Goal: Task Accomplishment & Management: Manage account settings

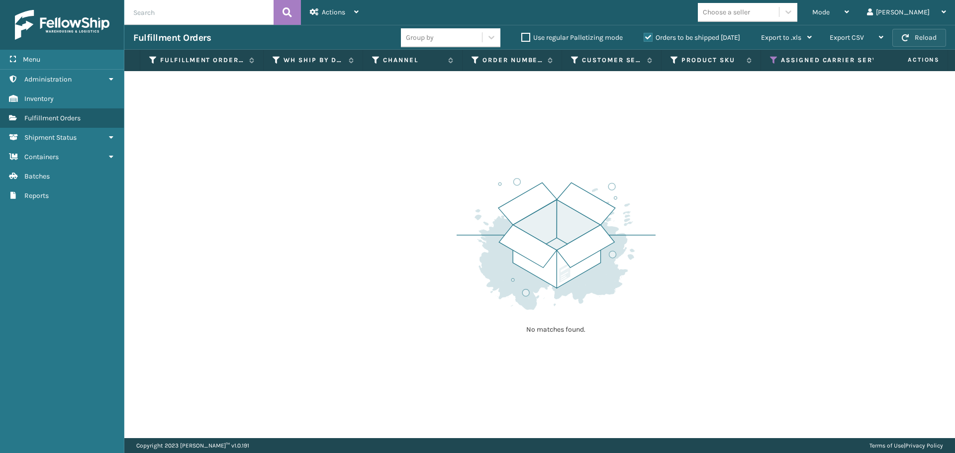
click at [910, 39] on button "Reload" at bounding box center [920, 38] width 54 height 18
click at [830, 10] on span "Mode" at bounding box center [821, 12] width 17 height 8
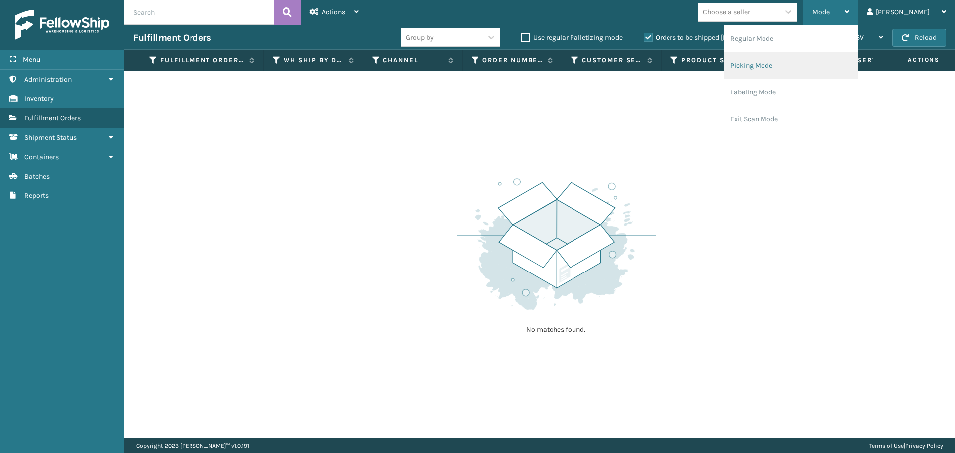
click at [821, 61] on li "Picking Mode" at bounding box center [791, 65] width 133 height 27
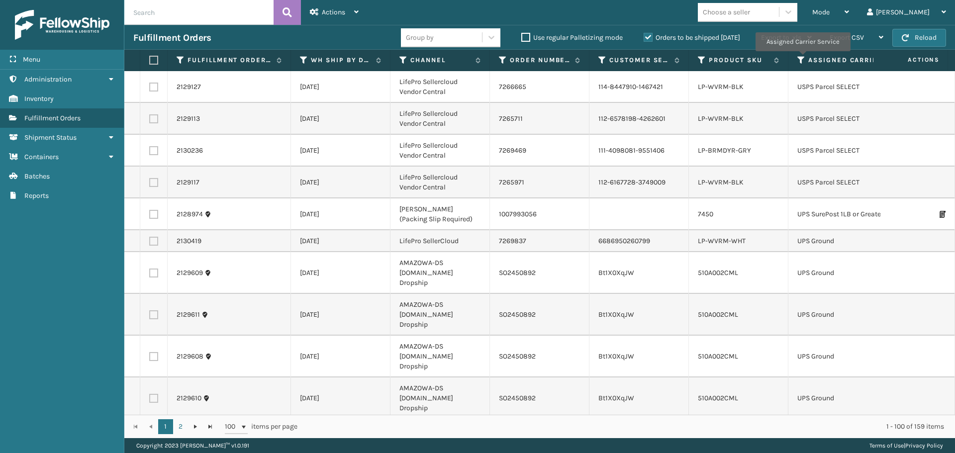
click at [803, 58] on icon at bounding box center [802, 60] width 8 height 9
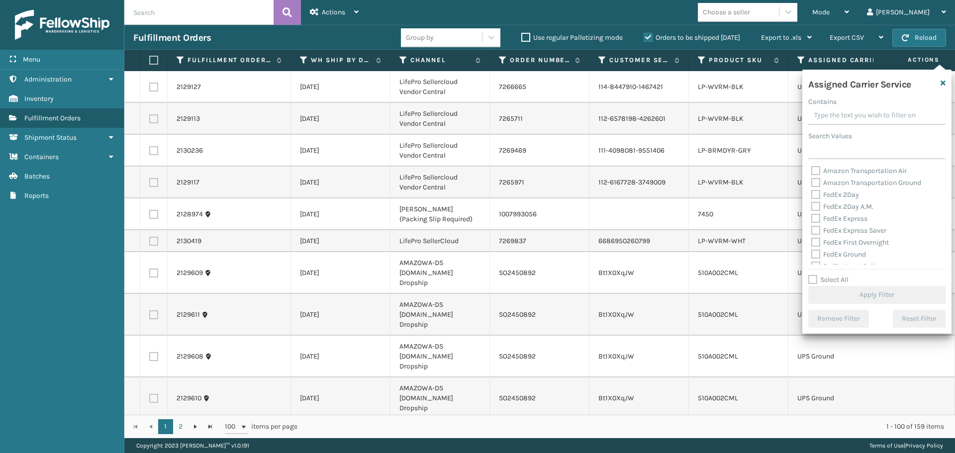
drag, startPoint x: 815, startPoint y: 169, endPoint x: 817, endPoint y: 184, distance: 15.1
click at [815, 170] on label "Amazon Transportation Air" at bounding box center [860, 171] width 96 height 8
click at [812, 170] on input "Amazon Transportation Air" at bounding box center [812, 168] width 0 height 6
checkbox input "true"
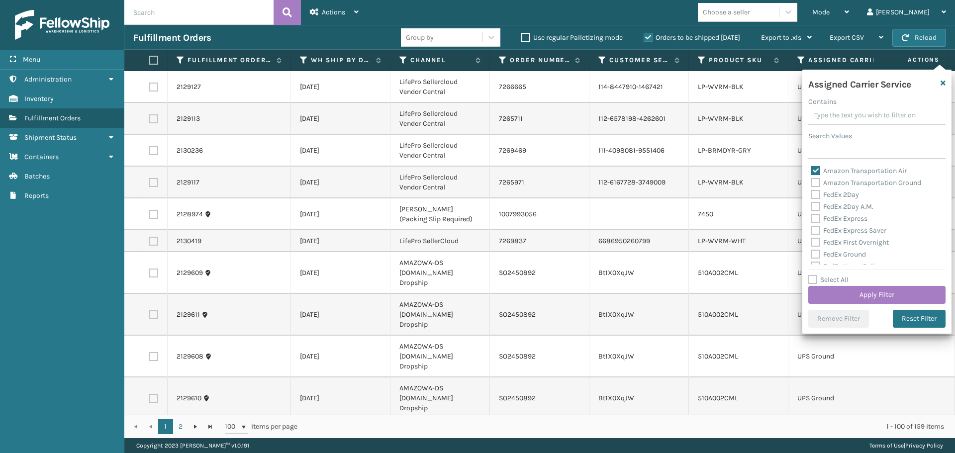
click at [818, 186] on label "Amazon Transportation Ground" at bounding box center [867, 183] width 110 height 8
click at [812, 184] on input "Amazon Transportation Ground" at bounding box center [812, 180] width 0 height 6
checkbox input "true"
click at [842, 290] on button "Apply Filter" at bounding box center [877, 295] width 137 height 18
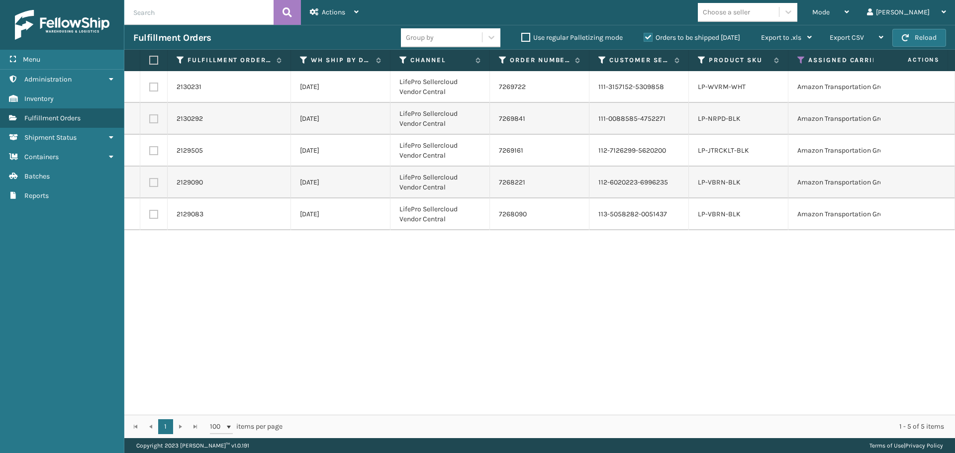
click at [153, 61] on label at bounding box center [152, 60] width 6 height 9
click at [150, 61] on input "checkbox" at bounding box center [149, 60] width 0 height 6
checkbox input "true"
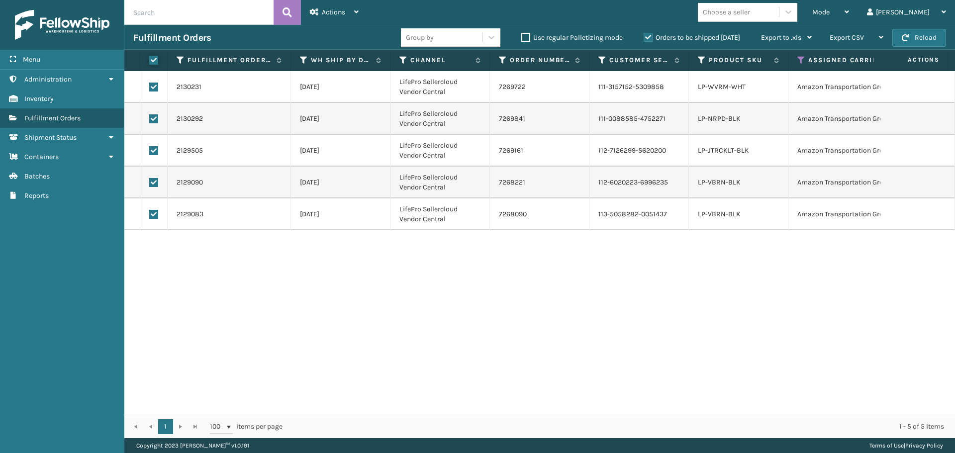
checkbox input "true"
click at [334, 13] on span "Actions" at bounding box center [333, 12] width 23 height 8
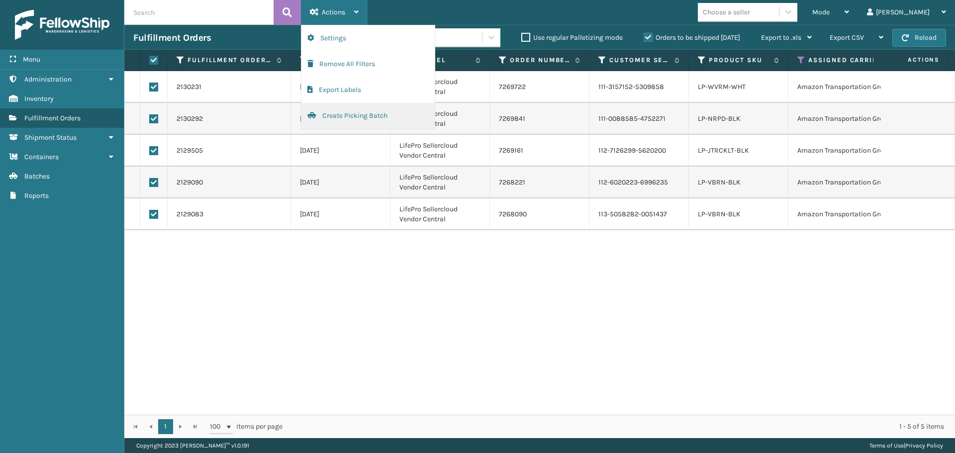
click at [338, 115] on button "Create Picking Batch" at bounding box center [368, 116] width 133 height 26
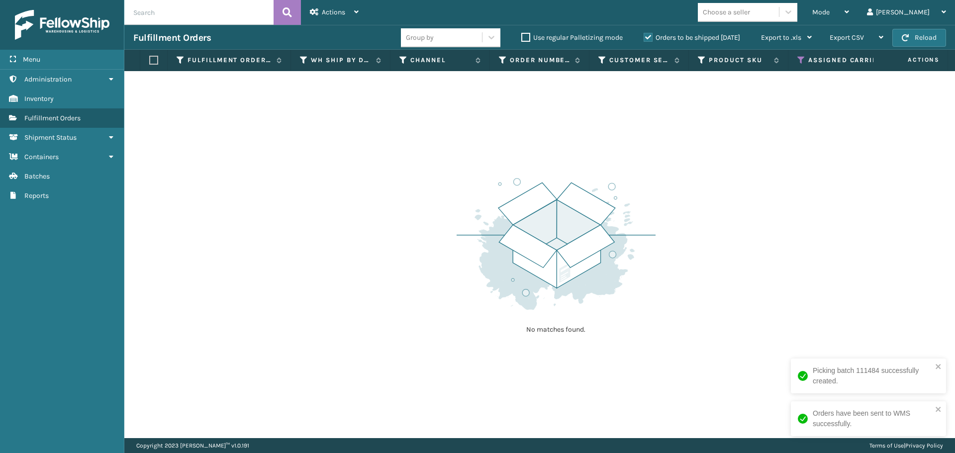
click at [803, 58] on icon at bounding box center [802, 60] width 8 height 9
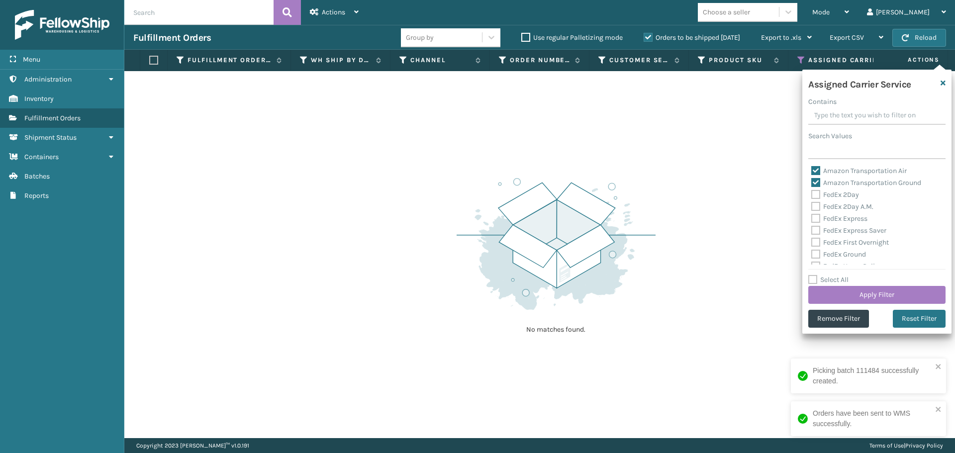
click at [817, 170] on label "Amazon Transportation Air" at bounding box center [860, 171] width 96 height 8
click at [812, 170] on input "Amazon Transportation Air" at bounding box center [812, 168] width 0 height 6
checkbox input "false"
click at [817, 181] on label "Amazon Transportation Ground" at bounding box center [867, 183] width 110 height 8
click at [812, 181] on input "Amazon Transportation Ground" at bounding box center [812, 180] width 0 height 6
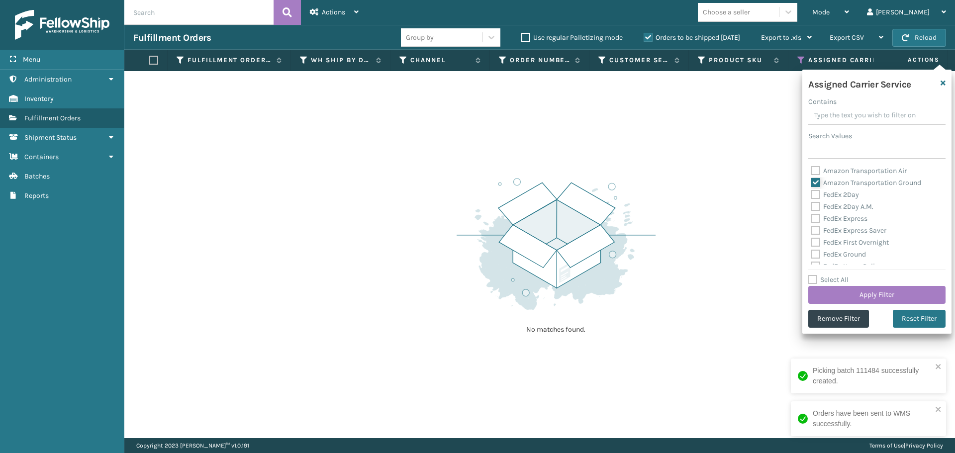
checkbox input "false"
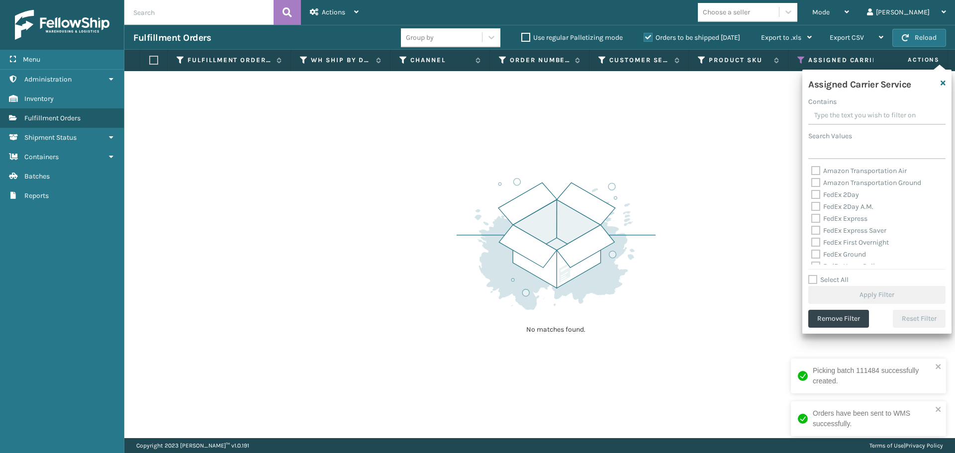
click at [817, 199] on div "FedEx 2Day" at bounding box center [877, 195] width 131 height 12
click at [817, 197] on label "FedEx 2Day" at bounding box center [836, 195] width 48 height 8
click at [812, 196] on input "FedEx 2Day" at bounding box center [812, 192] width 0 height 6
checkbox input "true"
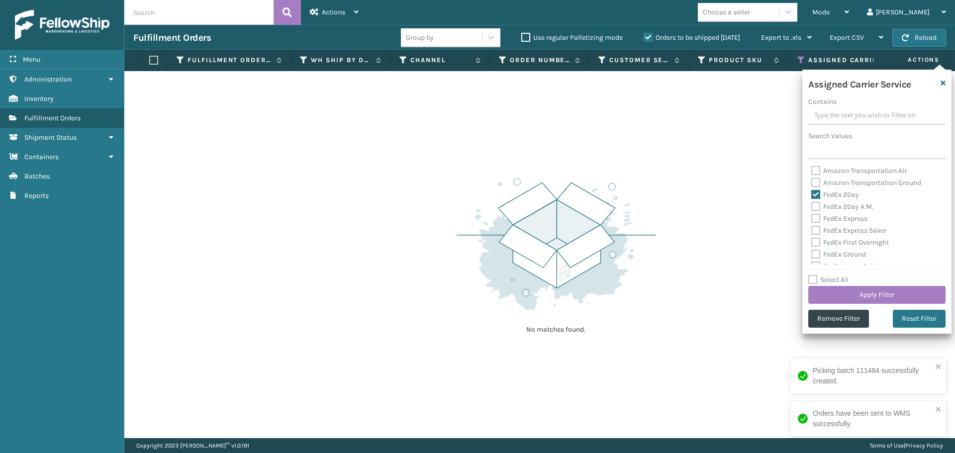
click at [817, 206] on label "FedEx 2Day A.M." at bounding box center [843, 207] width 62 height 8
click at [812, 206] on input "FedEx 2Day A.M." at bounding box center [812, 204] width 0 height 6
checkbox input "true"
click at [816, 215] on label "FedEx Express" at bounding box center [840, 218] width 56 height 8
click at [812, 215] on input "FedEx Express" at bounding box center [812, 216] width 0 height 6
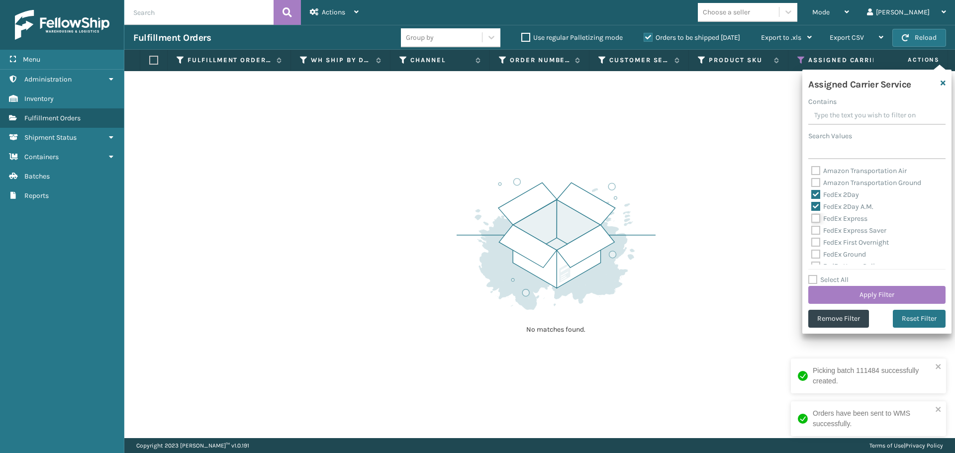
checkbox input "true"
click at [816, 229] on label "FedEx Express Saver" at bounding box center [849, 230] width 75 height 8
click at [812, 229] on input "FedEx Express Saver" at bounding box center [812, 228] width 0 height 6
checkbox input "true"
click at [817, 242] on label "FedEx First Overnight" at bounding box center [851, 242] width 78 height 8
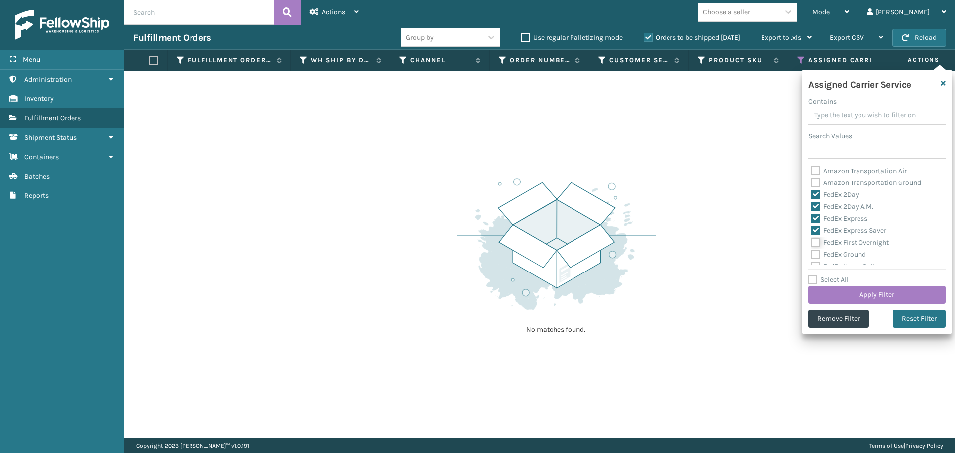
click at [812, 242] on input "FedEx First Overnight" at bounding box center [812, 240] width 0 height 6
checkbox input "true"
click at [819, 252] on label "FedEx Ground" at bounding box center [839, 254] width 55 height 8
click at [812, 252] on input "FedEx Ground" at bounding box center [812, 252] width 0 height 6
checkbox input "true"
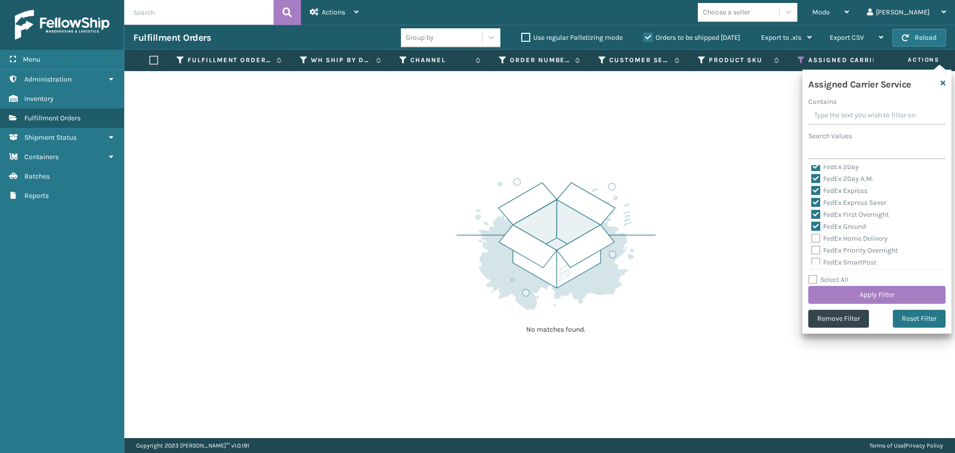
scroll to position [50, 0]
click at [814, 213] on label "FedEx Home Delivery" at bounding box center [850, 216] width 77 height 8
click at [812, 213] on input "FedEx Home Delivery" at bounding box center [812, 214] width 0 height 6
checkbox input "true"
click at [820, 229] on label "FedEx Priority Overnight" at bounding box center [855, 228] width 87 height 8
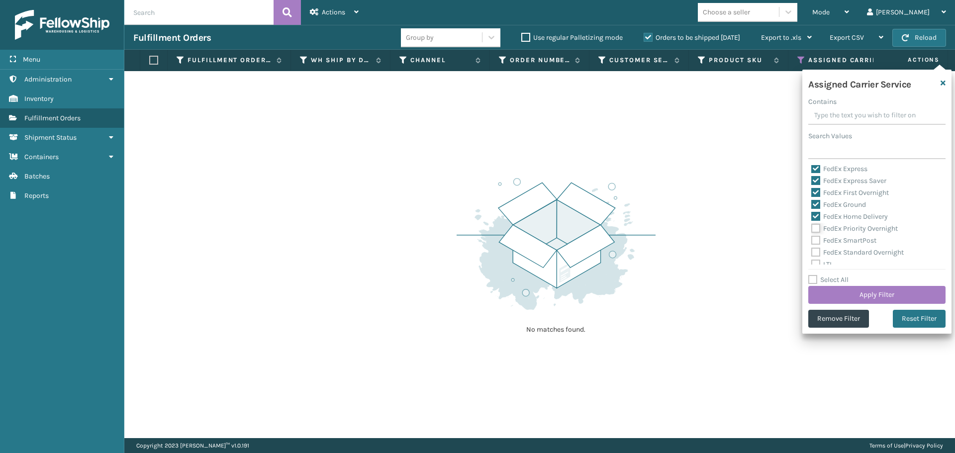
click at [812, 229] on input "FedEx Priority Overnight" at bounding box center [812, 226] width 0 height 6
checkbox input "true"
click at [817, 242] on label "FedEx SmartPost" at bounding box center [844, 240] width 65 height 8
click at [812, 241] on input "FedEx SmartPost" at bounding box center [812, 238] width 0 height 6
checkbox input "true"
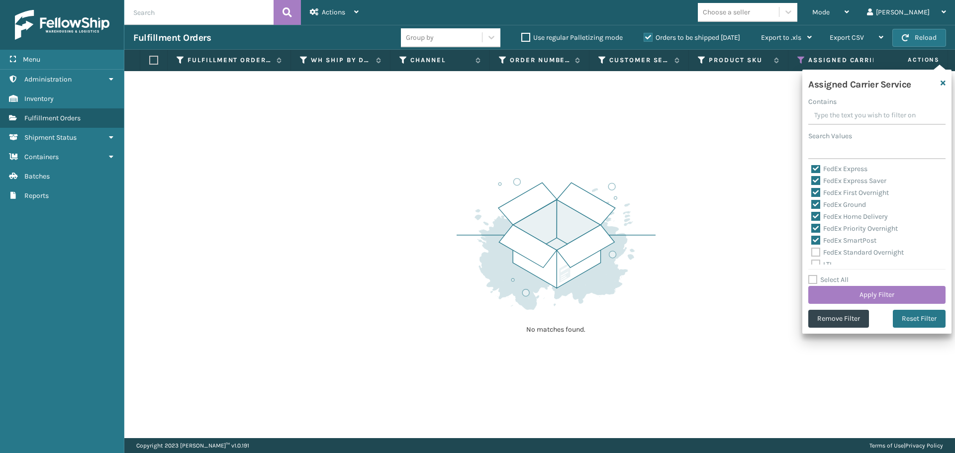
drag, startPoint x: 817, startPoint y: 253, endPoint x: 822, endPoint y: 273, distance: 20.5
click at [818, 254] on label "FedEx Standard Overnight" at bounding box center [858, 252] width 93 height 8
click at [812, 253] on input "FedEx Standard Overnight" at bounding box center [812, 250] width 0 height 6
checkbox input "true"
click at [829, 290] on button "Apply Filter" at bounding box center [877, 295] width 137 height 18
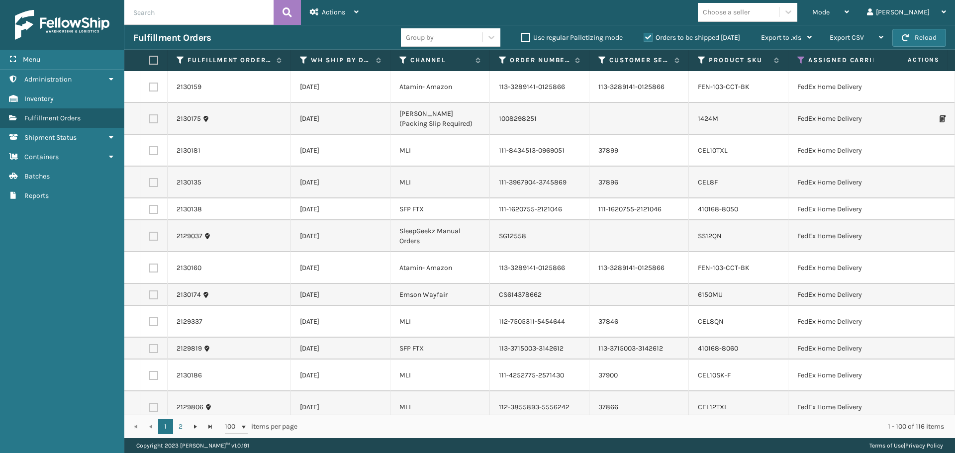
click at [779, 17] on div "Choose a seller" at bounding box center [738, 12] width 81 height 16
type input "emson"
click at [772, 38] on div "Emson" at bounding box center [748, 37] width 100 height 18
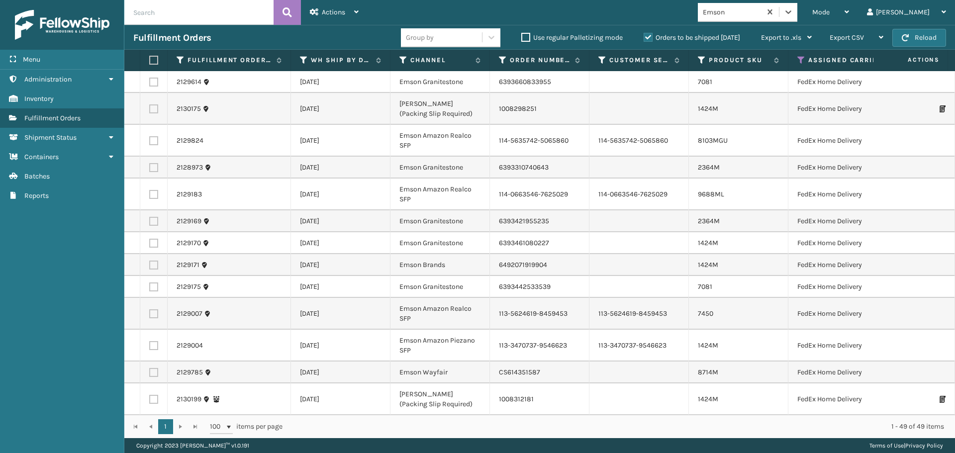
click at [154, 62] on label at bounding box center [152, 60] width 6 height 9
click at [150, 62] on input "checkbox" at bounding box center [149, 60] width 0 height 6
checkbox input "true"
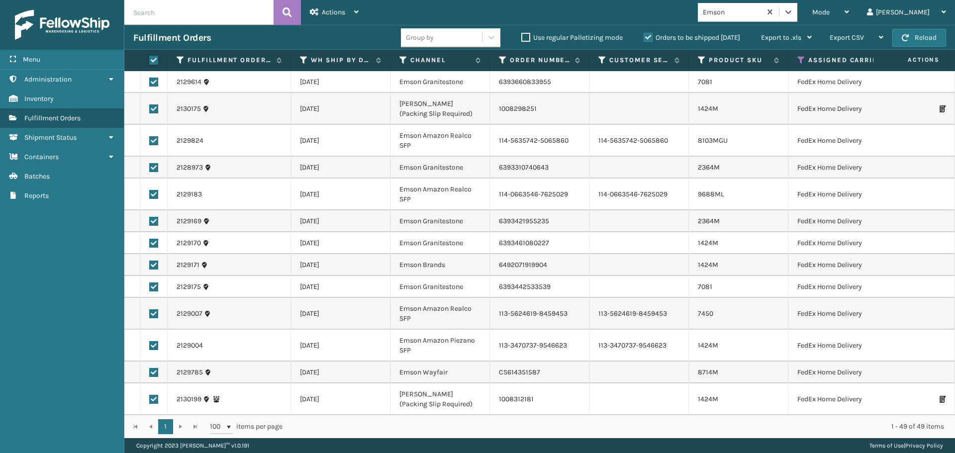
checkbox input "true"
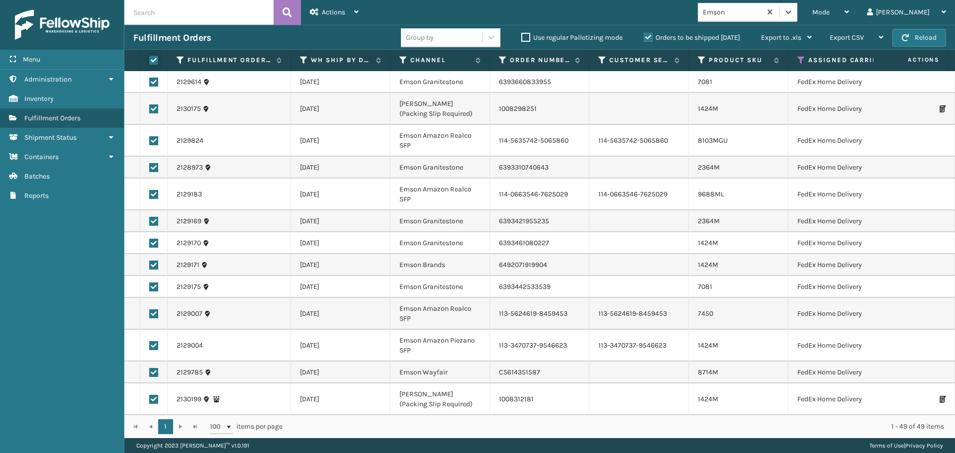
checkbox input "true"
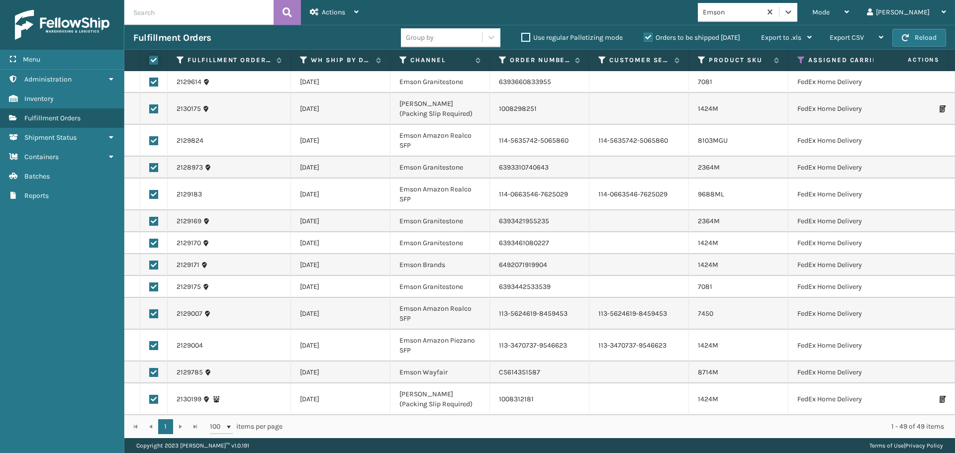
checkbox input "true"
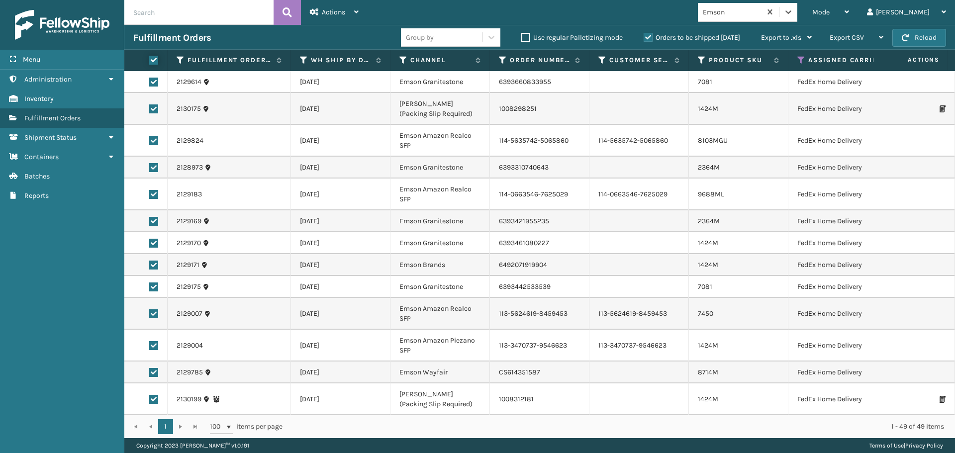
checkbox input "true"
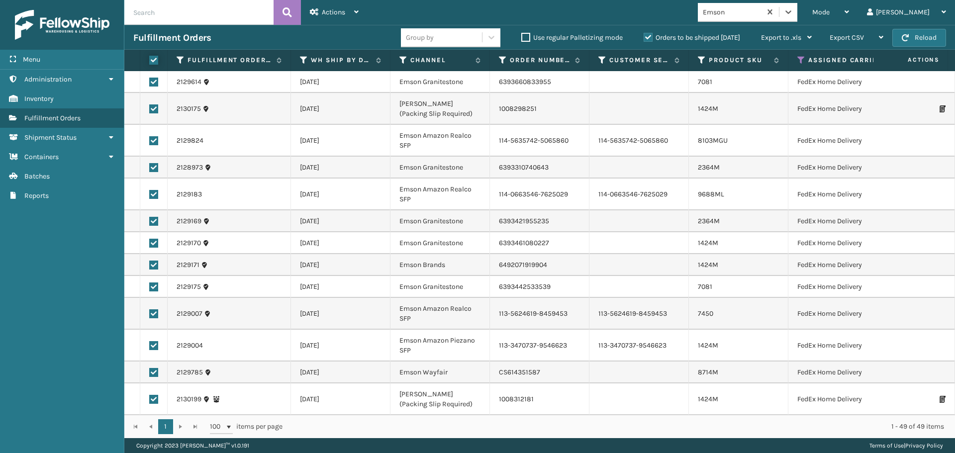
checkbox input "true"
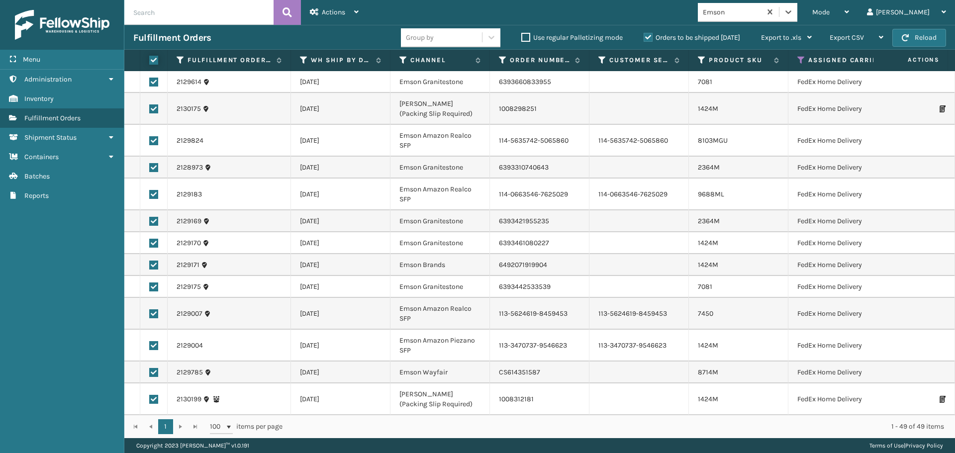
checkbox input "true"
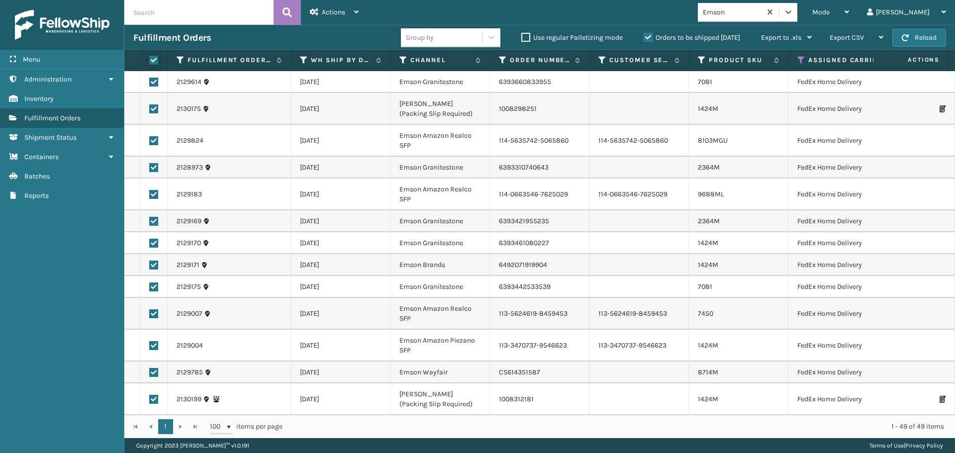
checkbox input "true"
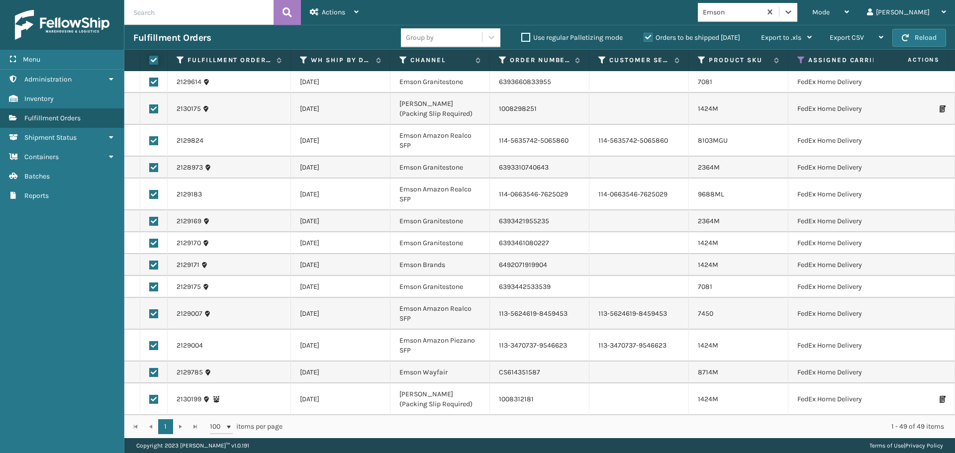
checkbox input "true"
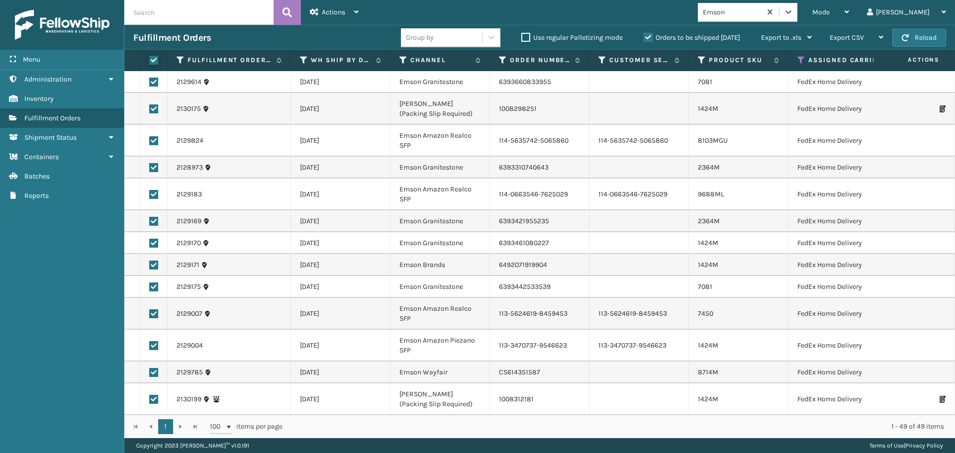
checkbox input "true"
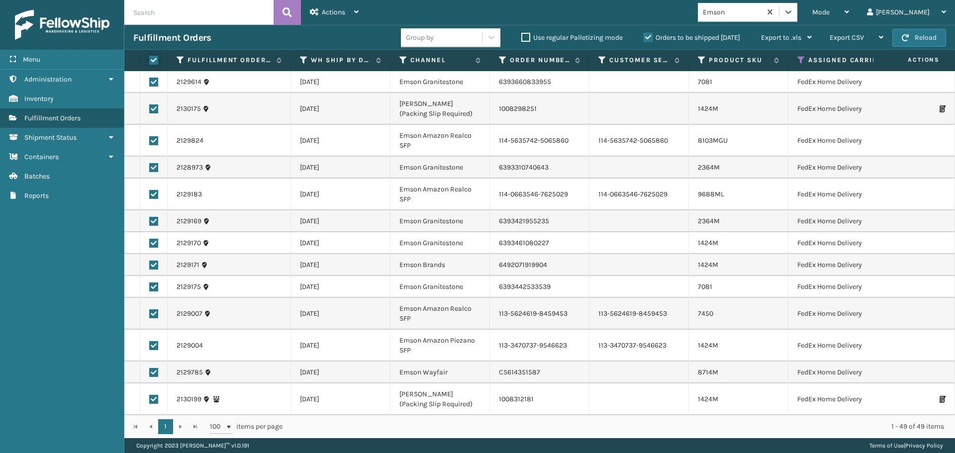
checkbox input "true"
click at [324, 14] on span "Actions" at bounding box center [333, 12] width 23 height 8
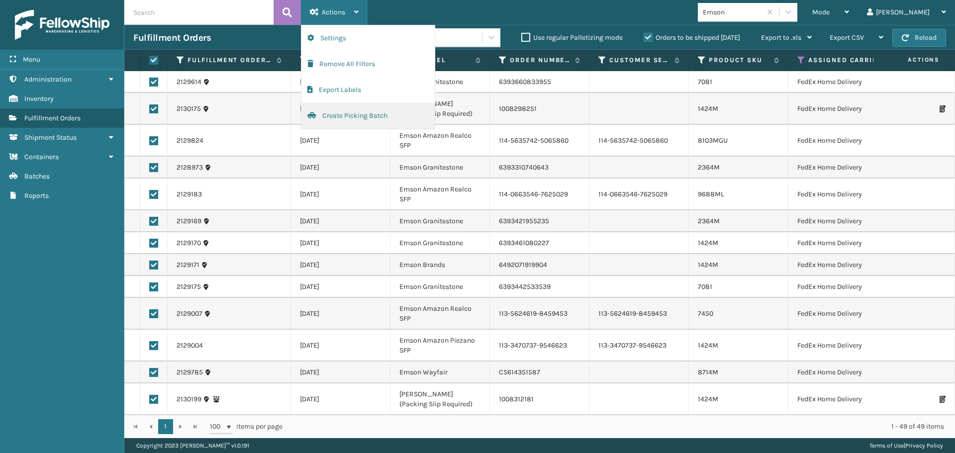
click at [345, 115] on button "Create Picking Batch" at bounding box center [368, 116] width 133 height 26
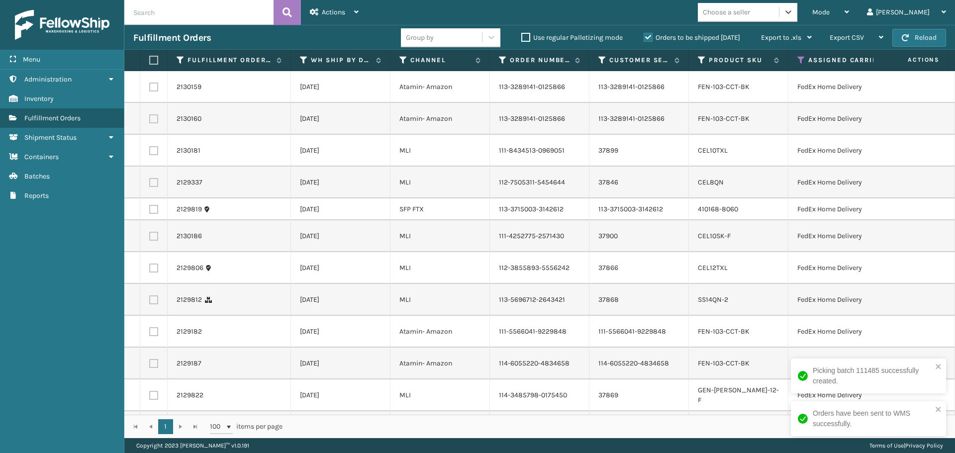
click at [750, 13] on div "Choose a seller" at bounding box center [726, 12] width 47 height 10
type input "sleep"
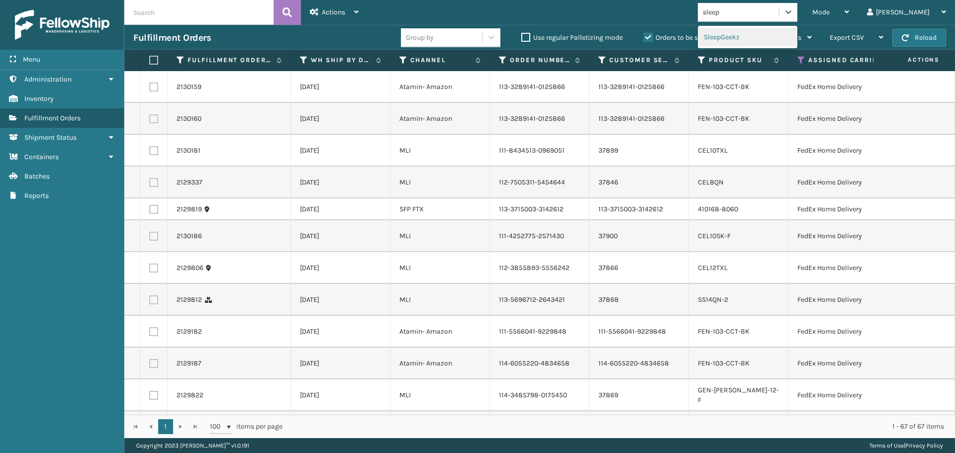
click at [771, 37] on div "SleepGeekz" at bounding box center [748, 37] width 100 height 18
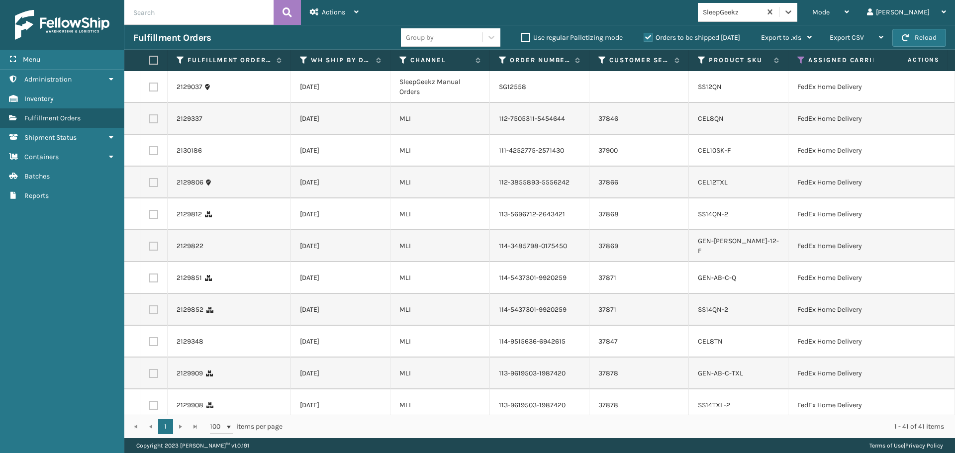
click at [153, 66] on th at bounding box center [153, 60] width 27 height 21
click at [153, 62] on label at bounding box center [152, 60] width 6 height 9
click at [150, 62] on input "checkbox" at bounding box center [149, 60] width 0 height 6
checkbox input "true"
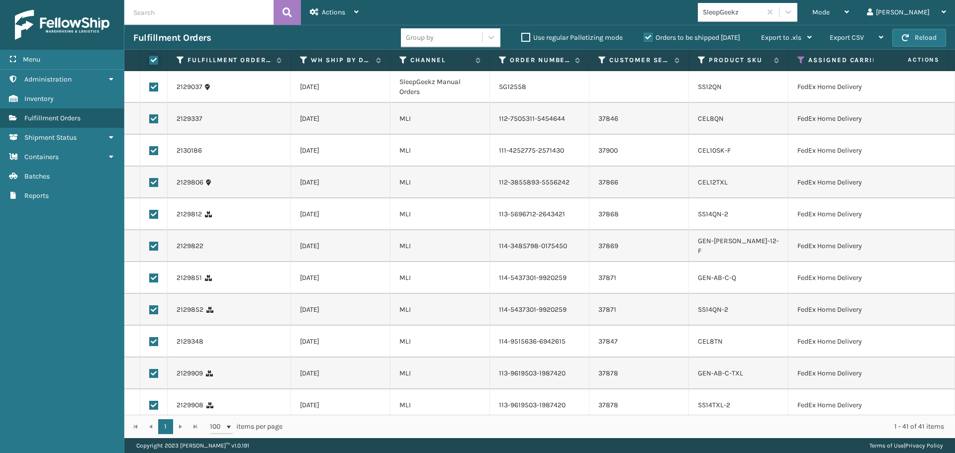
checkbox input "true"
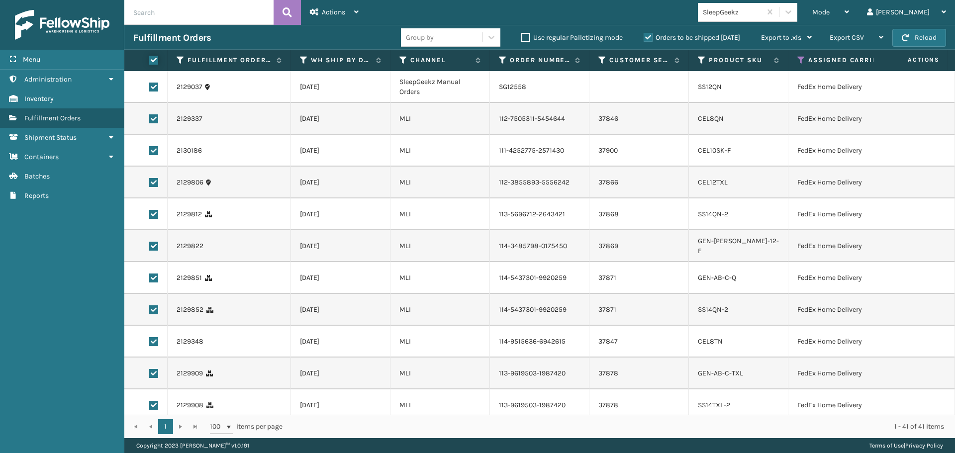
checkbox input "true"
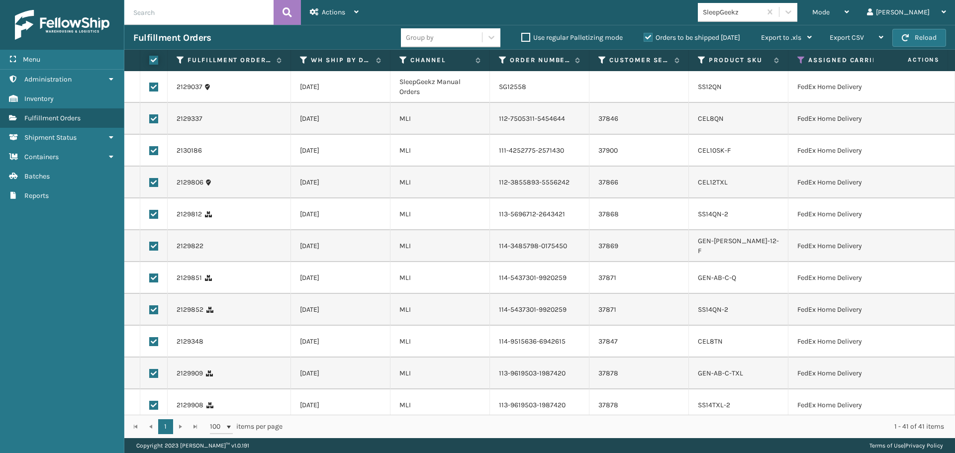
checkbox input "true"
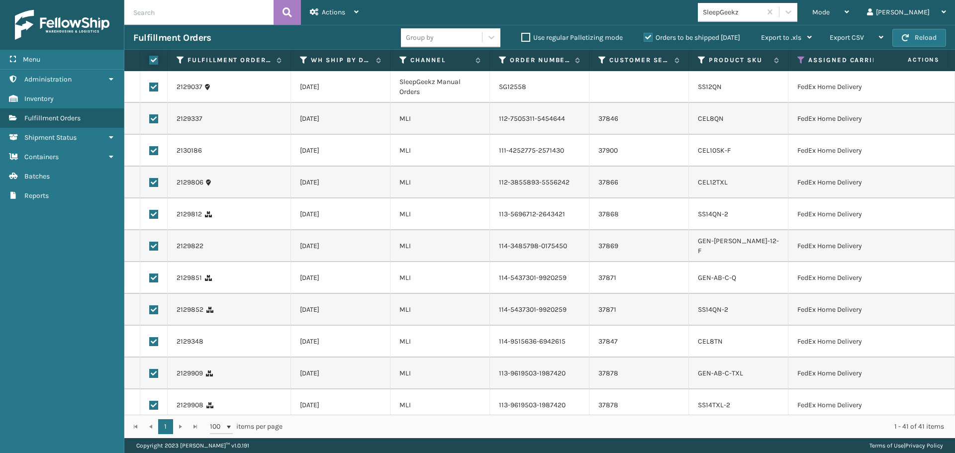
checkbox input "true"
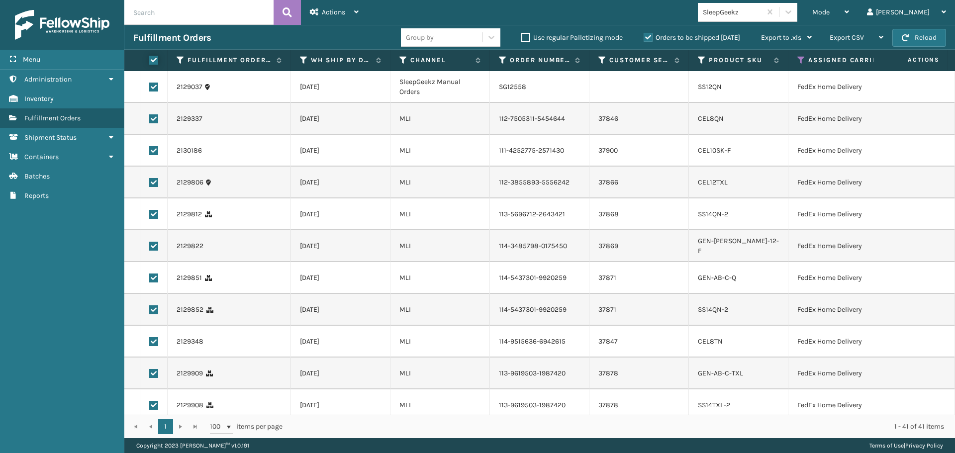
checkbox input "true"
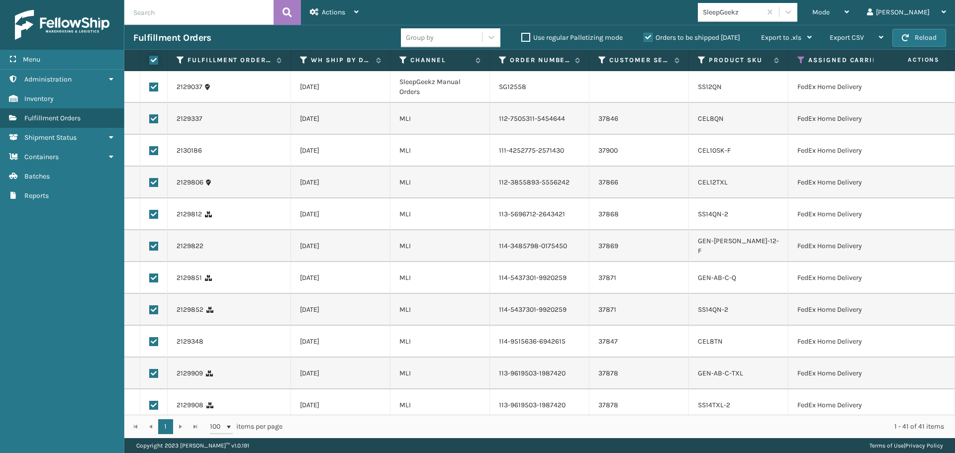
checkbox input "true"
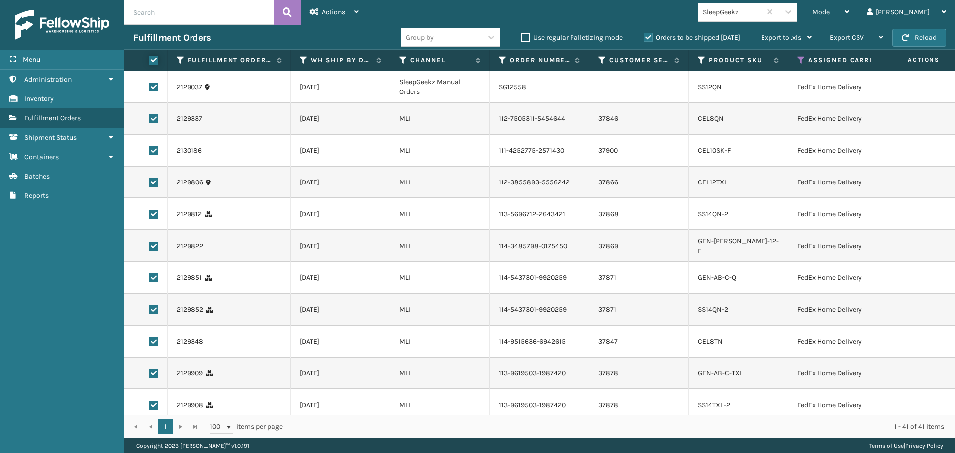
checkbox input "true"
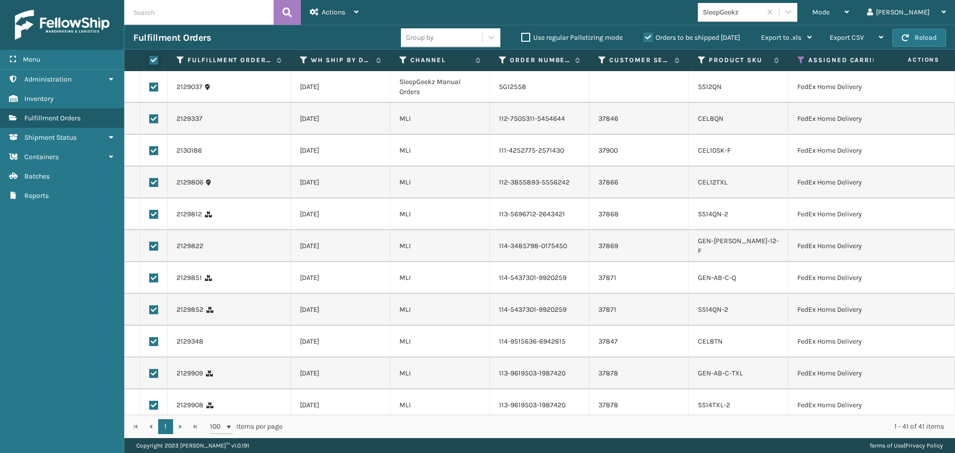
checkbox input "true"
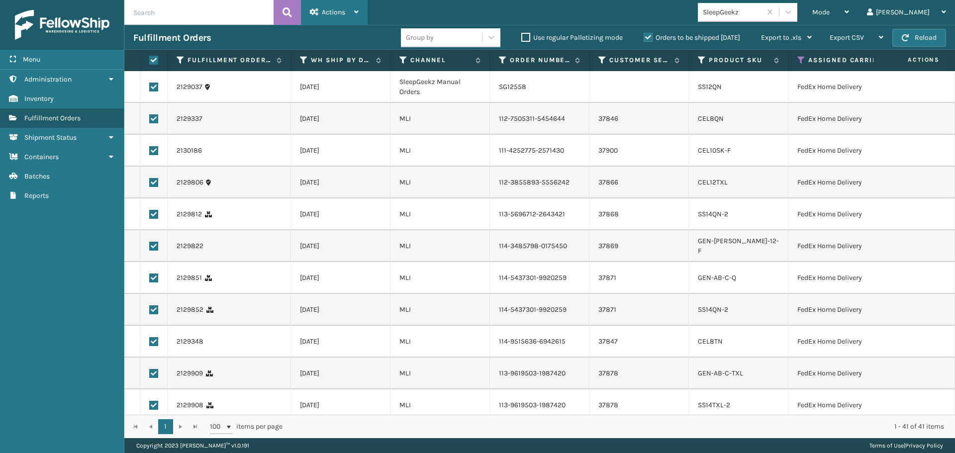
click at [342, 12] on span "Actions" at bounding box center [333, 12] width 23 height 8
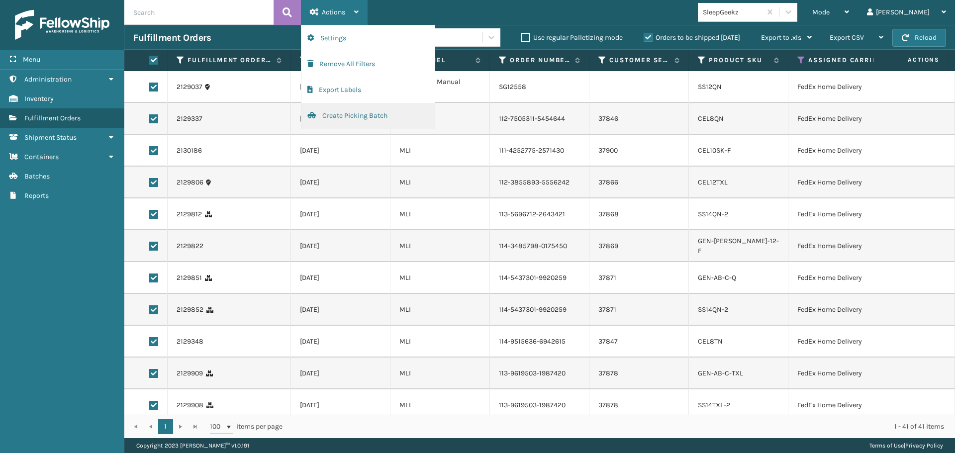
click at [347, 112] on button "Create Picking Batch" at bounding box center [368, 116] width 133 height 26
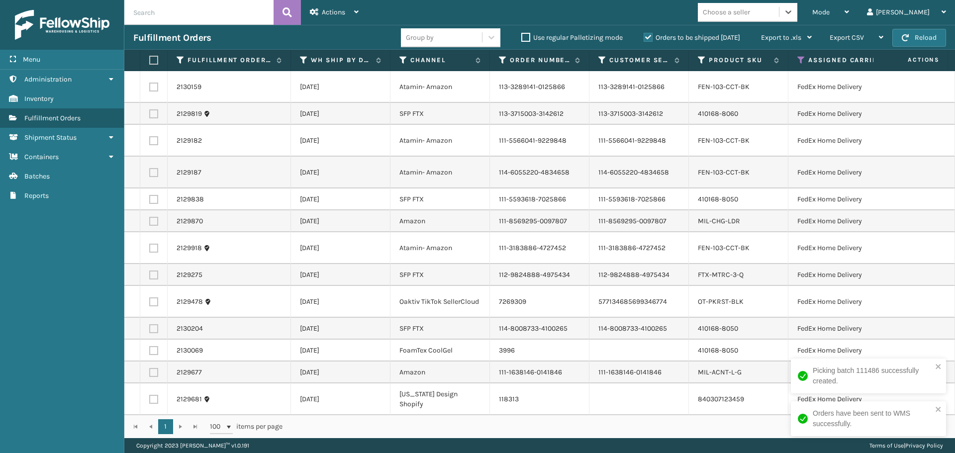
click at [750, 12] on div "Choose a seller" at bounding box center [726, 12] width 47 height 10
type input "foamtex"
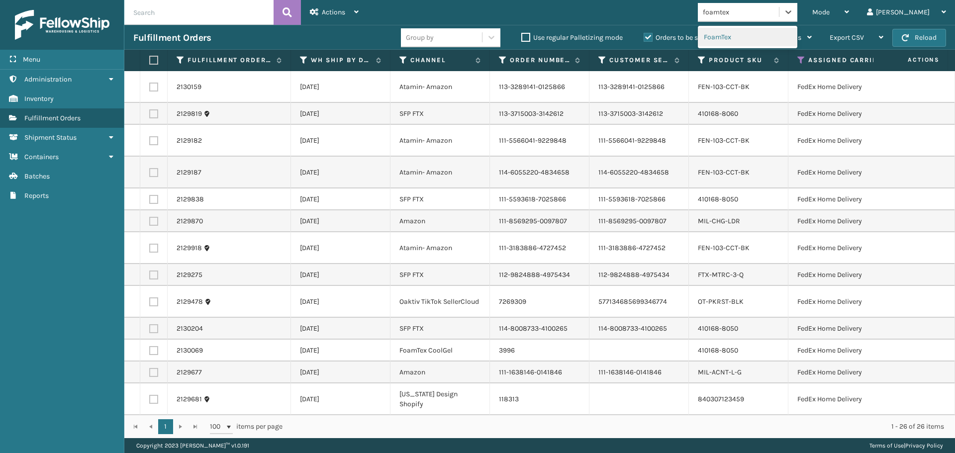
click at [781, 34] on div "FoamTex" at bounding box center [748, 37] width 100 height 18
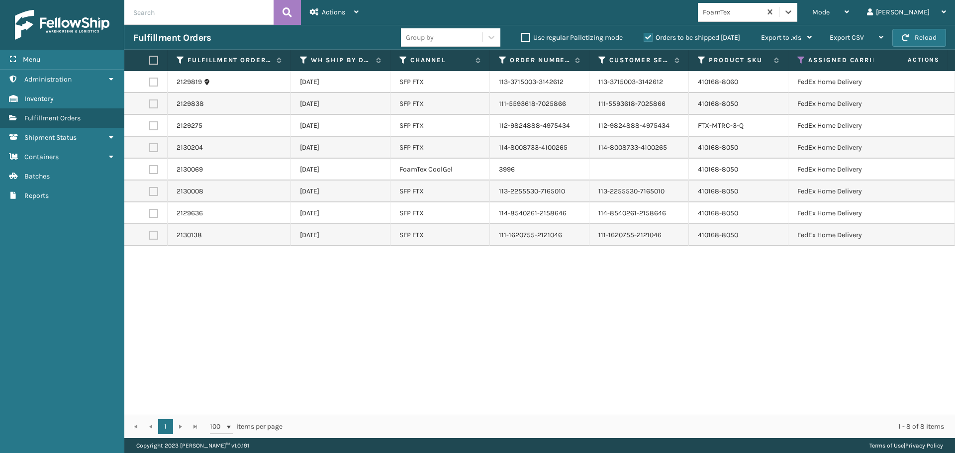
click at [151, 62] on label at bounding box center [152, 60] width 6 height 9
click at [150, 62] on input "checkbox" at bounding box center [149, 60] width 0 height 6
checkbox input "true"
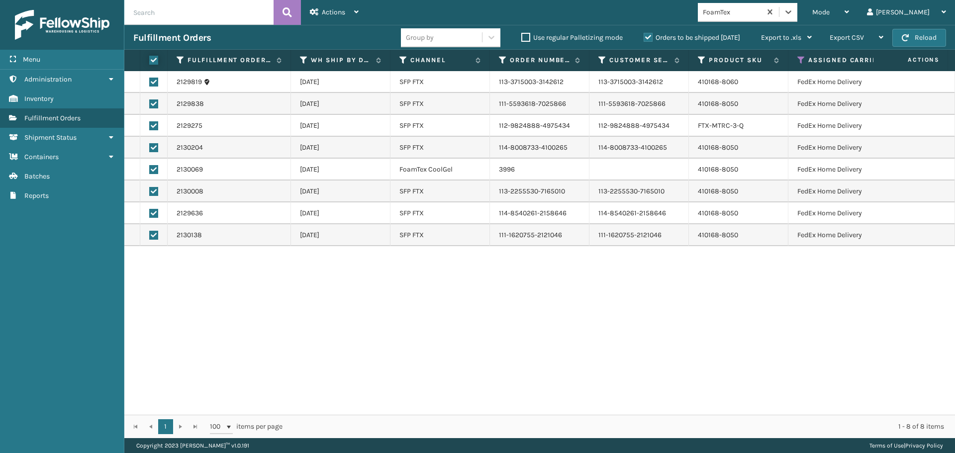
checkbox input "true"
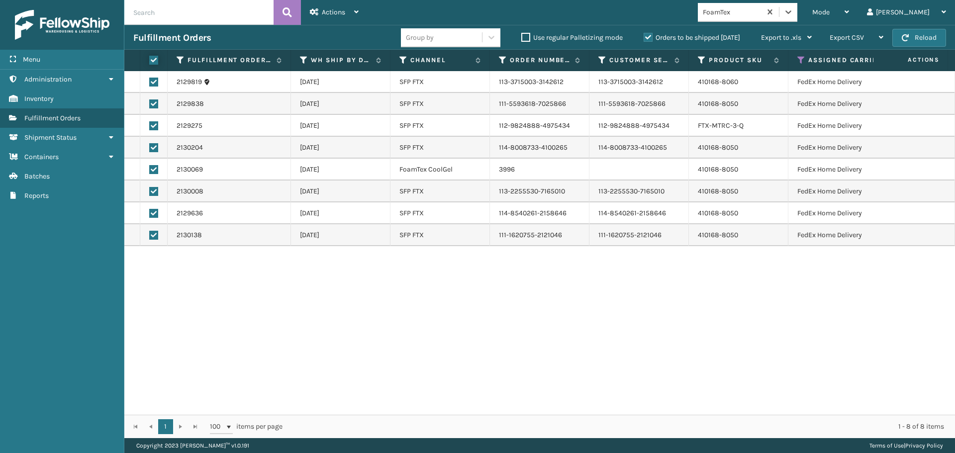
checkbox input "true"
click at [333, 16] on span "Actions" at bounding box center [333, 12] width 23 height 8
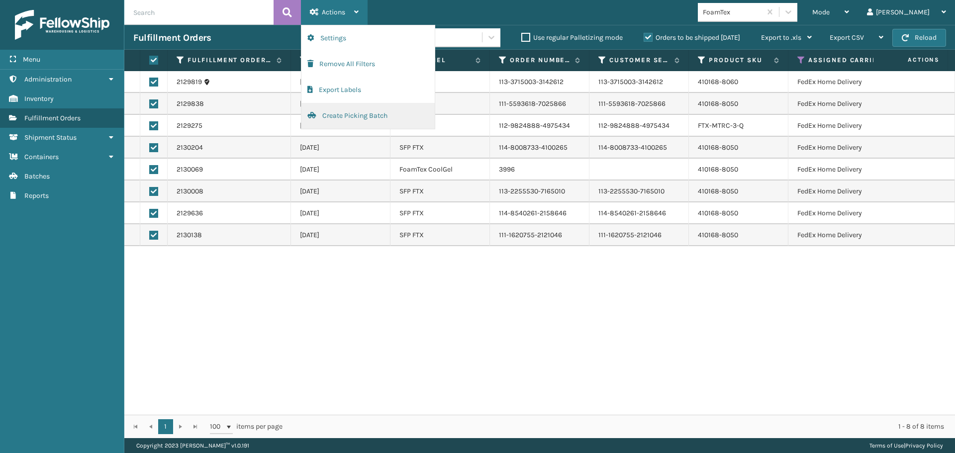
click at [341, 114] on button "Create Picking Batch" at bounding box center [368, 116] width 133 height 26
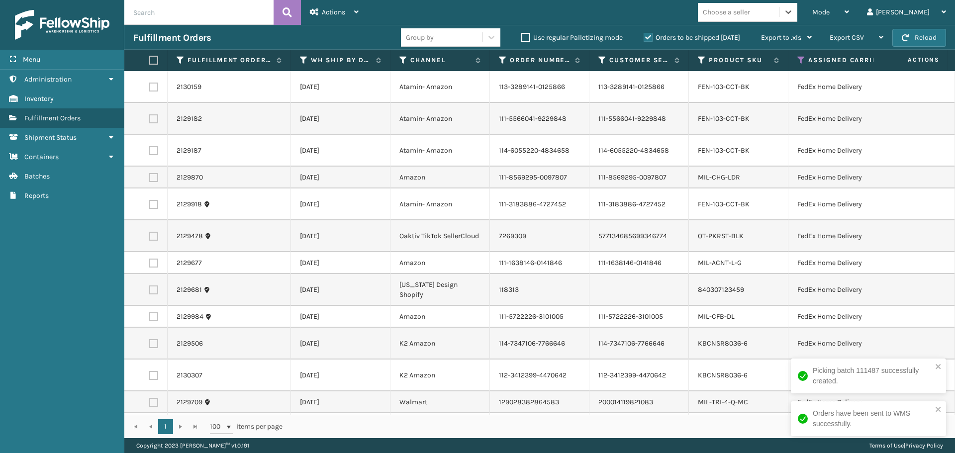
click at [750, 12] on div "Choose a seller" at bounding box center [726, 12] width 47 height 10
type input "atamin"
click at [770, 32] on div "Atamin" at bounding box center [748, 37] width 100 height 18
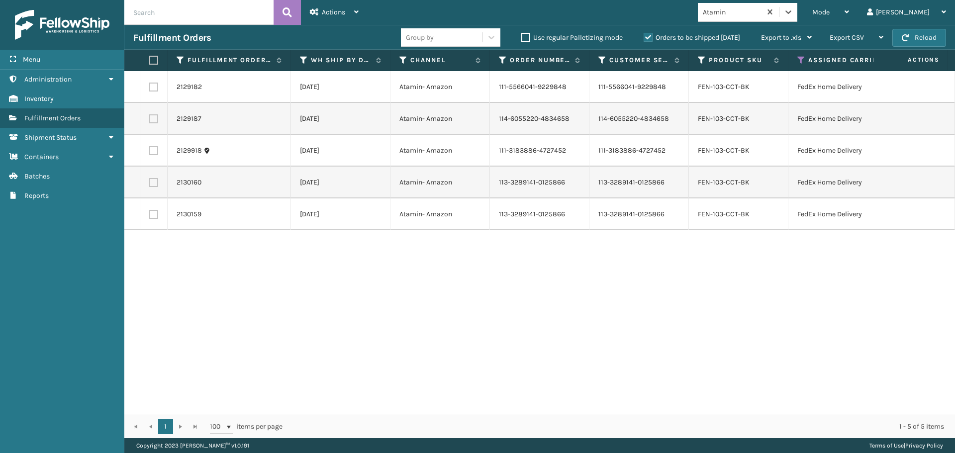
click at [154, 63] on label at bounding box center [152, 60] width 6 height 9
click at [150, 63] on input "checkbox" at bounding box center [149, 60] width 0 height 6
checkbox input "true"
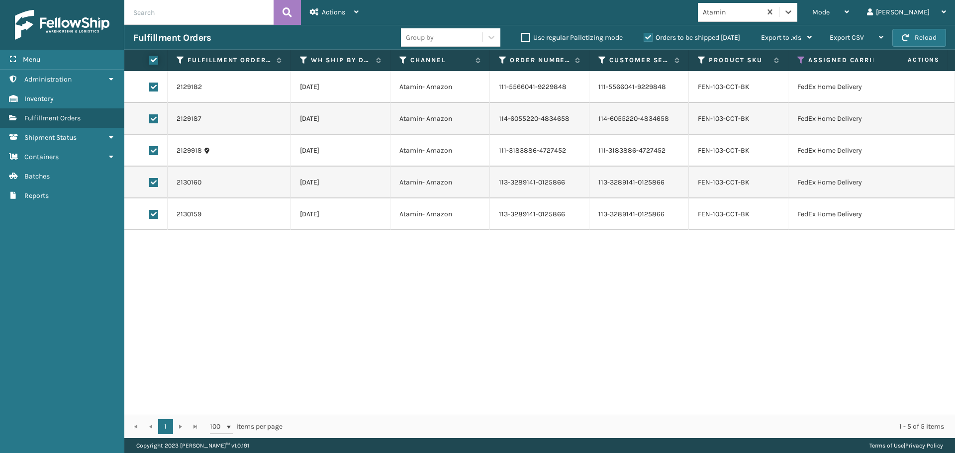
checkbox input "true"
click at [317, 19] on div "Actions" at bounding box center [334, 12] width 49 height 25
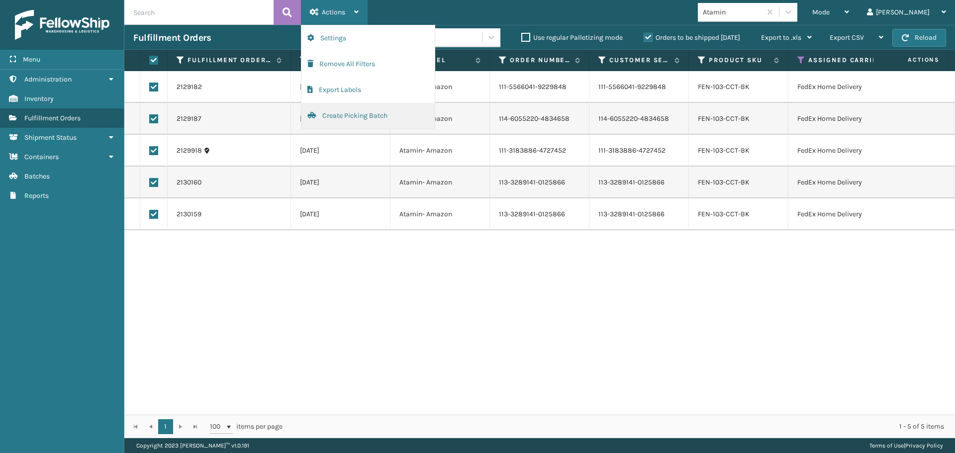
click at [335, 122] on button "Create Picking Batch" at bounding box center [368, 116] width 133 height 26
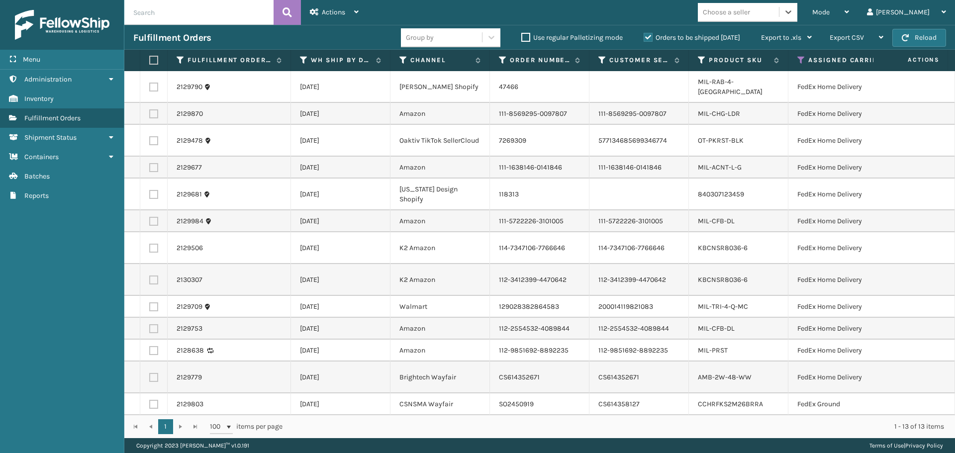
click at [750, 12] on div "Choose a seller" at bounding box center [726, 12] width 47 height 10
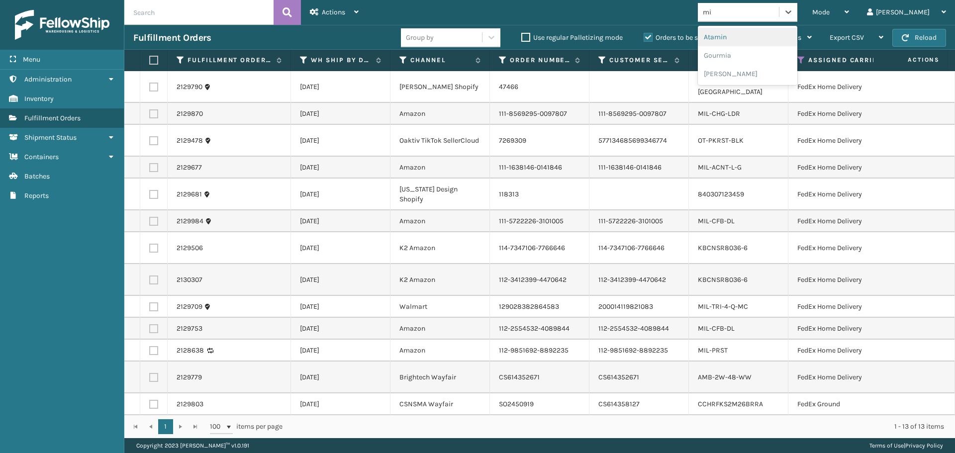
type input "mil"
click at [764, 33] on div "[PERSON_NAME] Brands" at bounding box center [748, 37] width 100 height 18
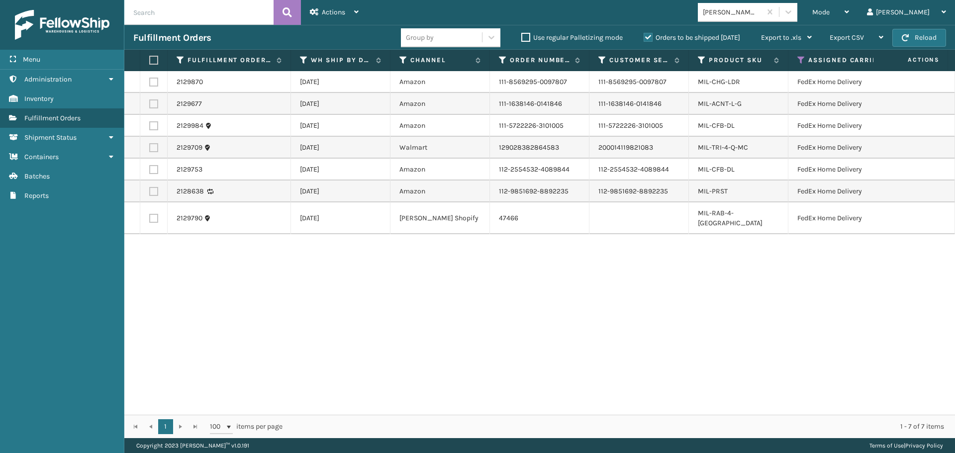
click at [154, 61] on label at bounding box center [152, 60] width 6 height 9
click at [150, 61] on input "checkbox" at bounding box center [149, 60] width 0 height 6
checkbox input "true"
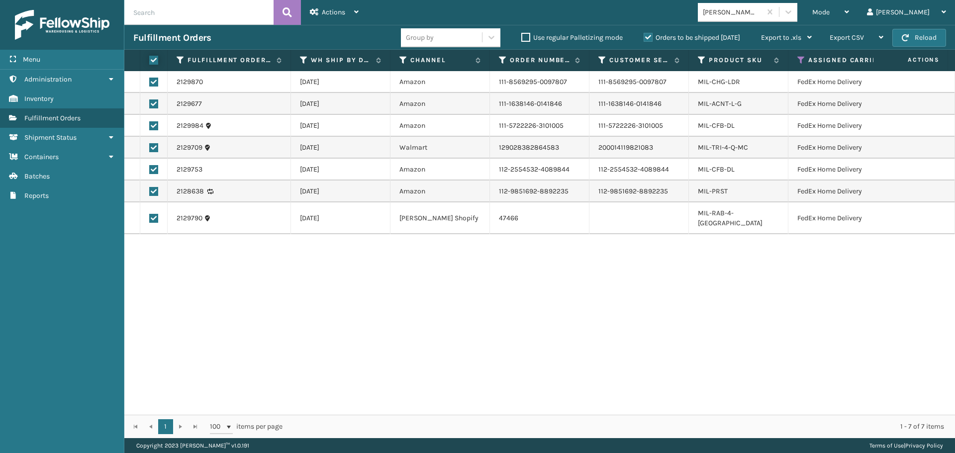
checkbox input "true"
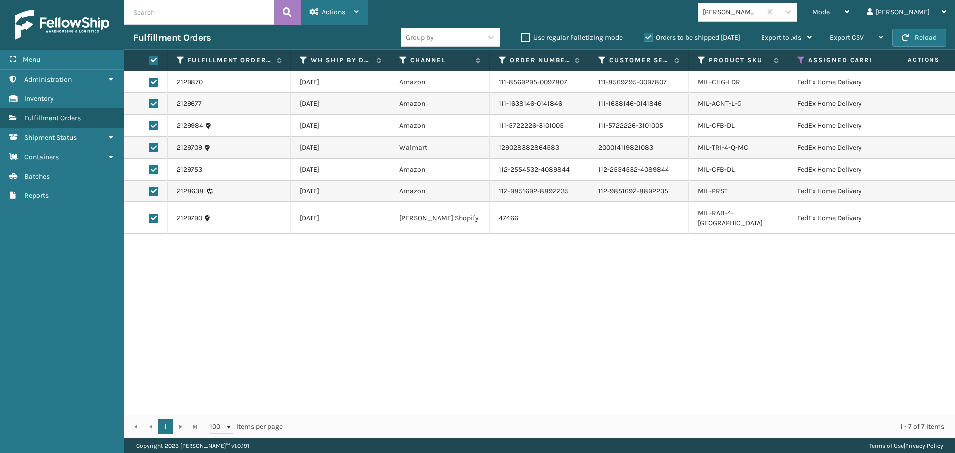
click at [337, 17] on div "Actions" at bounding box center [334, 12] width 49 height 25
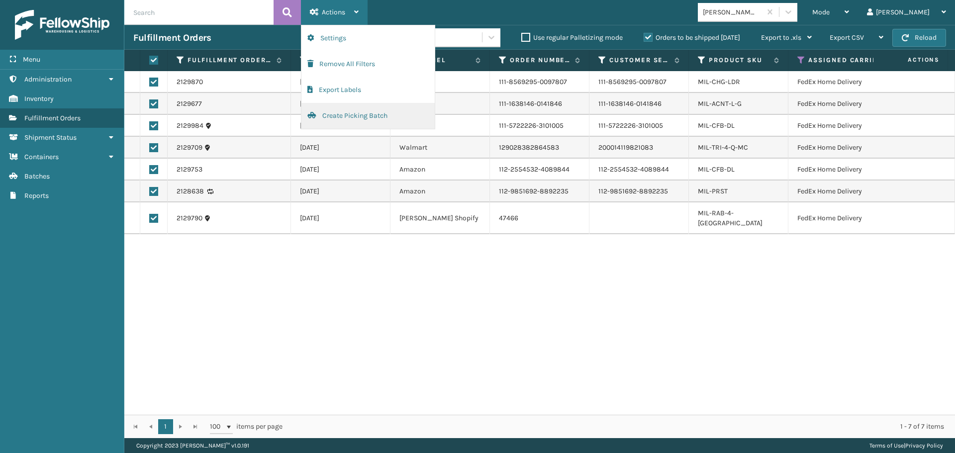
click at [337, 122] on button "Create Picking Batch" at bounding box center [368, 116] width 133 height 26
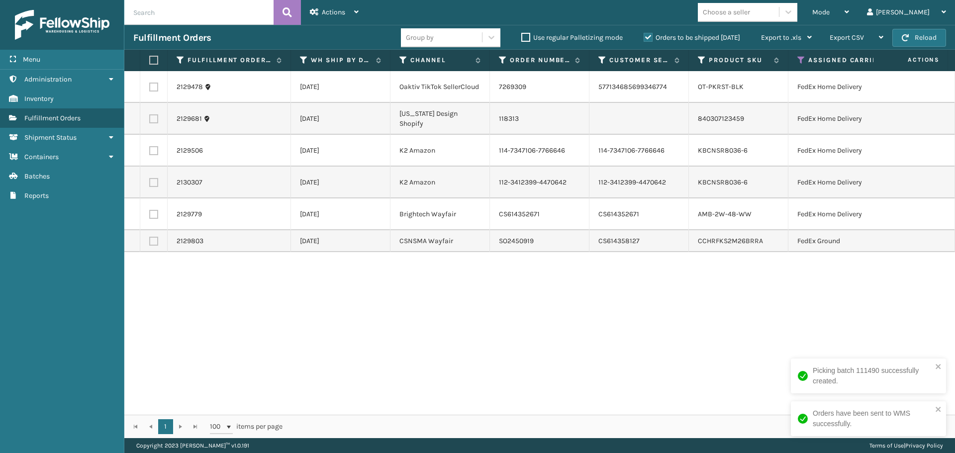
click at [154, 62] on label at bounding box center [152, 60] width 6 height 9
click at [150, 62] on input "checkbox" at bounding box center [149, 60] width 0 height 6
checkbox input "true"
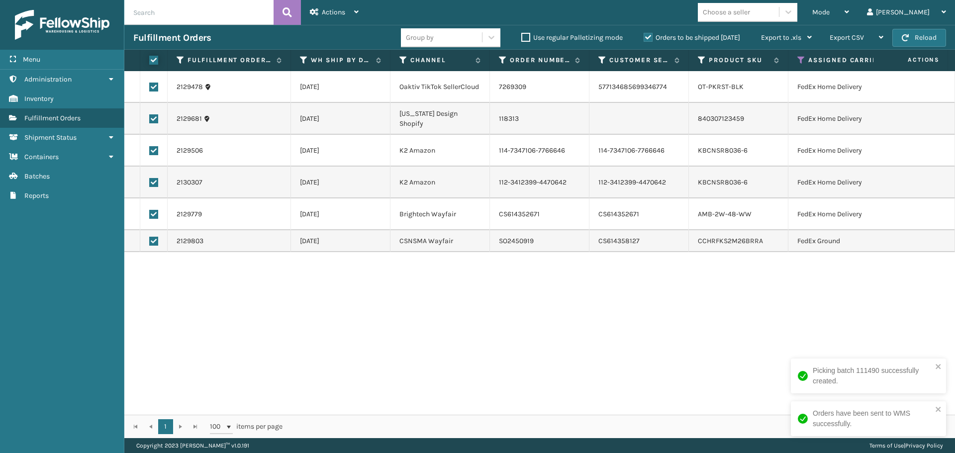
checkbox input "true"
click at [349, 13] on div "Actions" at bounding box center [334, 12] width 49 height 25
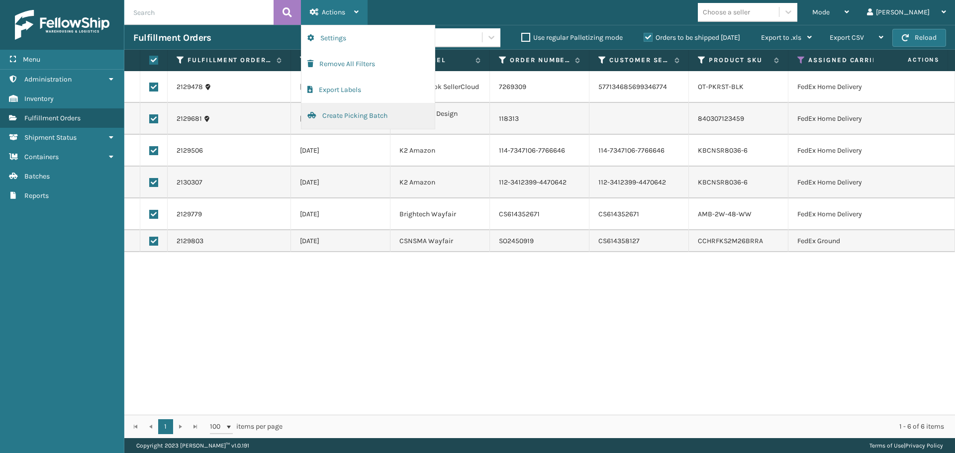
click at [362, 110] on button "Create Picking Batch" at bounding box center [368, 116] width 133 height 26
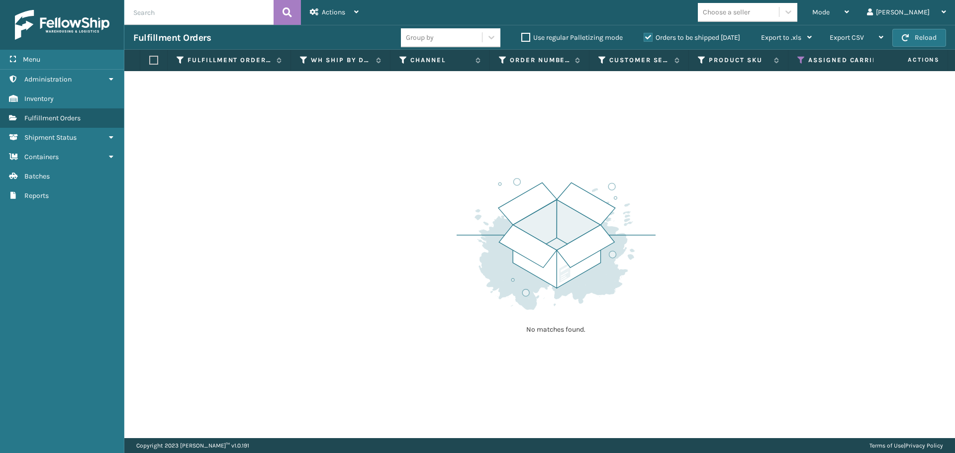
click at [803, 60] on icon at bounding box center [802, 60] width 8 height 9
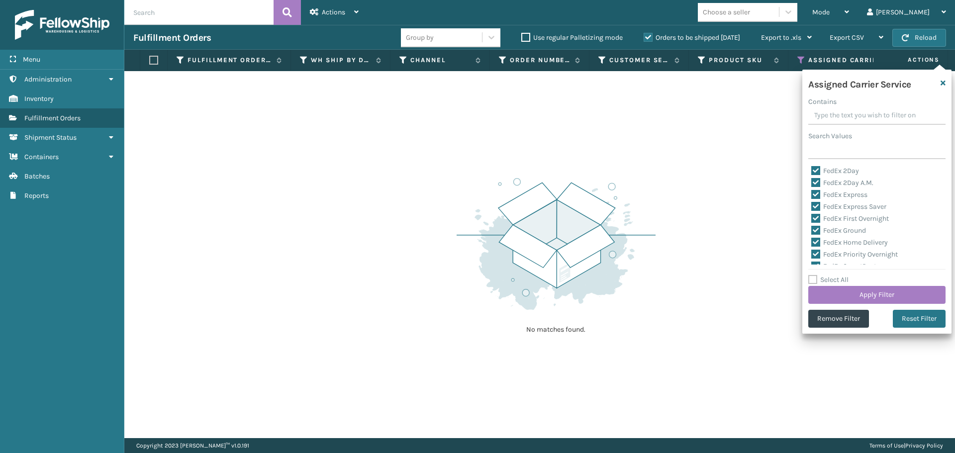
click at [814, 171] on label "FedEx 2Day" at bounding box center [836, 171] width 48 height 8
click at [812, 171] on input "FedEx 2Day" at bounding box center [812, 168] width 0 height 6
checkbox input "false"
click at [813, 187] on label "FedEx 2Day A.M." at bounding box center [843, 183] width 62 height 8
click at [812, 184] on input "FedEx 2Day A.M." at bounding box center [812, 180] width 0 height 6
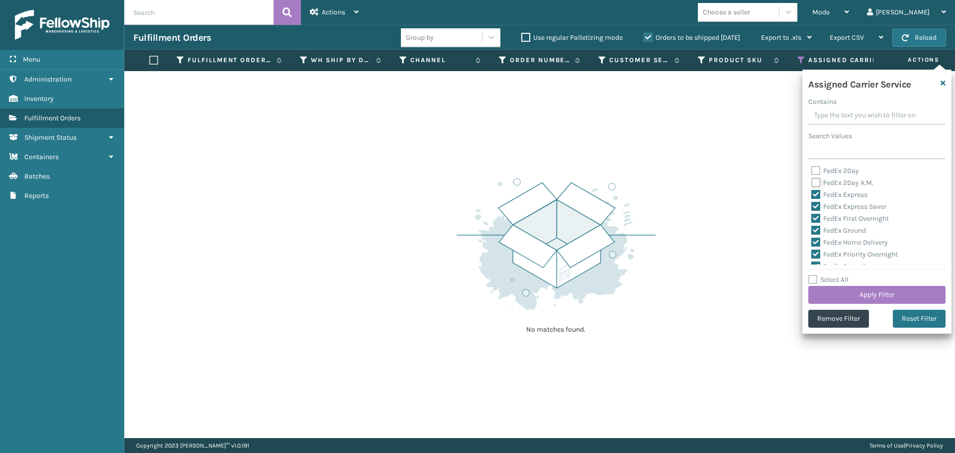
checkbox input "false"
click at [814, 197] on label "FedEx Express" at bounding box center [840, 195] width 56 height 8
click at [812, 196] on input "FedEx Express" at bounding box center [812, 192] width 0 height 6
checkbox input "false"
click at [815, 209] on label "FedEx Express Saver" at bounding box center [849, 207] width 75 height 8
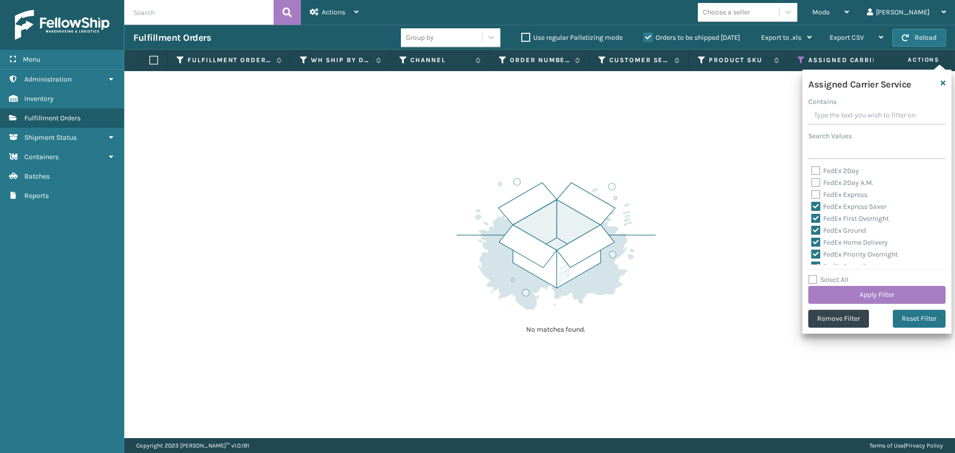
click at [812, 208] on input "FedEx Express Saver" at bounding box center [812, 204] width 0 height 6
checkbox input "false"
click at [815, 219] on label "FedEx First Overnight" at bounding box center [851, 218] width 78 height 8
click at [812, 219] on input "FedEx First Overnight" at bounding box center [812, 216] width 0 height 6
checkbox input "false"
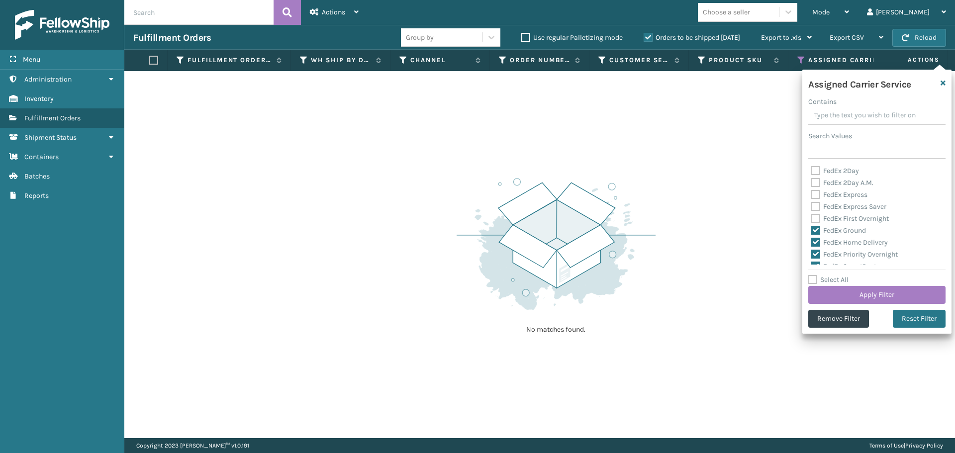
click at [815, 229] on label "FedEx Ground" at bounding box center [839, 230] width 55 height 8
click at [812, 229] on input "FedEx Ground" at bounding box center [812, 228] width 0 height 6
checkbox input "false"
click at [815, 243] on label "FedEx Home Delivery" at bounding box center [850, 242] width 77 height 8
click at [812, 243] on input "FedEx Home Delivery" at bounding box center [812, 240] width 0 height 6
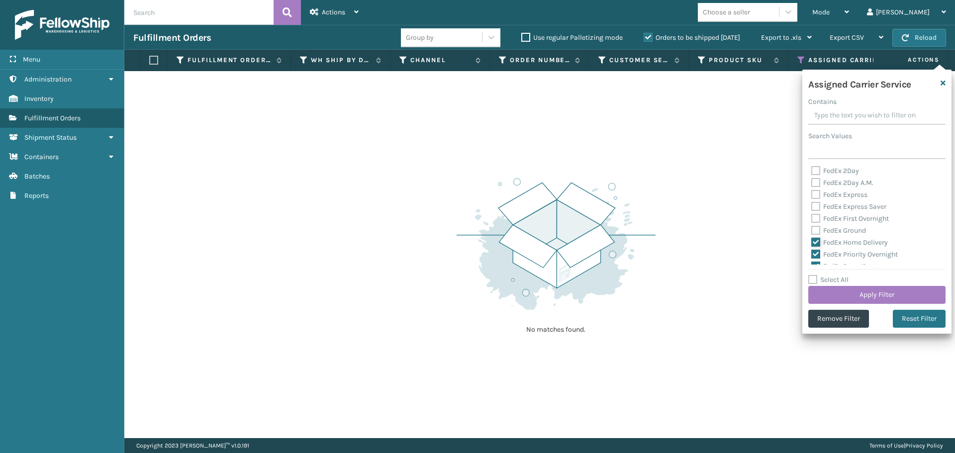
checkbox input "false"
click at [816, 256] on label "FedEx Priority Overnight" at bounding box center [855, 254] width 87 height 8
click at [812, 255] on input "FedEx Priority Overnight" at bounding box center [812, 252] width 0 height 6
checkbox input "false"
click at [814, 215] on label "FedEx SmartPost" at bounding box center [844, 216] width 65 height 8
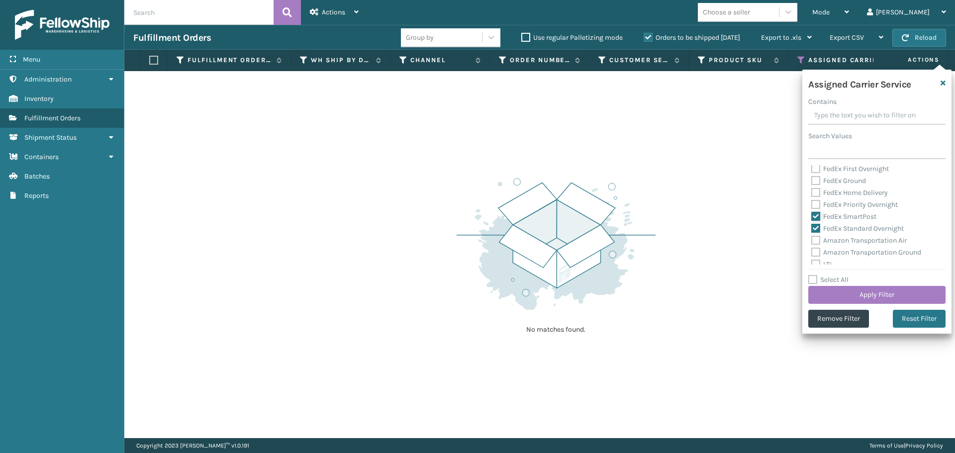
click at [812, 215] on input "FedEx SmartPost" at bounding box center [812, 214] width 0 height 6
checkbox input "false"
click at [815, 229] on label "FedEx Standard Overnight" at bounding box center [858, 228] width 93 height 8
click at [812, 229] on input "FedEx Standard Overnight" at bounding box center [812, 226] width 0 height 6
checkbox input "false"
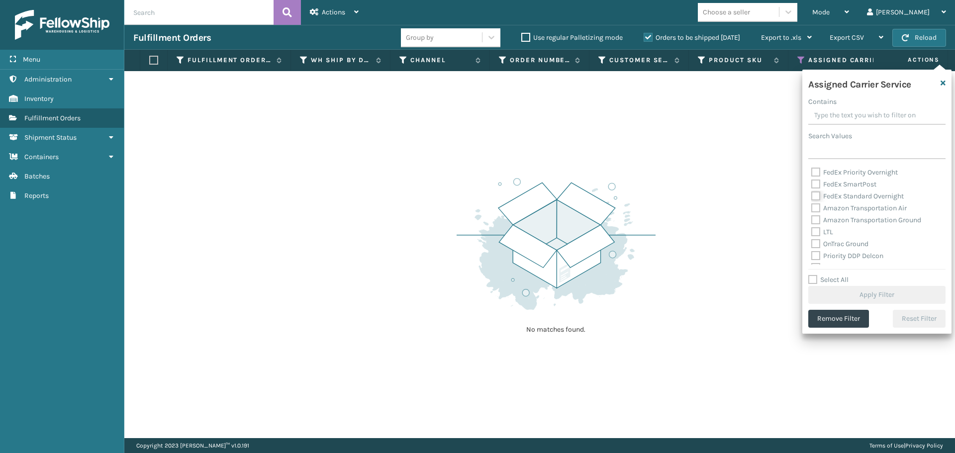
scroll to position [100, 0]
click at [817, 226] on label "OnTrac Ground" at bounding box center [840, 226] width 57 height 8
click at [812, 226] on input "OnTrac Ground" at bounding box center [812, 224] width 0 height 6
checkbox input "true"
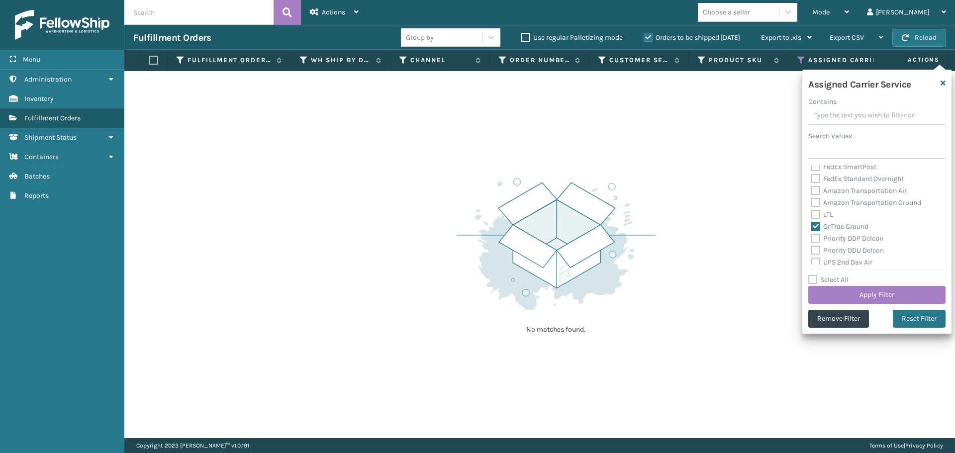
click at [815, 236] on label "Priority DDP Delcon" at bounding box center [848, 238] width 72 height 8
click at [812, 236] on input "Priority DDP Delcon" at bounding box center [812, 236] width 0 height 6
checkbox input "true"
click at [816, 248] on label "Priority DDU Delcon" at bounding box center [848, 250] width 73 height 8
click at [812, 248] on input "Priority DDU Delcon" at bounding box center [812, 248] width 0 height 6
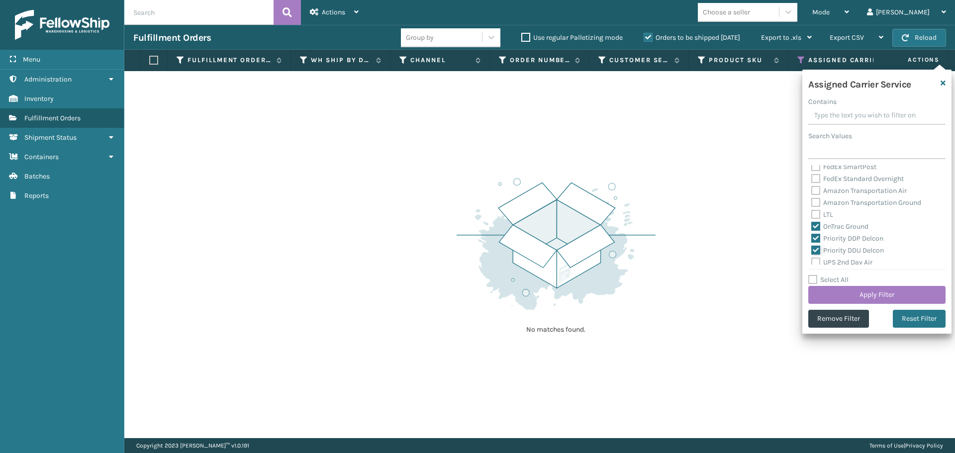
checkbox input "true"
click at [817, 259] on label "UPS 2nd Day Air" at bounding box center [842, 262] width 61 height 8
click at [812, 259] on input "UPS 2nd Day Air" at bounding box center [812, 260] width 0 height 6
checkbox input "true"
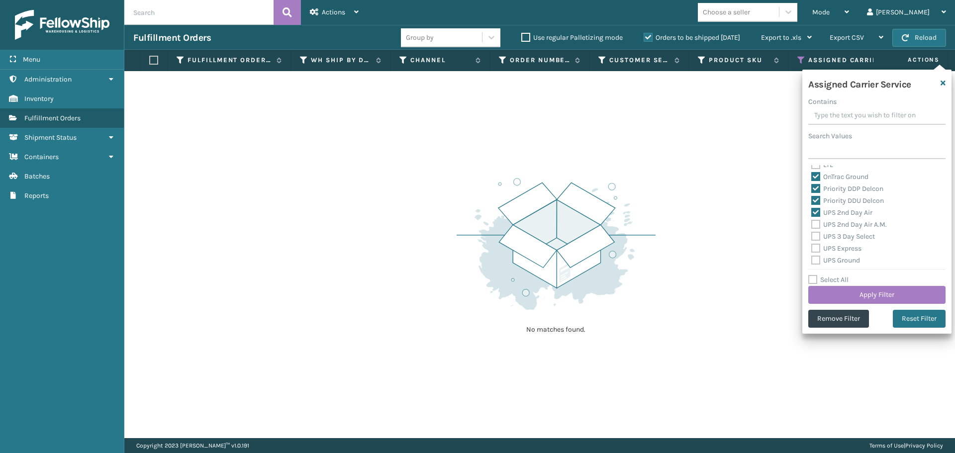
click at [819, 223] on label "UPS 2nd Day Air A.M." at bounding box center [850, 224] width 76 height 8
click at [812, 223] on input "UPS 2nd Day Air A.M." at bounding box center [812, 222] width 0 height 6
checkbox input "true"
click at [818, 238] on label "UPS 3 Day Select" at bounding box center [844, 236] width 64 height 8
click at [812, 237] on input "UPS 3 Day Select" at bounding box center [812, 234] width 0 height 6
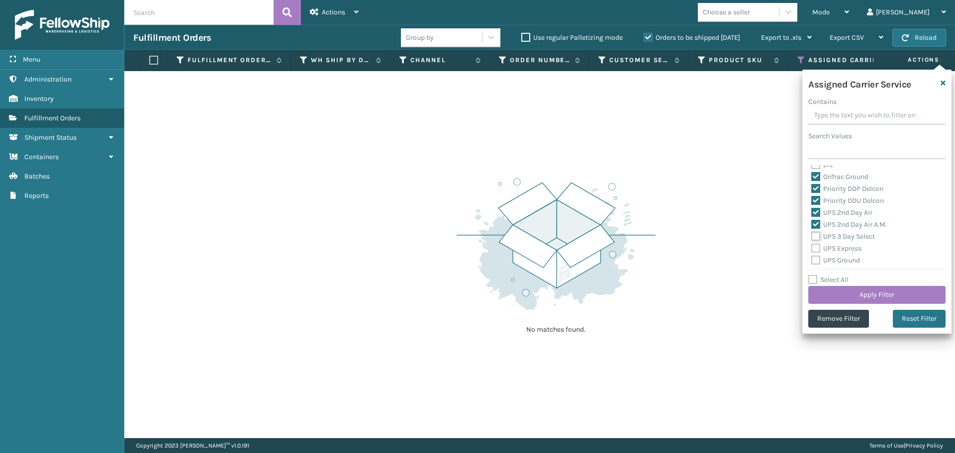
checkbox input "true"
click at [816, 249] on label "UPS Express" at bounding box center [837, 248] width 50 height 8
click at [812, 249] on input "UPS Express" at bounding box center [812, 246] width 0 height 6
checkbox input "true"
click at [816, 260] on label "UPS Ground" at bounding box center [836, 260] width 49 height 8
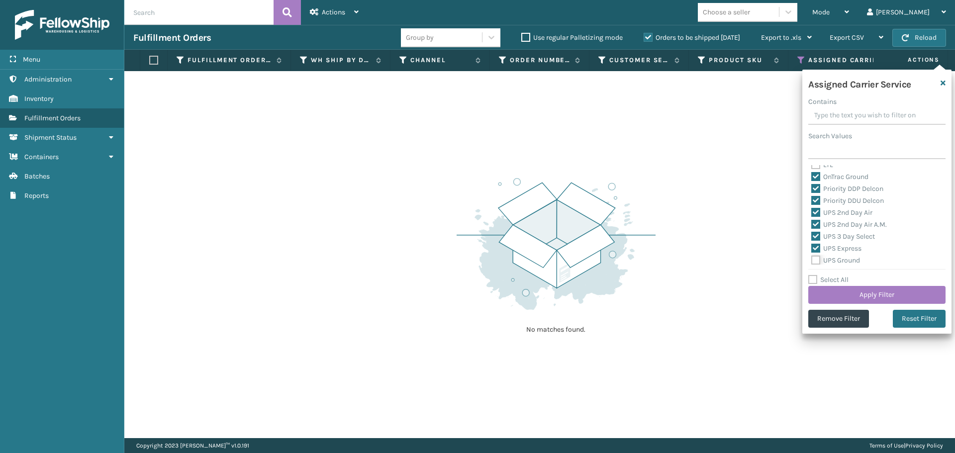
click at [812, 260] on input "UPS Ground" at bounding box center [812, 258] width 0 height 6
checkbox input "true"
click at [818, 221] on label "UPS Next Day Air" at bounding box center [844, 222] width 64 height 8
click at [812, 221] on input "UPS Next Day Air" at bounding box center [812, 220] width 0 height 6
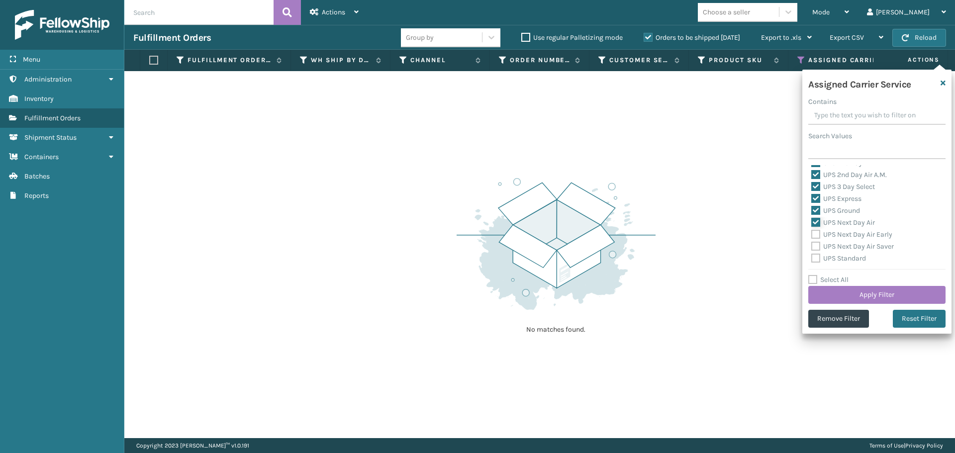
checkbox input "true"
click at [818, 234] on label "UPS Next Day Air Early" at bounding box center [852, 234] width 81 height 8
click at [812, 234] on input "UPS Next Day Air Early" at bounding box center [812, 232] width 0 height 6
checkbox input "true"
click at [817, 248] on label "UPS Next Day Air Saver" at bounding box center [853, 246] width 83 height 8
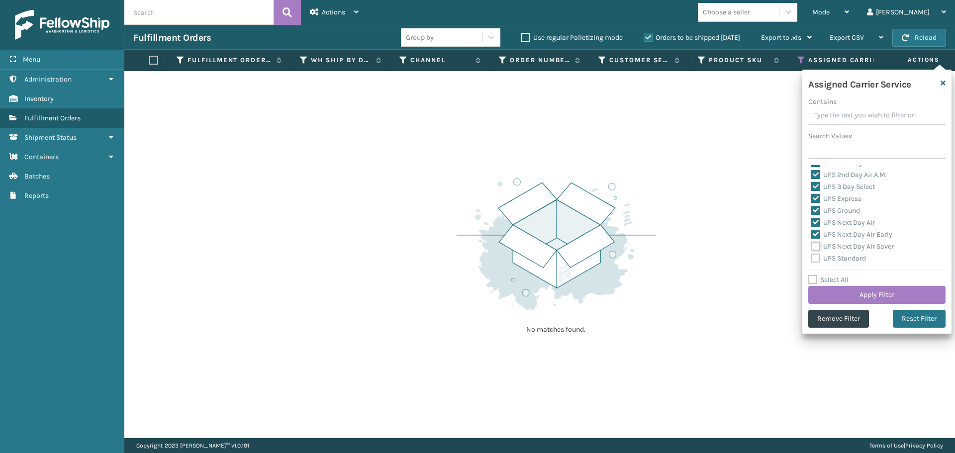
click at [812, 247] on input "UPS Next Day Air Saver" at bounding box center [812, 244] width 0 height 6
checkbox input "true"
click at [815, 258] on label "UPS Standard" at bounding box center [839, 258] width 55 height 8
click at [812, 258] on input "UPS Standard" at bounding box center [812, 256] width 0 height 6
checkbox input "true"
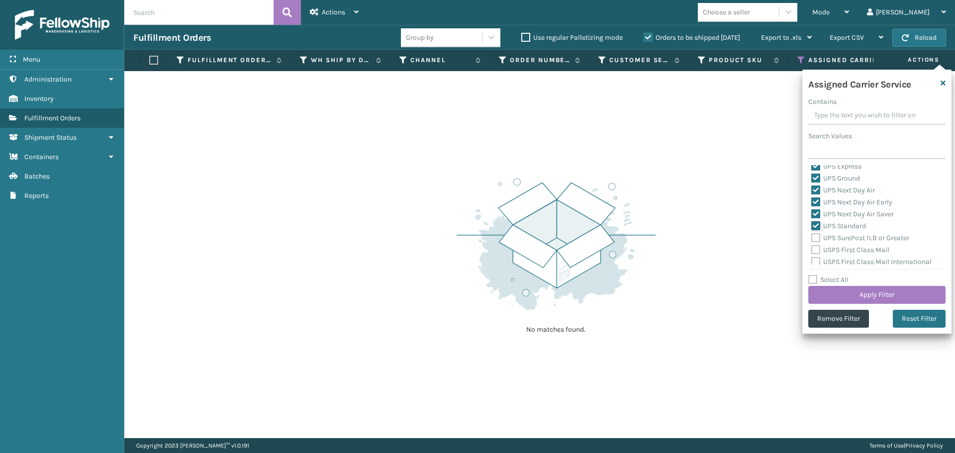
scroll to position [249, 0]
click at [817, 219] on label "UPS SurePost 1LB or Greater" at bounding box center [861, 220] width 98 height 8
click at [812, 219] on input "UPS SurePost 1LB or Greater" at bounding box center [812, 218] width 0 height 6
checkbox input "true"
click at [817, 233] on label "USPS First Class Mail" at bounding box center [851, 232] width 78 height 8
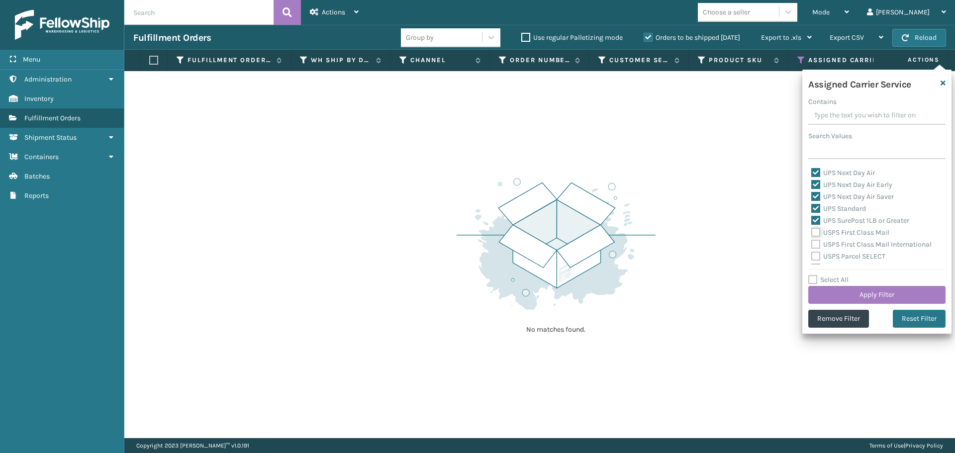
click at [812, 233] on input "USPS First Class Mail" at bounding box center [812, 230] width 0 height 6
checkbox input "true"
drag, startPoint x: 816, startPoint y: 246, endPoint x: 817, endPoint y: 254, distance: 8.0
click at [817, 247] on label "USPS First Class Mail International" at bounding box center [872, 244] width 120 height 8
click at [812, 245] on input "USPS First Class Mail International" at bounding box center [812, 242] width 0 height 6
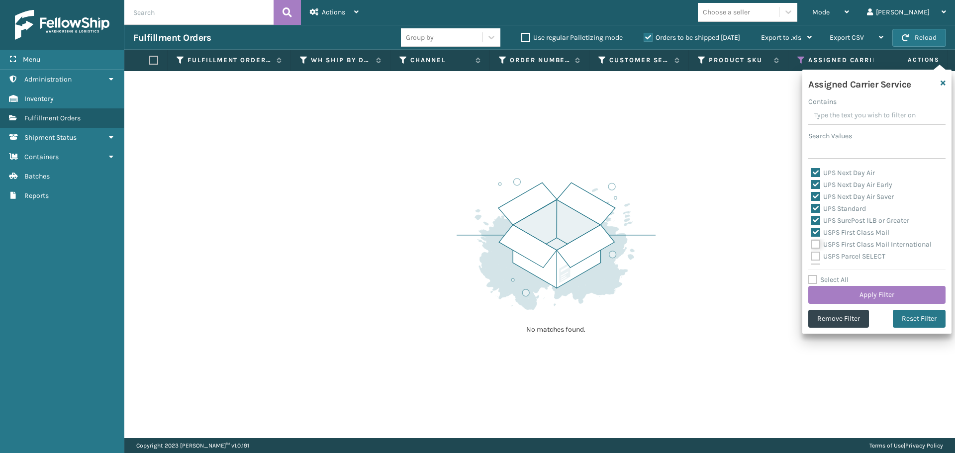
checkbox input "true"
click at [817, 257] on label "USPS Parcel SELECT" at bounding box center [849, 256] width 74 height 8
click at [812, 257] on input "USPS Parcel SELECT" at bounding box center [812, 254] width 0 height 6
checkbox input "true"
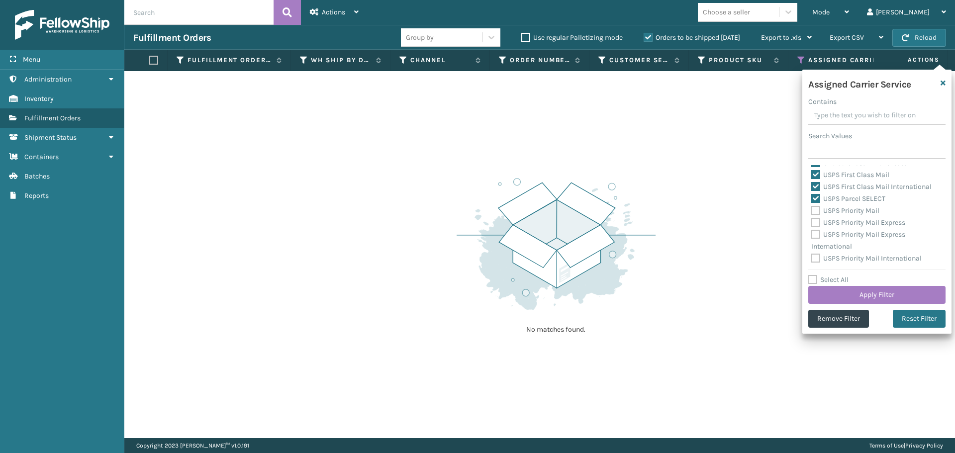
click at [821, 213] on label "USPS Priority Mail" at bounding box center [846, 211] width 68 height 8
click at [812, 211] on input "USPS Priority Mail" at bounding box center [812, 208] width 0 height 6
checkbox input "true"
click at [819, 224] on label "USPS Priority Mail Express" at bounding box center [859, 222] width 94 height 8
click at [812, 223] on input "USPS Priority Mail Express" at bounding box center [812, 220] width 0 height 6
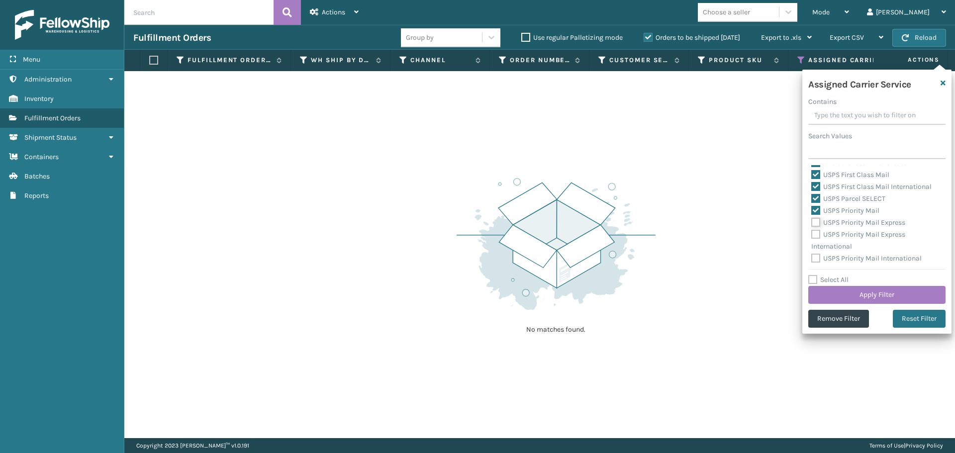
checkbox input "true"
click at [816, 237] on label "USPS Priority Mail Express International" at bounding box center [859, 240] width 94 height 20
click at [812, 235] on input "USPS Priority Mail Express International" at bounding box center [812, 232] width 0 height 6
checkbox input "true"
click at [814, 260] on label "USPS Priority Mail International" at bounding box center [867, 258] width 110 height 8
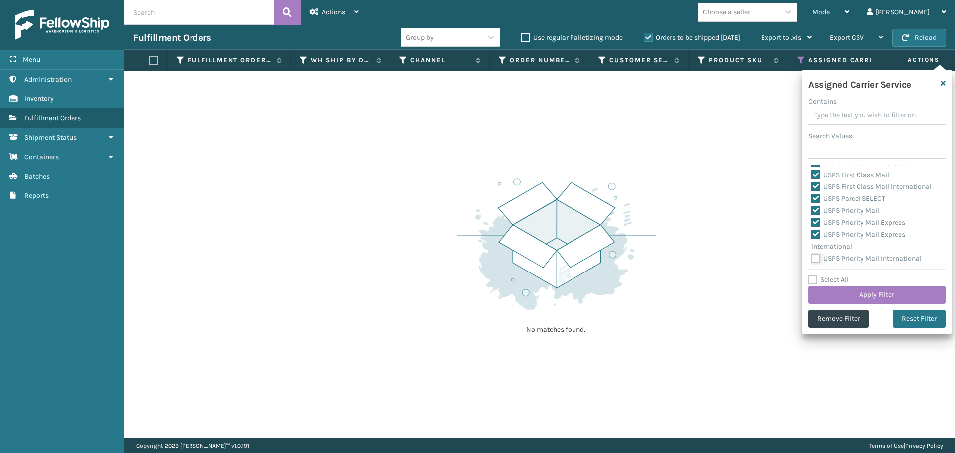
click at [812, 259] on input "USPS Priority Mail International" at bounding box center [812, 256] width 0 height 6
checkbox input "true"
click at [839, 290] on button "Apply Filter" at bounding box center [877, 295] width 137 height 18
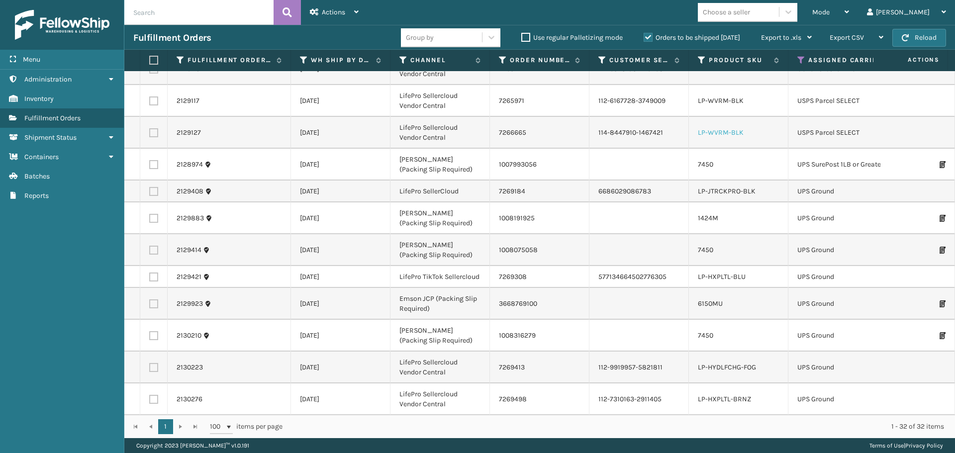
scroll to position [0, 0]
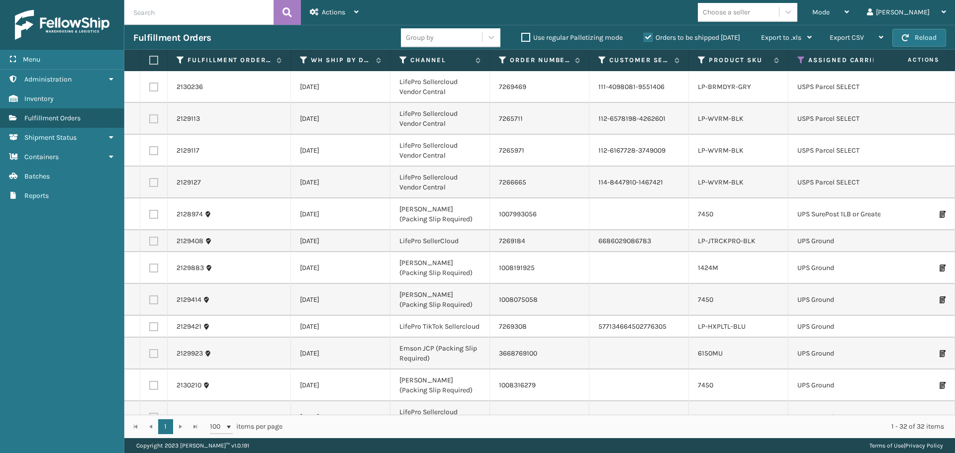
click at [750, 12] on div "Choose a seller" at bounding box center [726, 12] width 47 height 10
type input "c"
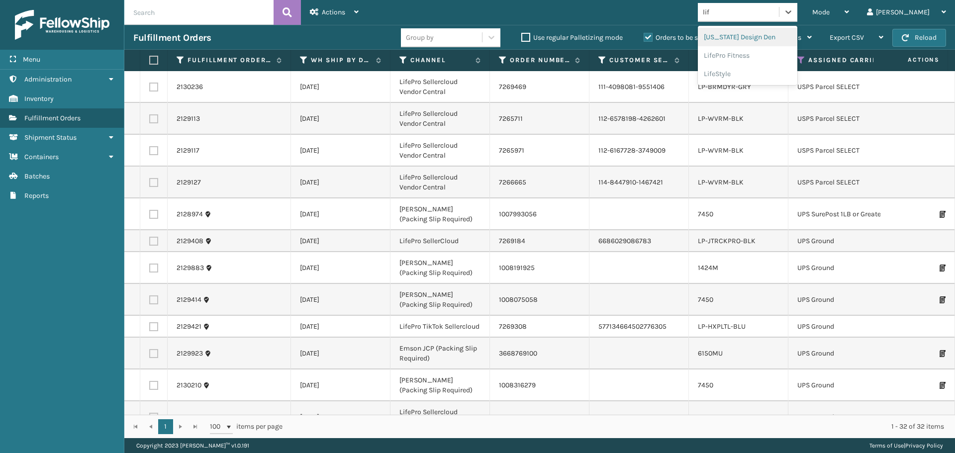
type input "life"
click at [780, 34] on div "LifePro Fitness" at bounding box center [748, 37] width 100 height 18
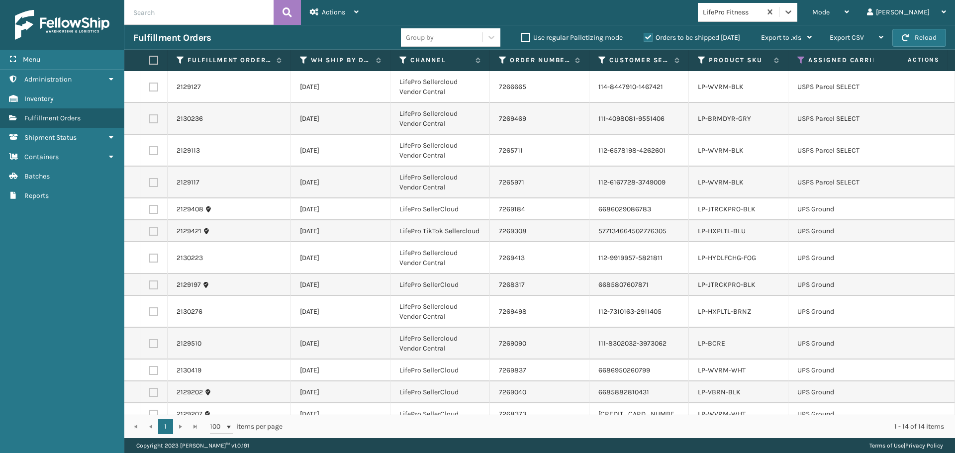
click at [151, 60] on label at bounding box center [152, 60] width 6 height 9
click at [150, 60] on input "checkbox" at bounding box center [149, 60] width 0 height 6
checkbox input "true"
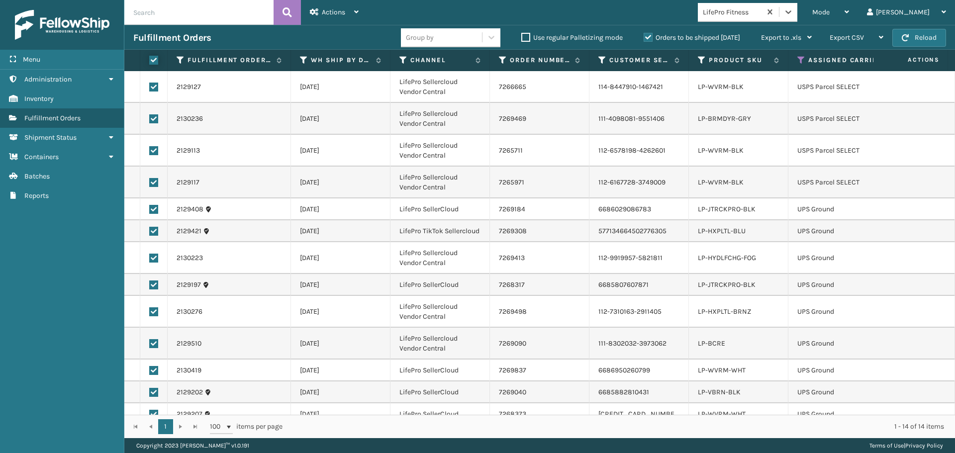
checkbox input "true"
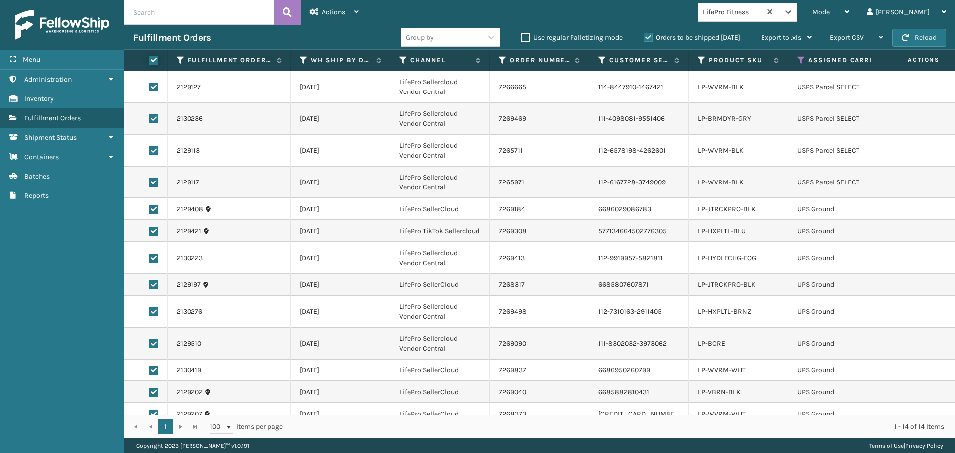
checkbox input "true"
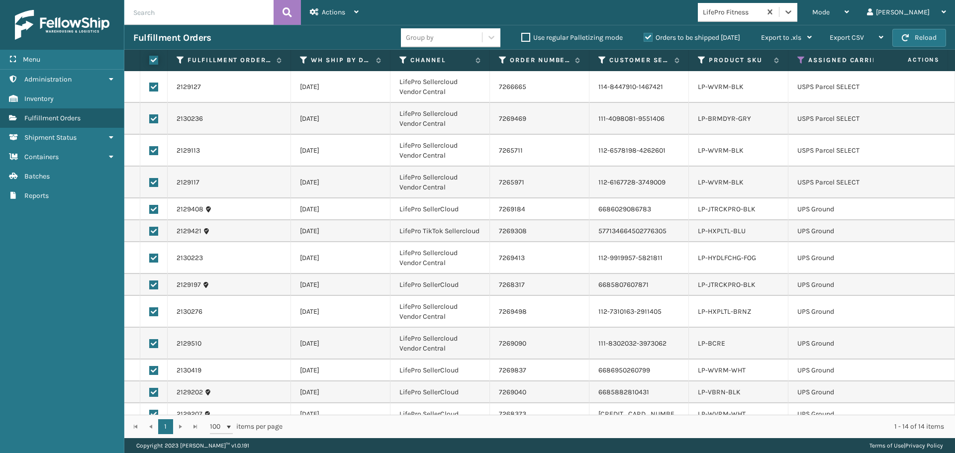
checkbox input "true"
drag, startPoint x: 335, startPoint y: 8, endPoint x: 333, endPoint y: 21, distance: 12.6
click at [335, 9] on div "Actions" at bounding box center [334, 12] width 49 height 25
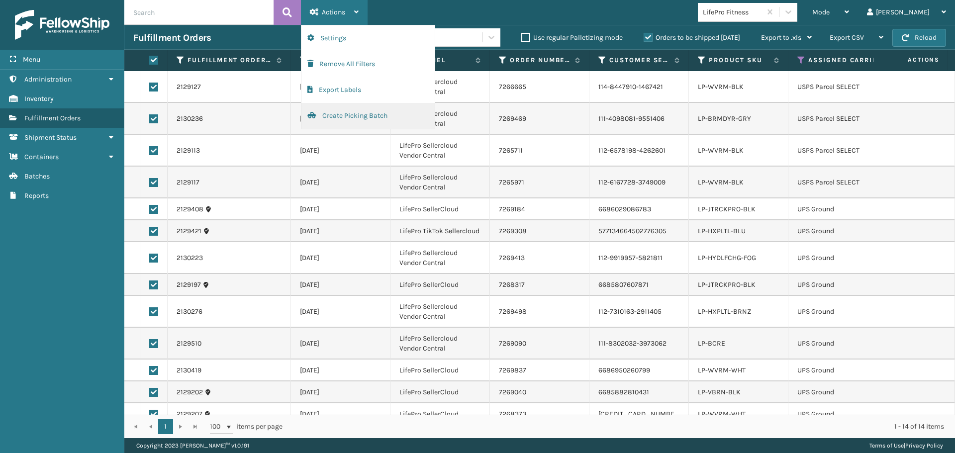
click at [354, 112] on button "Create Picking Batch" at bounding box center [368, 116] width 133 height 26
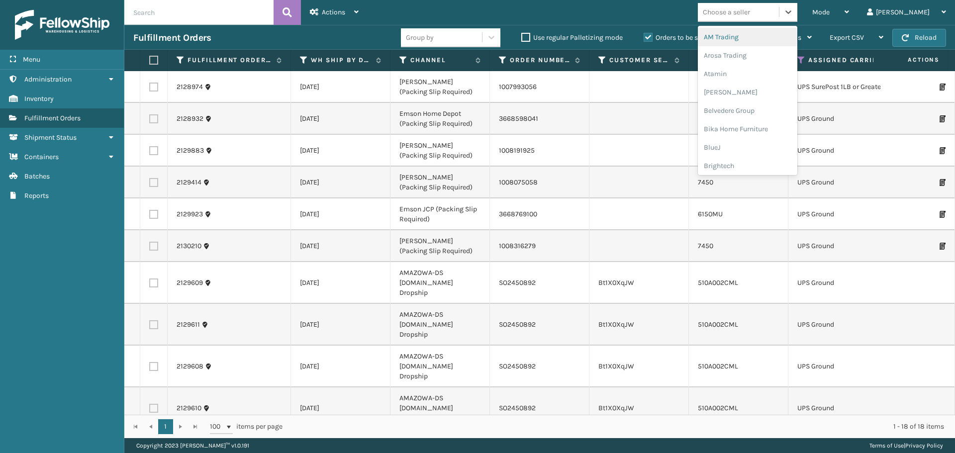
click at [750, 12] on div "Choose a seller" at bounding box center [726, 12] width 47 height 10
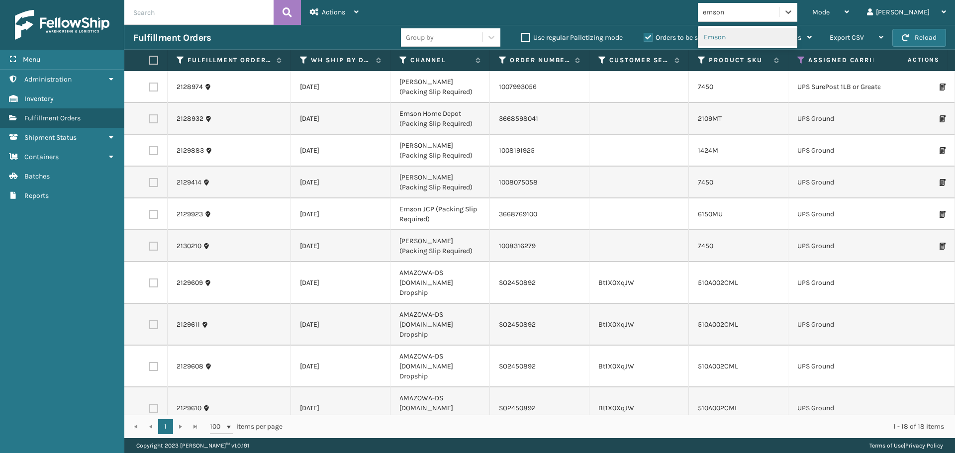
click at [757, 38] on div "Emson" at bounding box center [748, 37] width 100 height 18
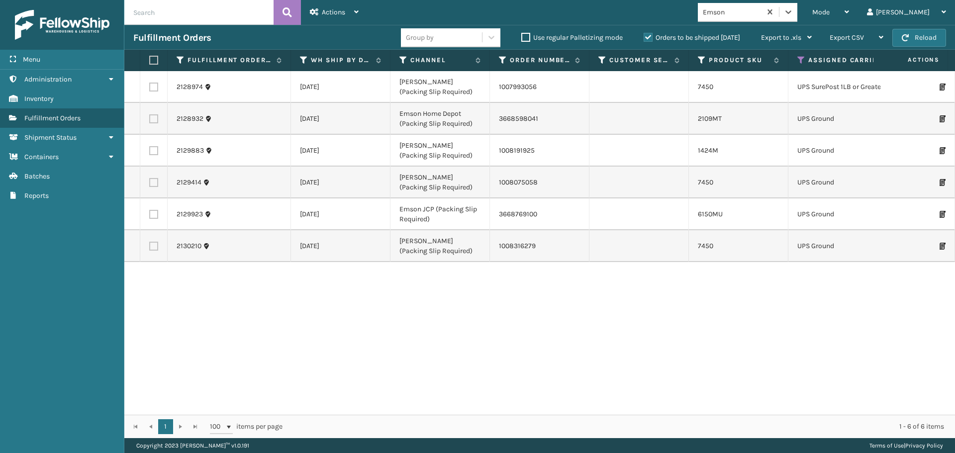
click at [151, 63] on label at bounding box center [152, 60] width 6 height 9
click at [150, 63] on input "checkbox" at bounding box center [149, 60] width 0 height 6
click at [324, 12] on span "Actions" at bounding box center [333, 12] width 23 height 8
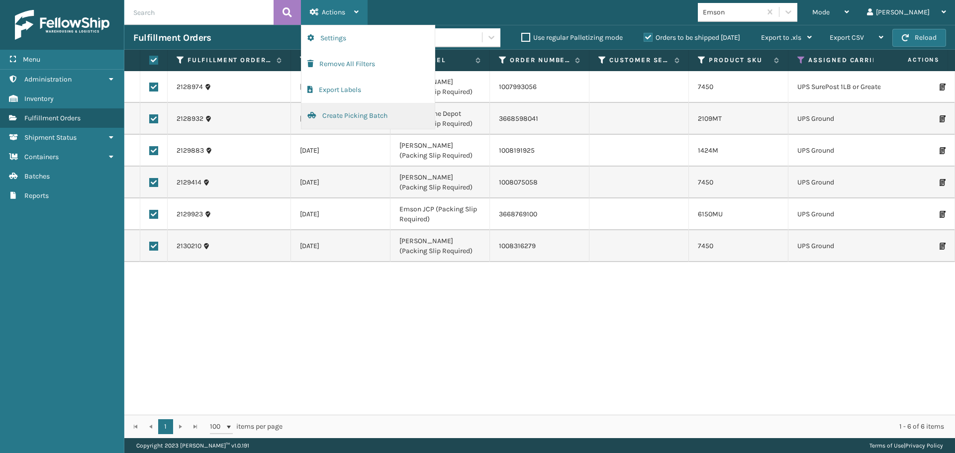
click at [340, 117] on button "Create Picking Batch" at bounding box center [368, 116] width 133 height 26
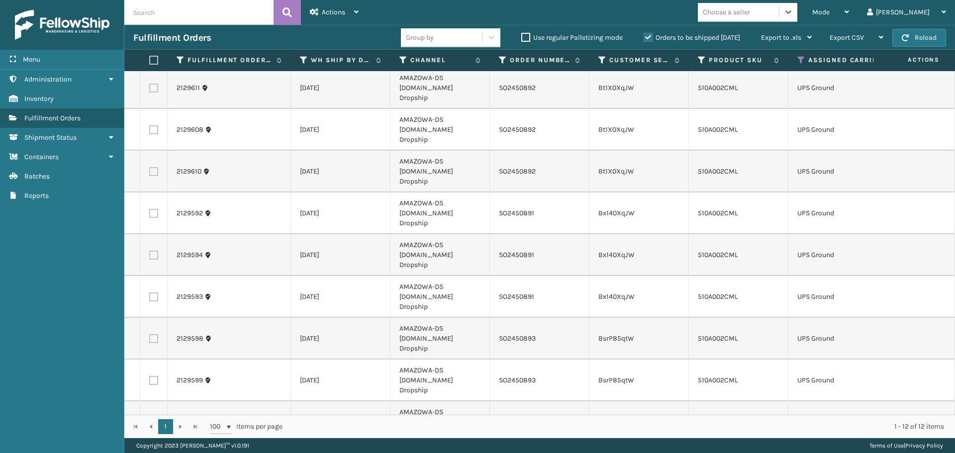
click at [750, 12] on div "Choose a seller" at bounding box center [726, 12] width 47 height 10
click at [769, 37] on div "LifeStyle" at bounding box center [748, 37] width 100 height 18
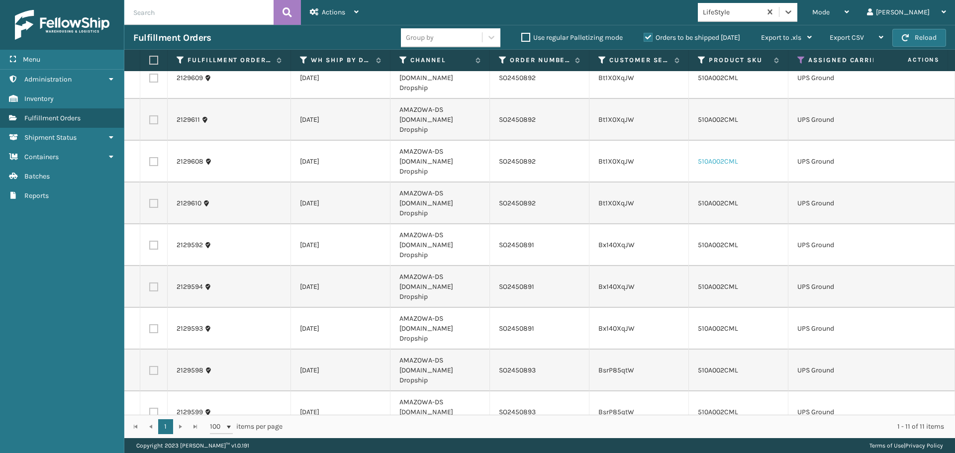
scroll to position [14, 0]
click at [150, 58] on label at bounding box center [152, 60] width 6 height 9
click at [150, 58] on input "checkbox" at bounding box center [149, 60] width 0 height 6
click at [342, 6] on div "Actions" at bounding box center [334, 12] width 49 height 25
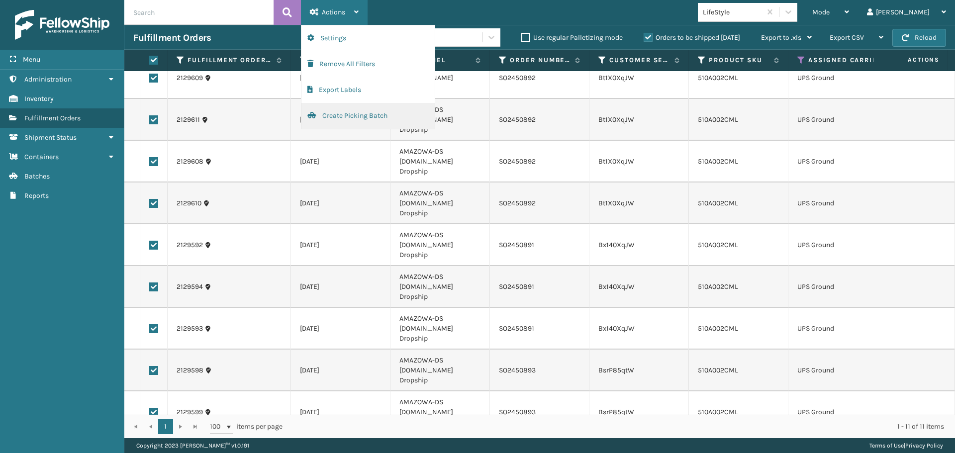
click at [345, 113] on button "Create Picking Batch" at bounding box center [368, 116] width 133 height 26
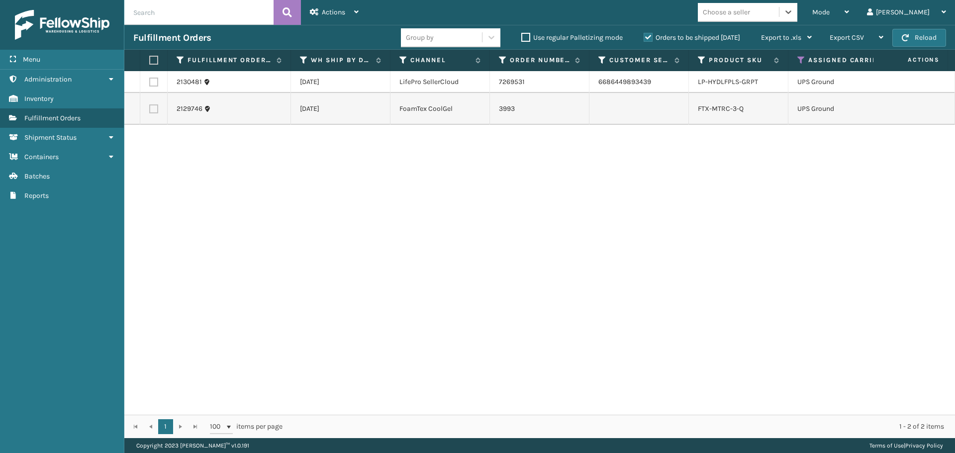
click at [155, 81] on label at bounding box center [153, 82] width 9 height 9
click at [150, 81] on input "checkbox" at bounding box center [149, 81] width 0 height 6
click at [151, 113] on label at bounding box center [153, 109] width 9 height 9
click at [150, 111] on input "checkbox" at bounding box center [149, 108] width 0 height 6
click at [328, 10] on span "Actions" at bounding box center [333, 12] width 23 height 8
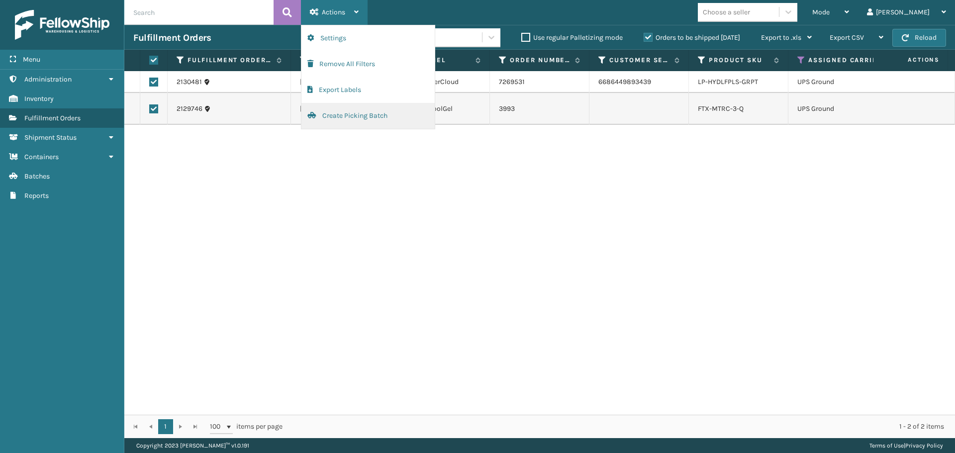
click at [354, 121] on button "Create Picking Batch" at bounding box center [368, 116] width 133 height 26
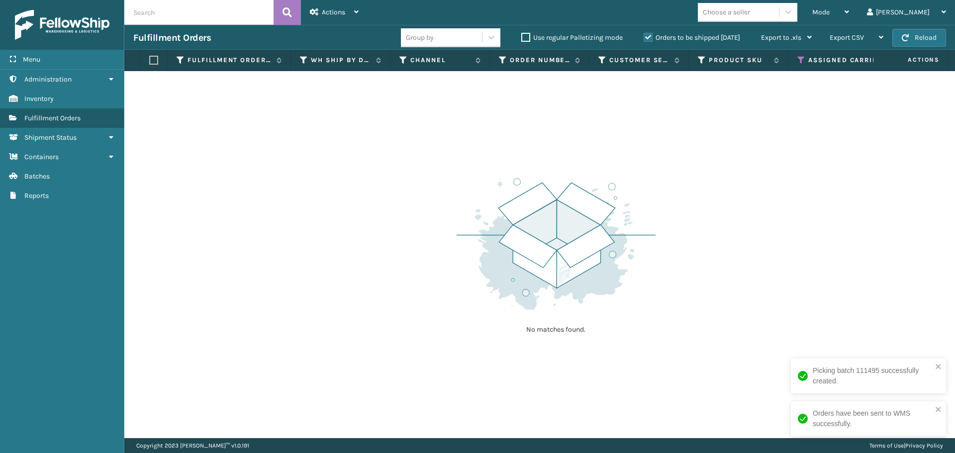
click at [801, 62] on icon at bounding box center [802, 60] width 8 height 9
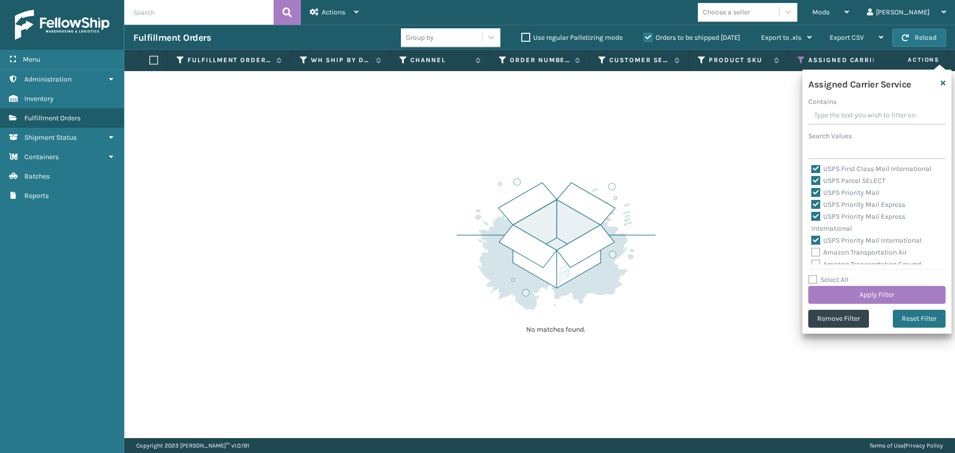
scroll to position [199, 0]
click at [814, 281] on label "Select All" at bounding box center [829, 280] width 40 height 8
click at [814, 275] on input "Select All" at bounding box center [883, 274] width 149 height 1
click at [814, 281] on label "Select All" at bounding box center [829, 280] width 40 height 8
click at [814, 275] on input "Select All" at bounding box center [883, 274] width 149 height 1
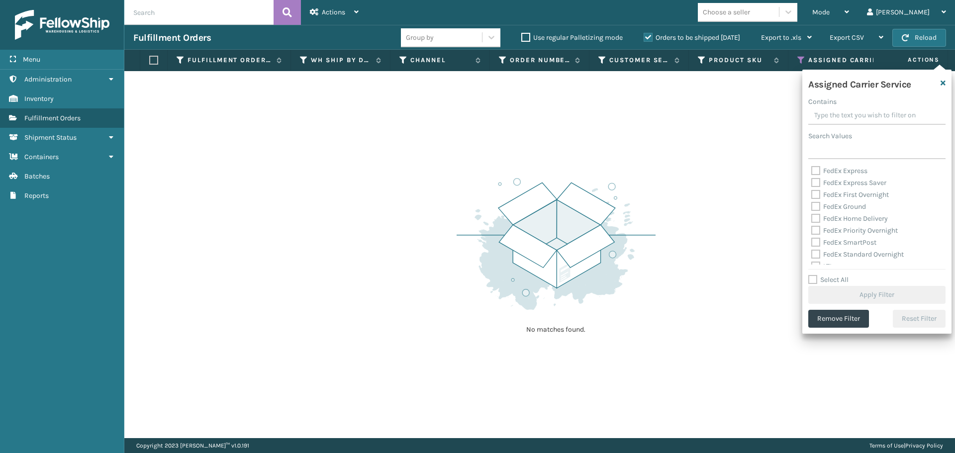
scroll to position [307, 0]
click at [815, 258] on label "LTL" at bounding box center [823, 258] width 22 height 8
click at [812, 258] on input "LTL" at bounding box center [812, 256] width 0 height 6
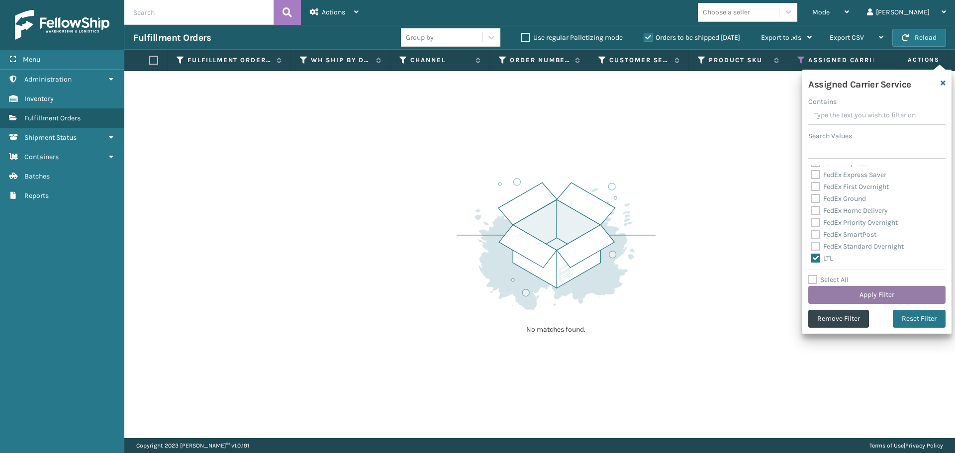
click at [835, 294] on button "Apply Filter" at bounding box center [877, 295] width 137 height 18
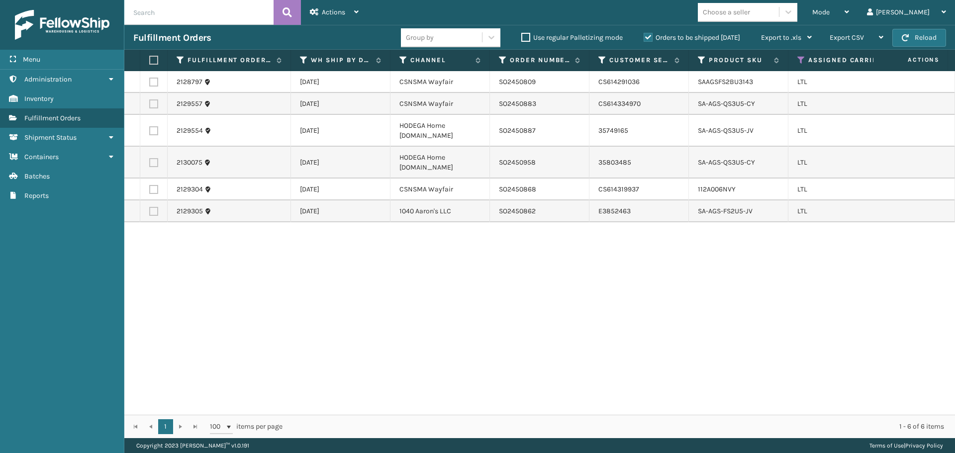
click at [153, 83] on label at bounding box center [153, 82] width 9 height 9
click at [150, 83] on input "checkbox" at bounding box center [149, 81] width 0 height 6
click at [151, 101] on label at bounding box center [153, 104] width 9 height 9
click at [150, 101] on input "checkbox" at bounding box center [149, 103] width 0 height 6
click at [155, 191] on label at bounding box center [153, 189] width 9 height 9
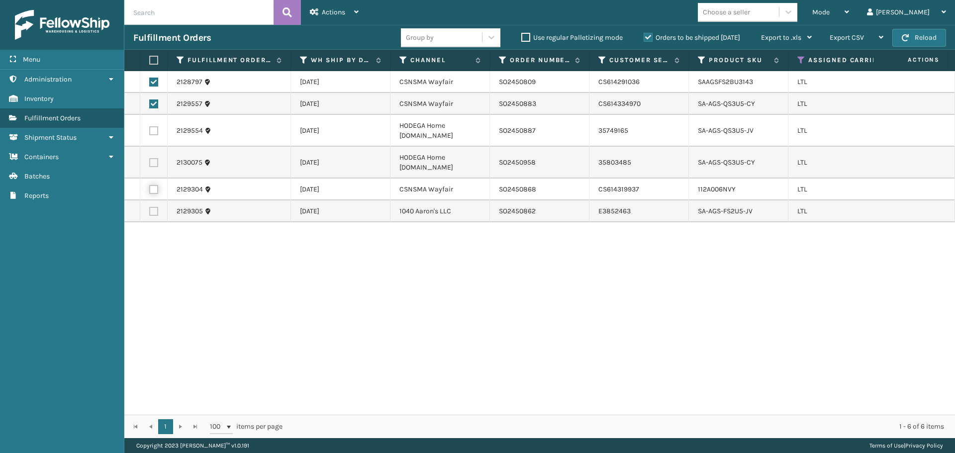
click at [150, 191] on input "checkbox" at bounding box center [149, 188] width 0 height 6
click at [351, 16] on div "Actions" at bounding box center [334, 12] width 49 height 25
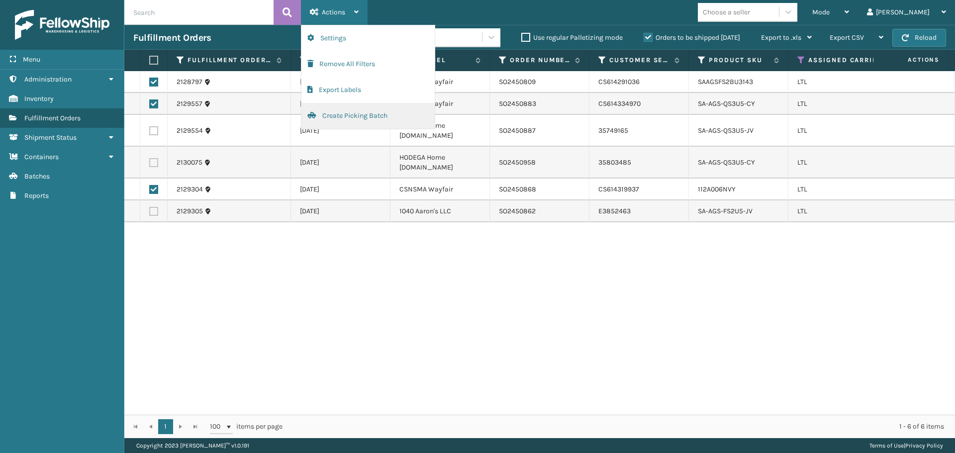
click at [354, 111] on button "Create Picking Batch" at bounding box center [368, 116] width 133 height 26
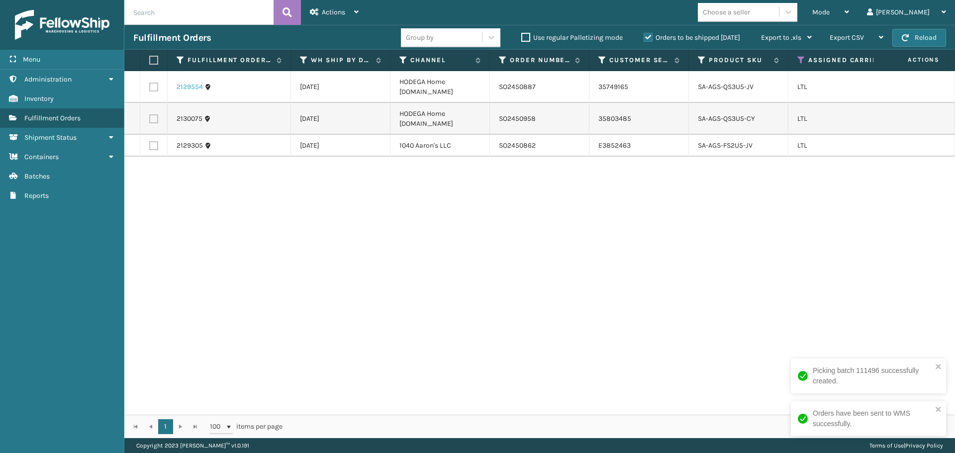
click at [188, 90] on link "2129554" at bounding box center [190, 87] width 26 height 10
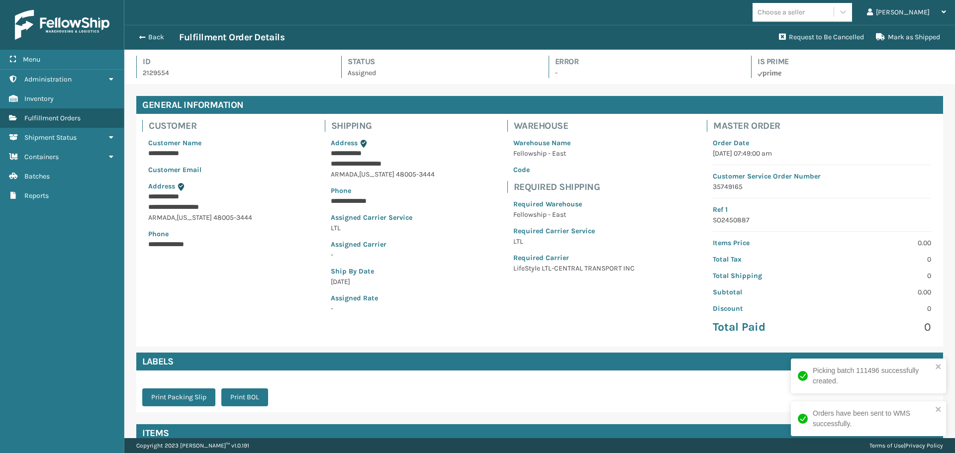
scroll to position [24, 831]
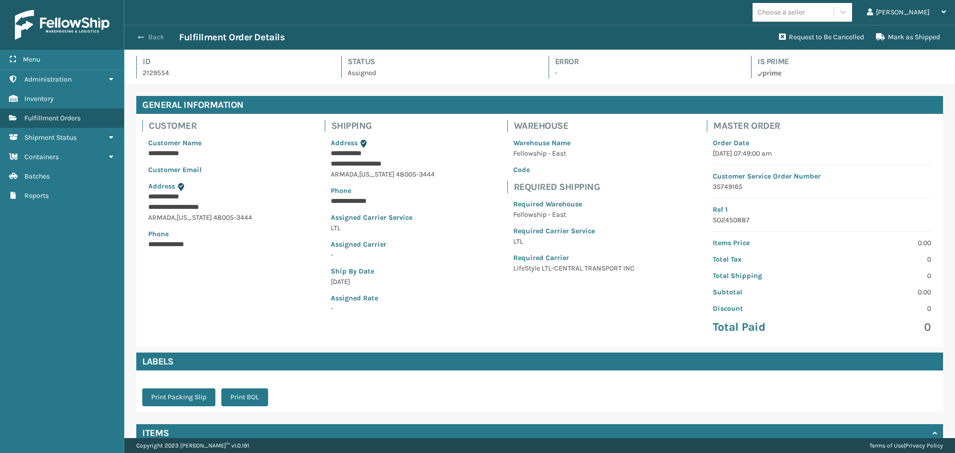
click at [151, 36] on button "Back" at bounding box center [156, 37] width 46 height 9
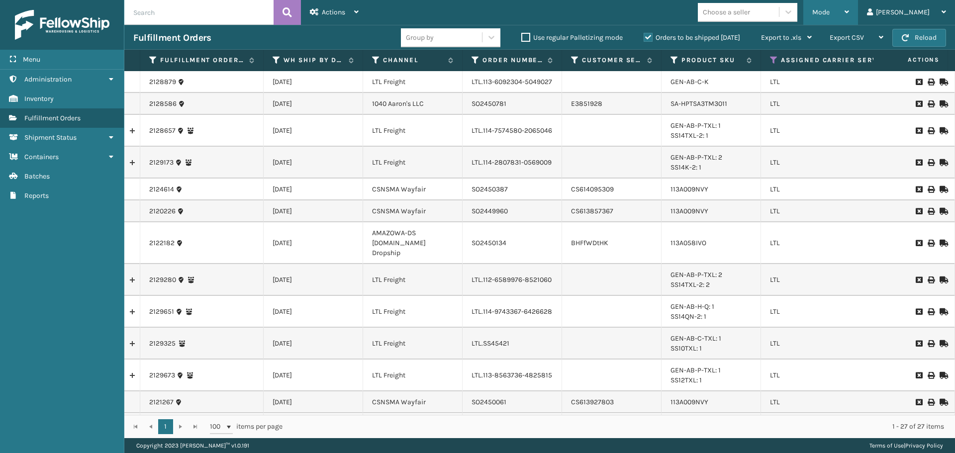
click at [830, 15] on span "Mode" at bounding box center [821, 12] width 17 height 8
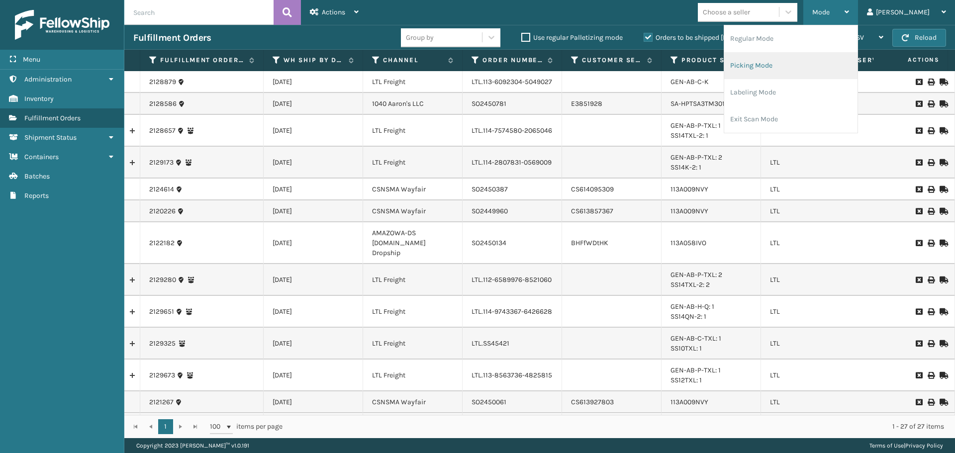
click at [799, 58] on li "Picking Mode" at bounding box center [791, 65] width 133 height 27
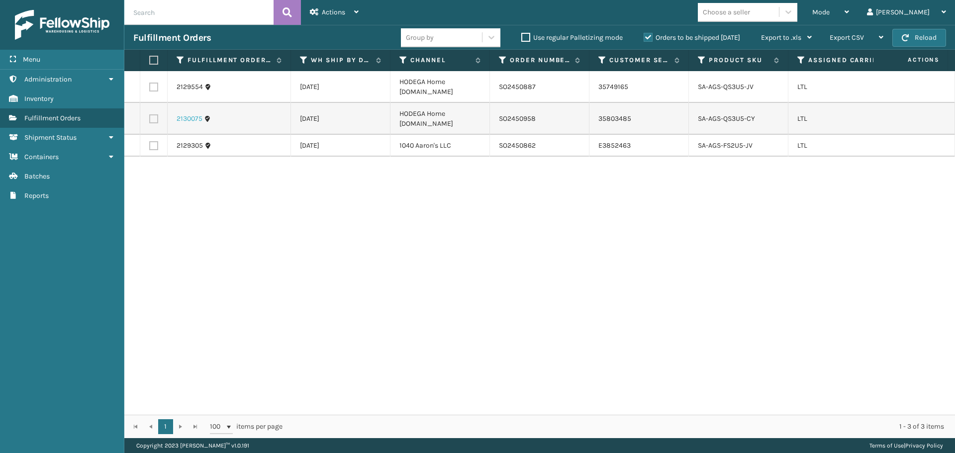
click at [189, 120] on link "2130075" at bounding box center [190, 119] width 26 height 10
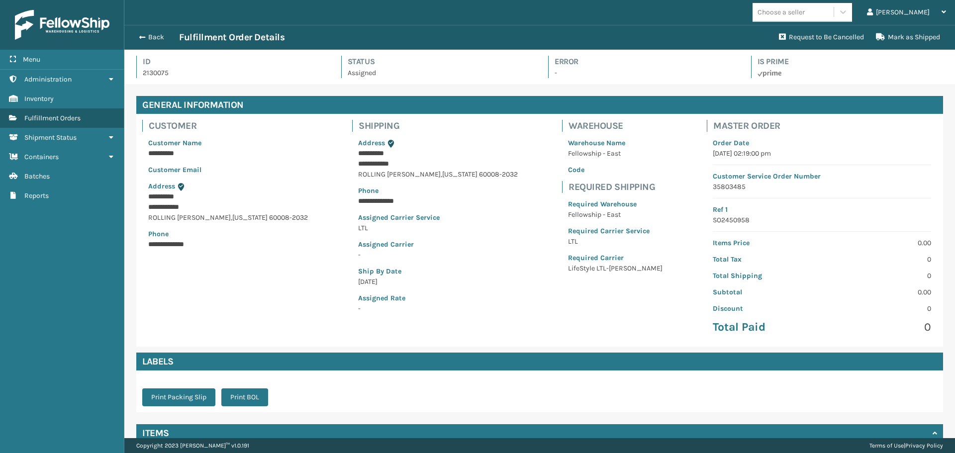
scroll to position [24, 831]
click at [155, 38] on button "Back" at bounding box center [156, 37] width 46 height 9
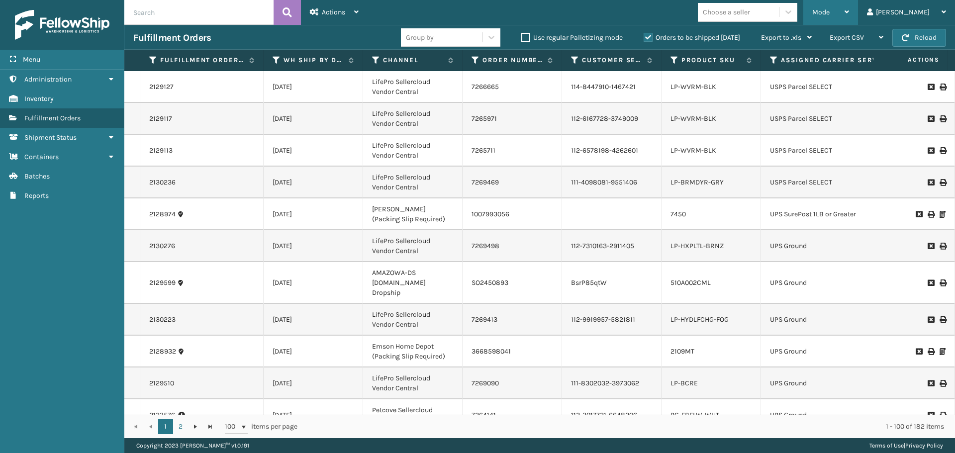
click at [849, 17] on div "Mode" at bounding box center [831, 12] width 37 height 25
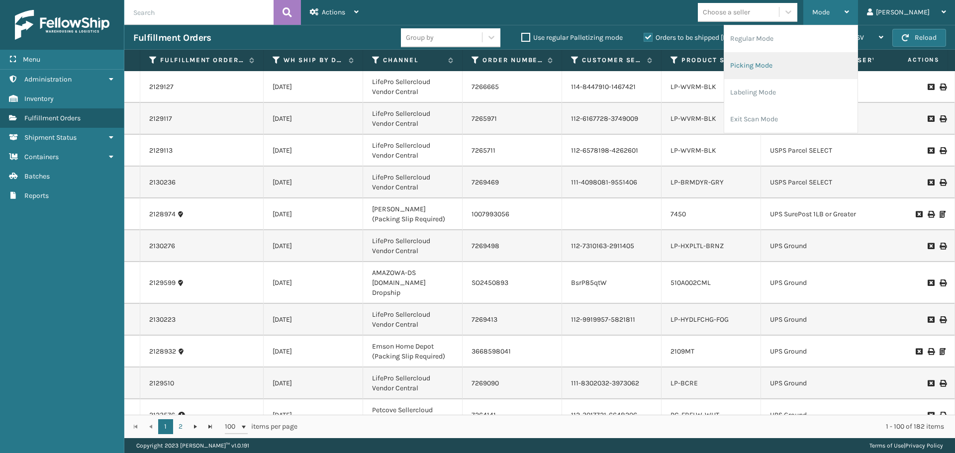
click at [809, 67] on li "Picking Mode" at bounding box center [791, 65] width 133 height 27
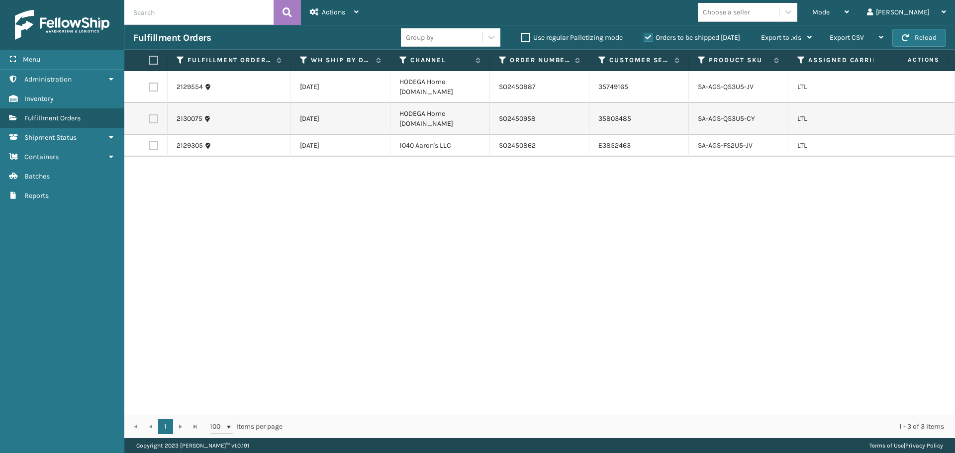
click at [156, 88] on label at bounding box center [153, 87] width 9 height 9
click at [150, 88] on input "checkbox" at bounding box center [149, 86] width 0 height 6
click at [330, 9] on span "Actions" at bounding box center [333, 12] width 23 height 8
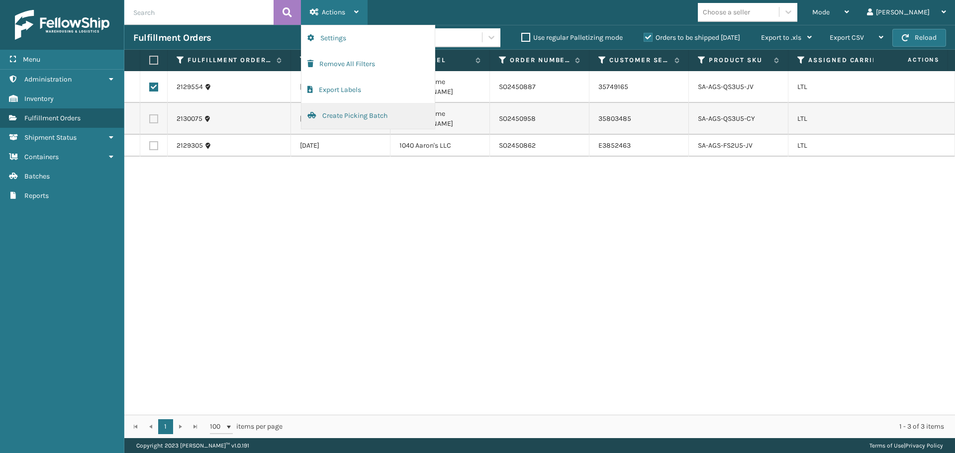
click at [348, 118] on button "Create Picking Batch" at bounding box center [368, 116] width 133 height 26
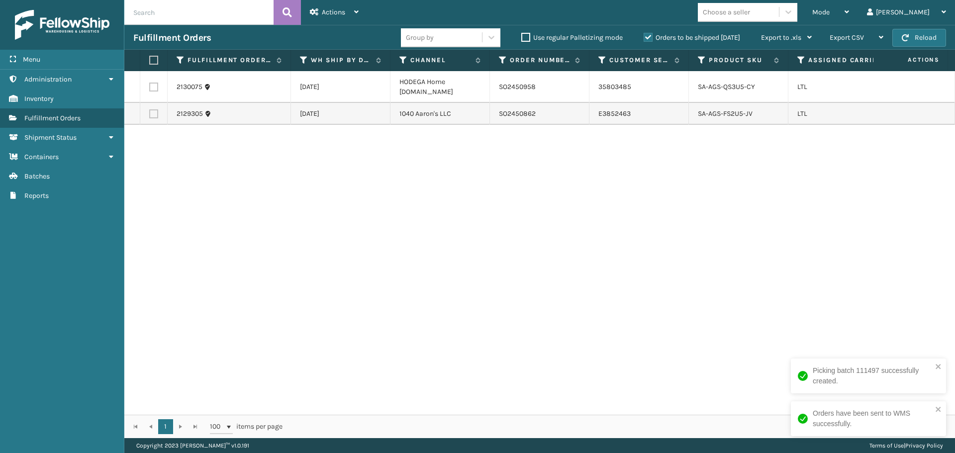
click at [153, 89] on label at bounding box center [153, 87] width 9 height 9
click at [150, 89] on input "checkbox" at bounding box center [149, 86] width 0 height 6
click at [335, 17] on div "Actions" at bounding box center [334, 12] width 49 height 25
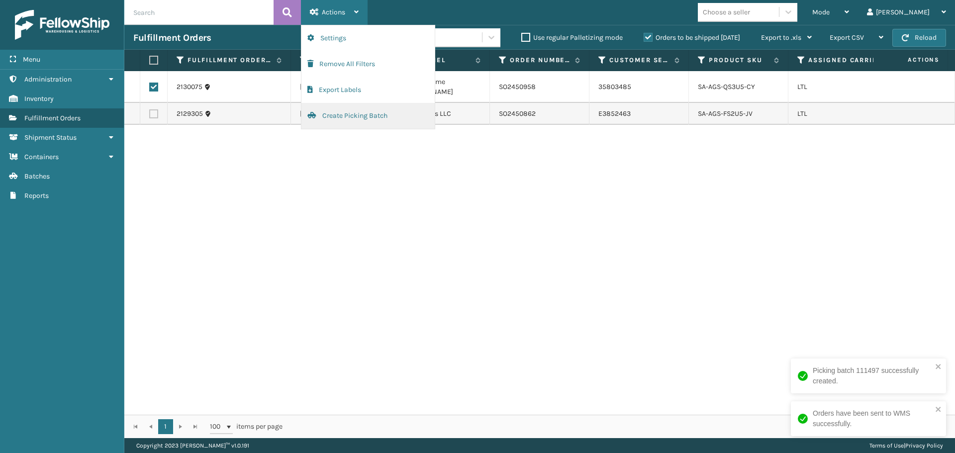
click at [339, 118] on button "Create Picking Batch" at bounding box center [368, 116] width 133 height 26
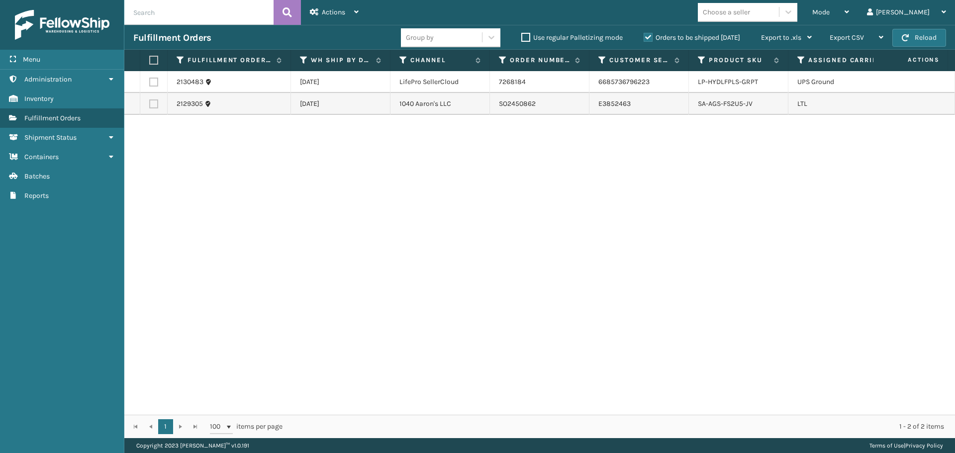
click at [153, 103] on label at bounding box center [153, 104] width 9 height 9
click at [150, 103] on input "checkbox" at bounding box center [149, 103] width 0 height 6
click at [324, 17] on div "Actions" at bounding box center [334, 12] width 49 height 25
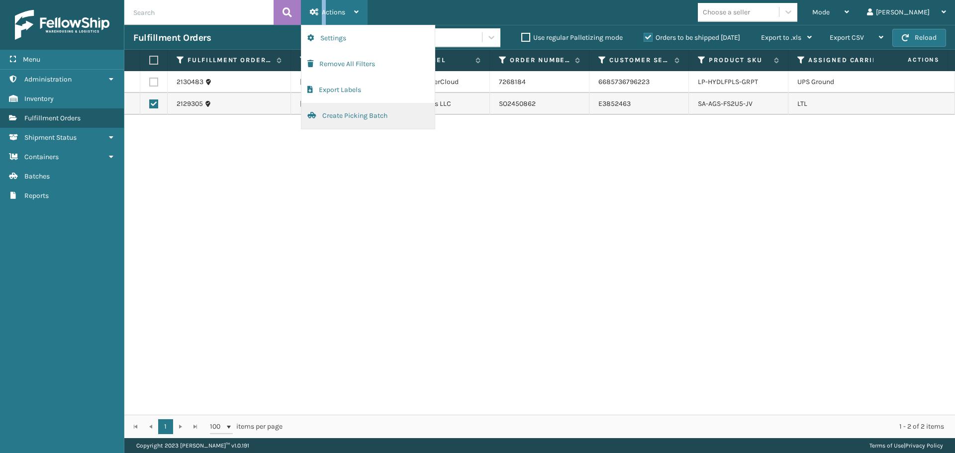
click at [332, 116] on button "Create Picking Batch" at bounding box center [368, 116] width 133 height 26
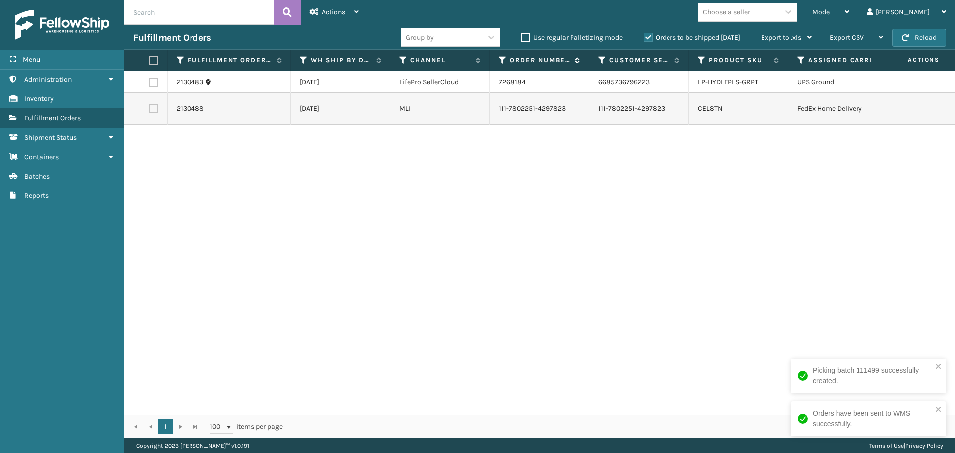
click at [505, 58] on icon at bounding box center [503, 60] width 8 height 9
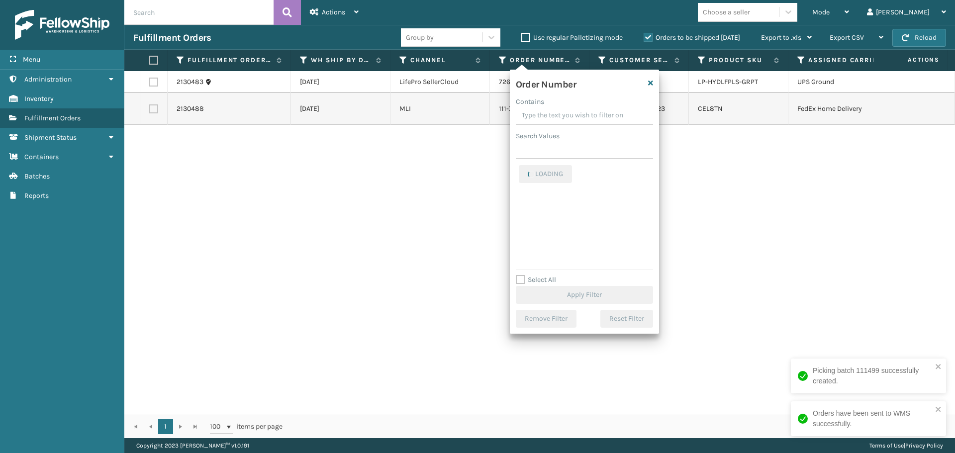
click at [526, 108] on input "Contains" at bounding box center [584, 116] width 137 height 18
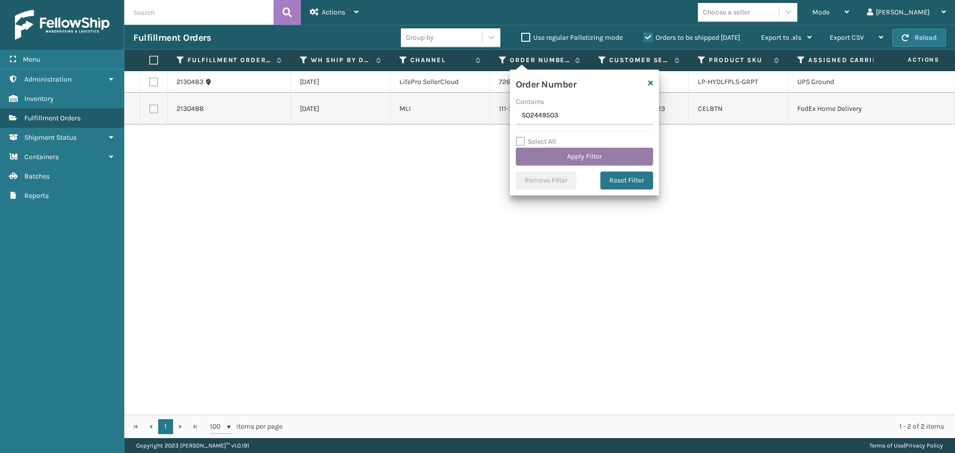
click at [565, 156] on button "Apply Filter" at bounding box center [584, 157] width 137 height 18
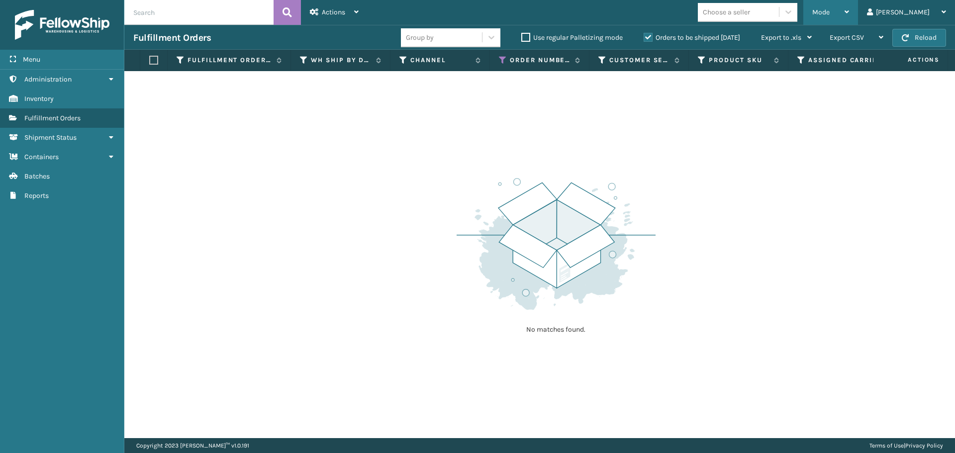
click at [830, 14] on span "Mode" at bounding box center [821, 12] width 17 height 8
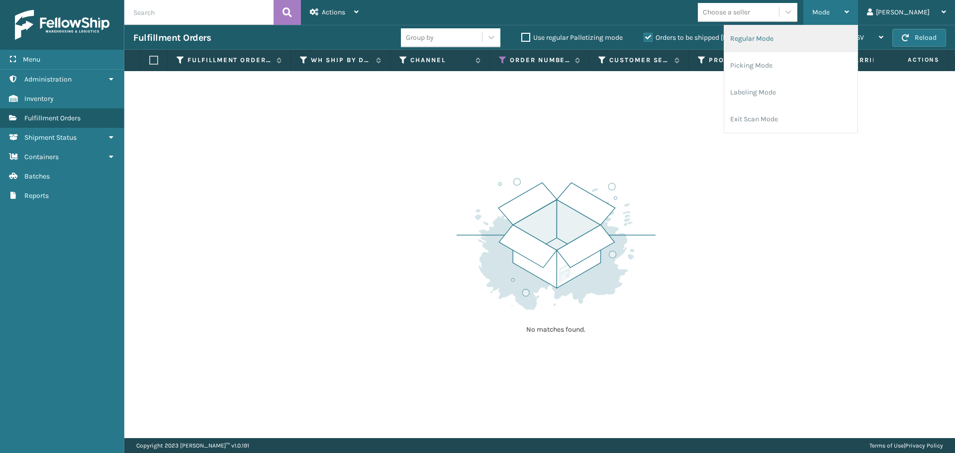
click at [851, 47] on li "Regular Mode" at bounding box center [791, 38] width 133 height 27
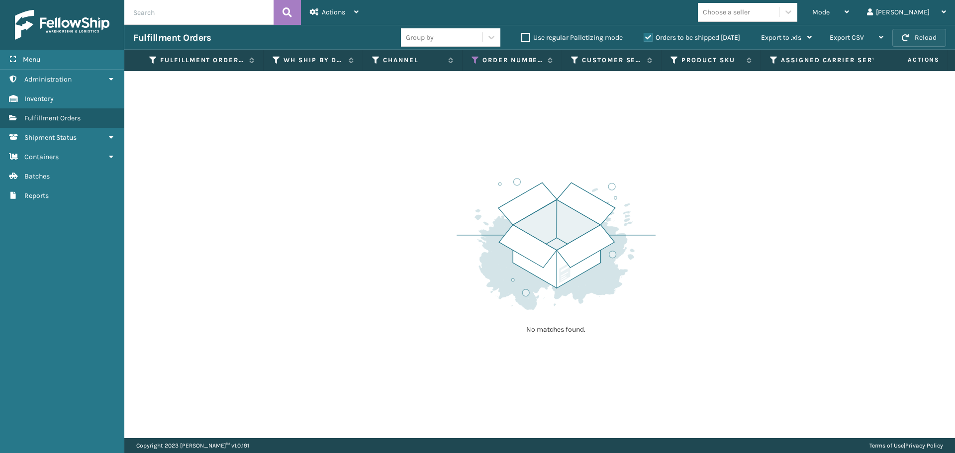
click at [916, 38] on button "Reload" at bounding box center [920, 38] width 54 height 18
click at [646, 35] on label "Orders to be shipped [DATE]" at bounding box center [692, 37] width 97 height 8
click at [644, 35] on input "Orders to be shipped [DATE]" at bounding box center [644, 35] width 0 height 6
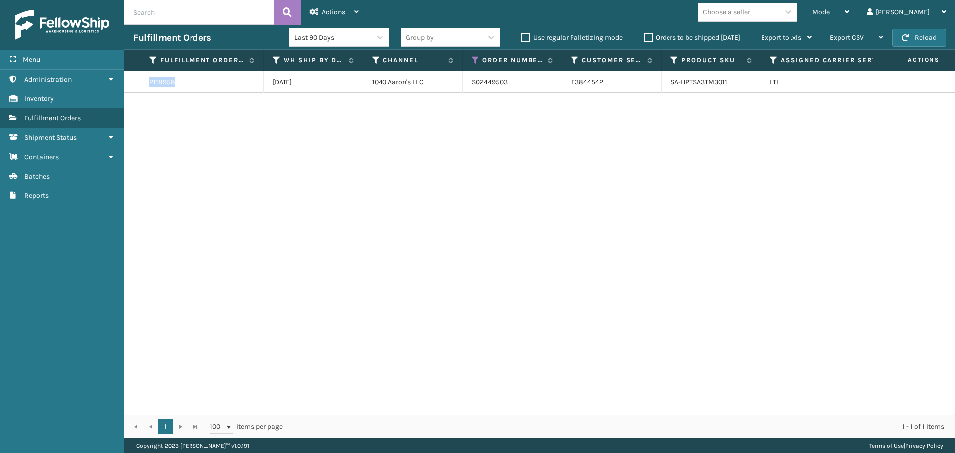
drag, startPoint x: 178, startPoint y: 83, endPoint x: 149, endPoint y: 84, distance: 28.9
click at [149, 84] on div "2118958" at bounding box center [201, 82] width 105 height 10
copy link "2118958"
click at [475, 59] on icon at bounding box center [476, 60] width 8 height 9
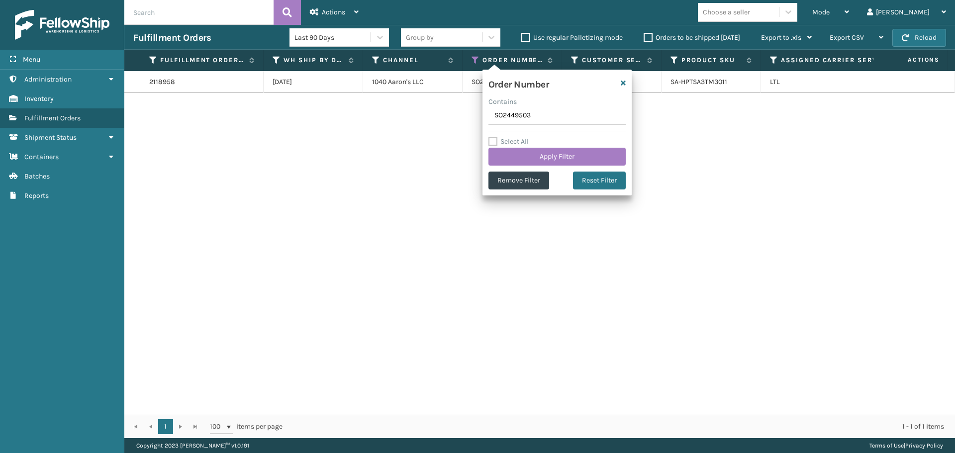
click at [522, 114] on input "SO2449503" at bounding box center [557, 116] width 137 height 18
click at [540, 158] on button "Apply Filter" at bounding box center [557, 157] width 137 height 18
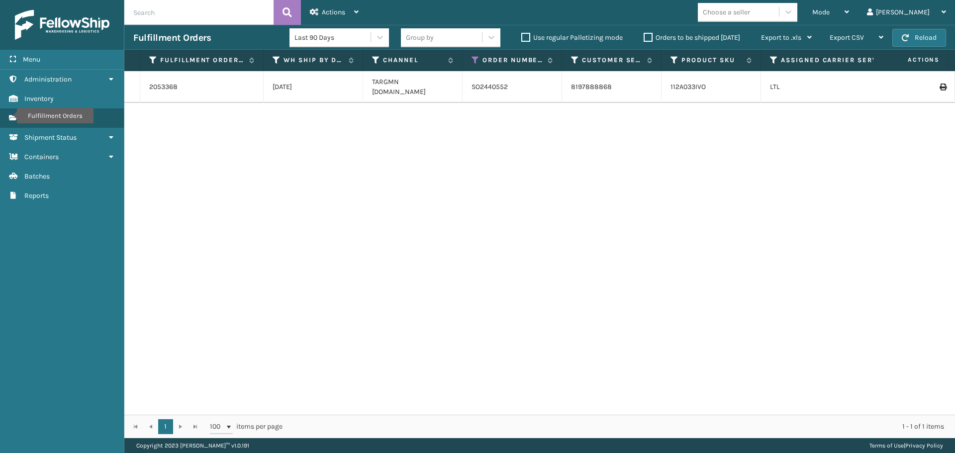
click at [649, 35] on label "Orders to be shipped [DATE]" at bounding box center [692, 37] width 97 height 8
click at [644, 35] on input "Orders to be shipped [DATE]" at bounding box center [644, 35] width 0 height 6
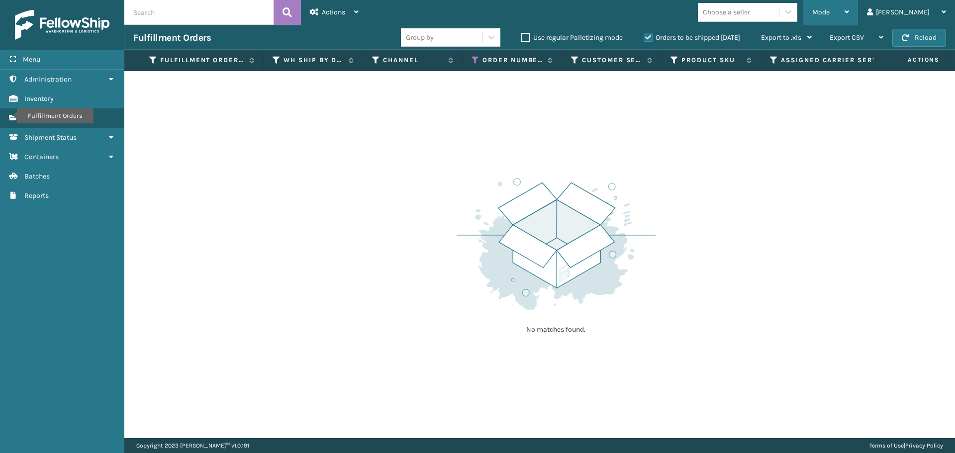
click at [830, 8] on span "Mode" at bounding box center [821, 12] width 17 height 8
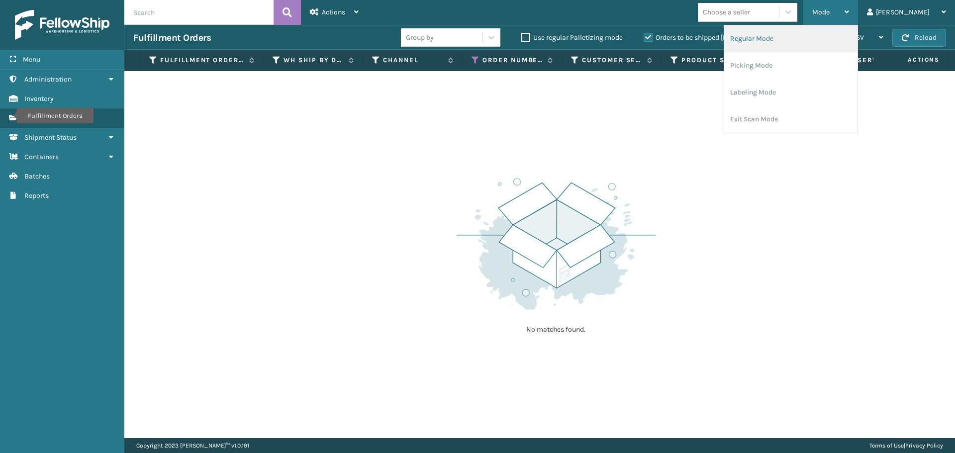
click at [851, 43] on li "Regular Mode" at bounding box center [791, 38] width 133 height 27
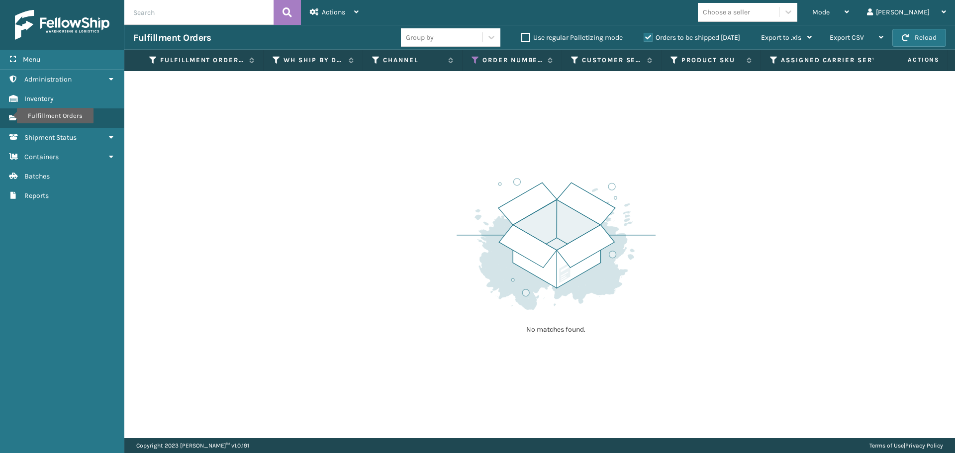
click at [772, 60] on icon at bounding box center [774, 60] width 8 height 9
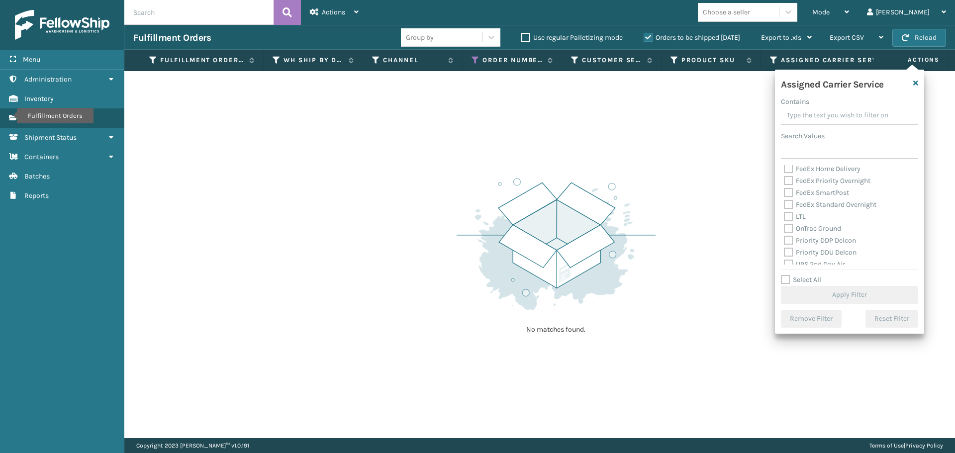
scroll to position [149, 0]
click at [789, 165] on label "LTL" at bounding box center [795, 165] width 22 height 8
click at [785, 165] on input "LTL" at bounding box center [784, 162] width 0 height 6
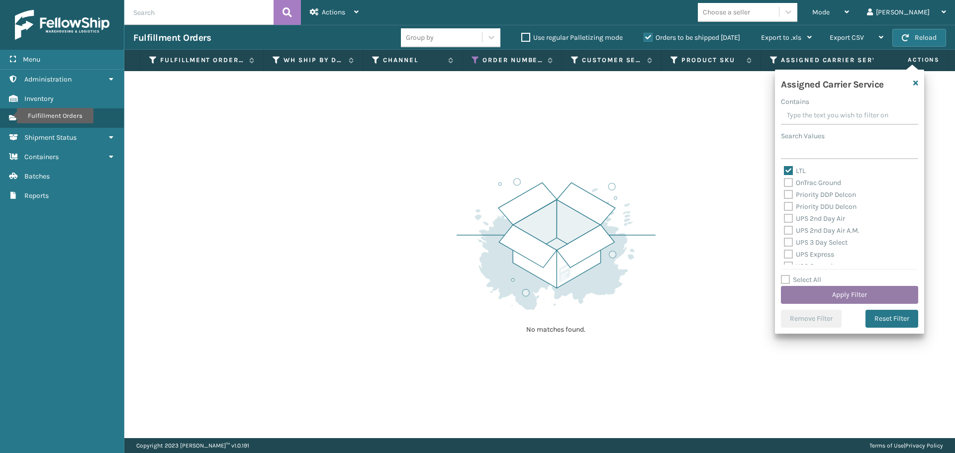
click at [815, 291] on button "Apply Filter" at bounding box center [849, 295] width 137 height 18
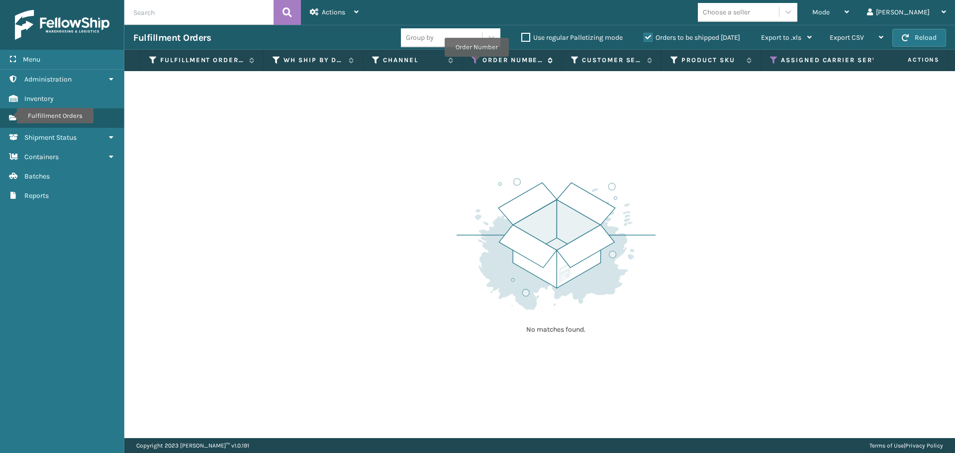
click at [475, 63] on icon at bounding box center [476, 60] width 8 height 9
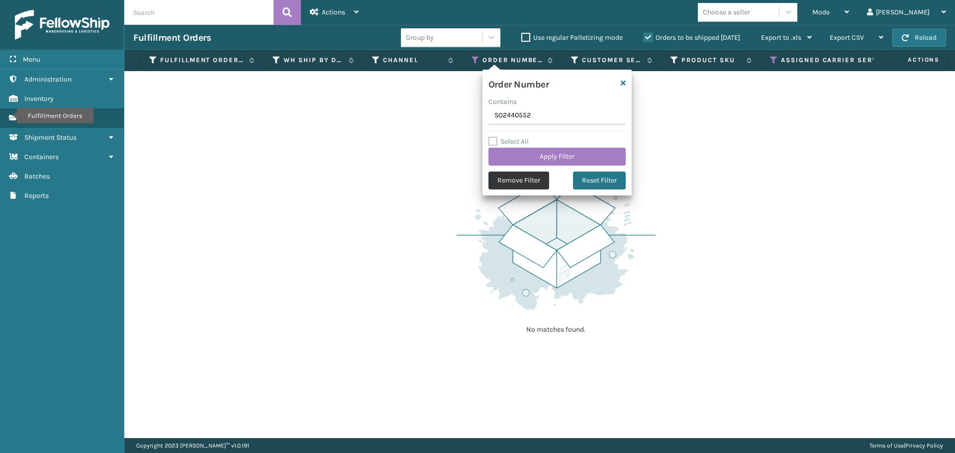
click at [507, 177] on button "Remove Filter" at bounding box center [519, 181] width 61 height 18
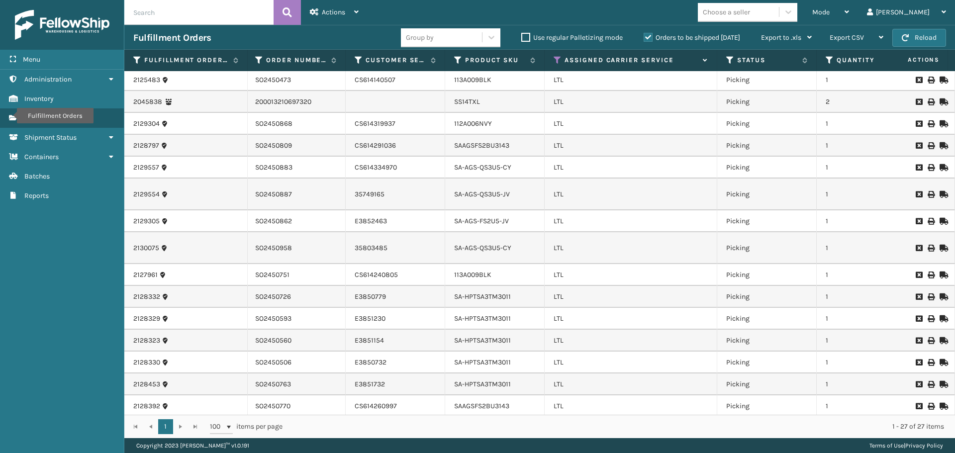
scroll to position [0, 0]
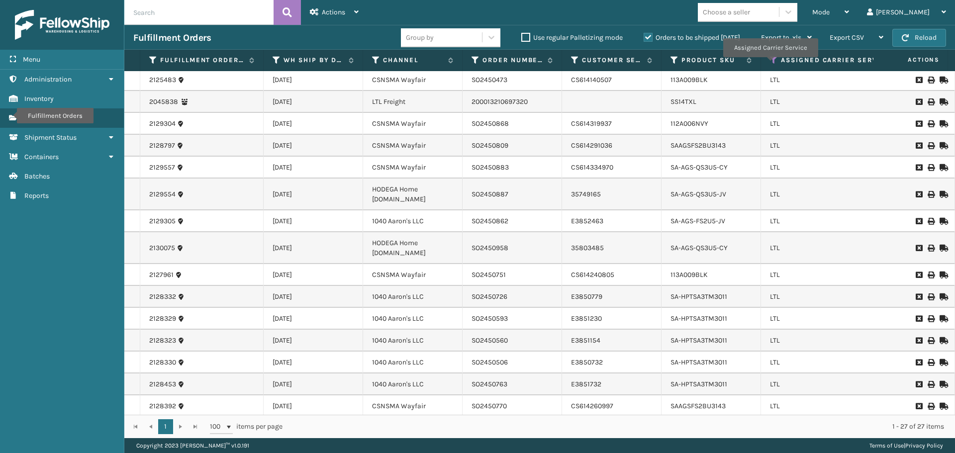
click at [770, 64] on icon at bounding box center [774, 60] width 8 height 9
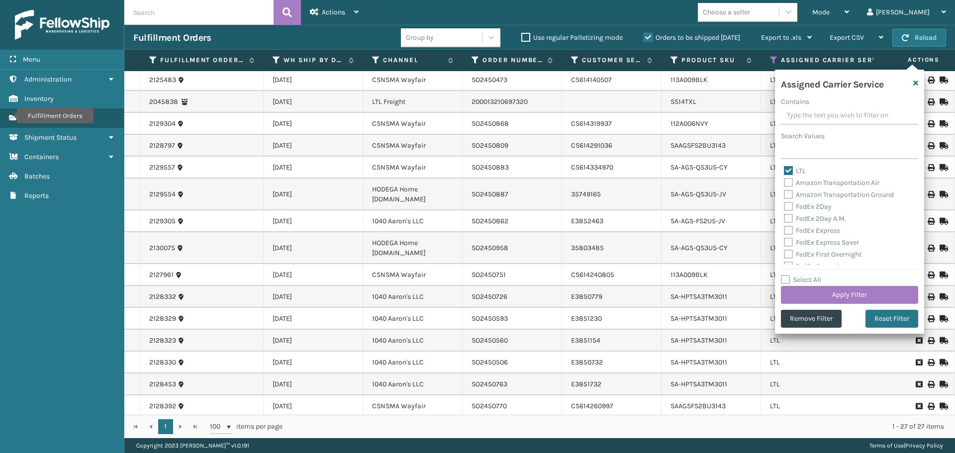
click at [784, 278] on label "Select All" at bounding box center [801, 280] width 40 height 8
click at [784, 275] on input "Select All" at bounding box center [855, 274] width 149 height 1
click at [788, 172] on label "LTL" at bounding box center [795, 171] width 22 height 8
click at [785, 172] on input "LTL" at bounding box center [784, 168] width 0 height 6
click at [824, 298] on button "Apply Filter" at bounding box center [849, 295] width 137 height 18
